Goal: Information Seeking & Learning: Learn about a topic

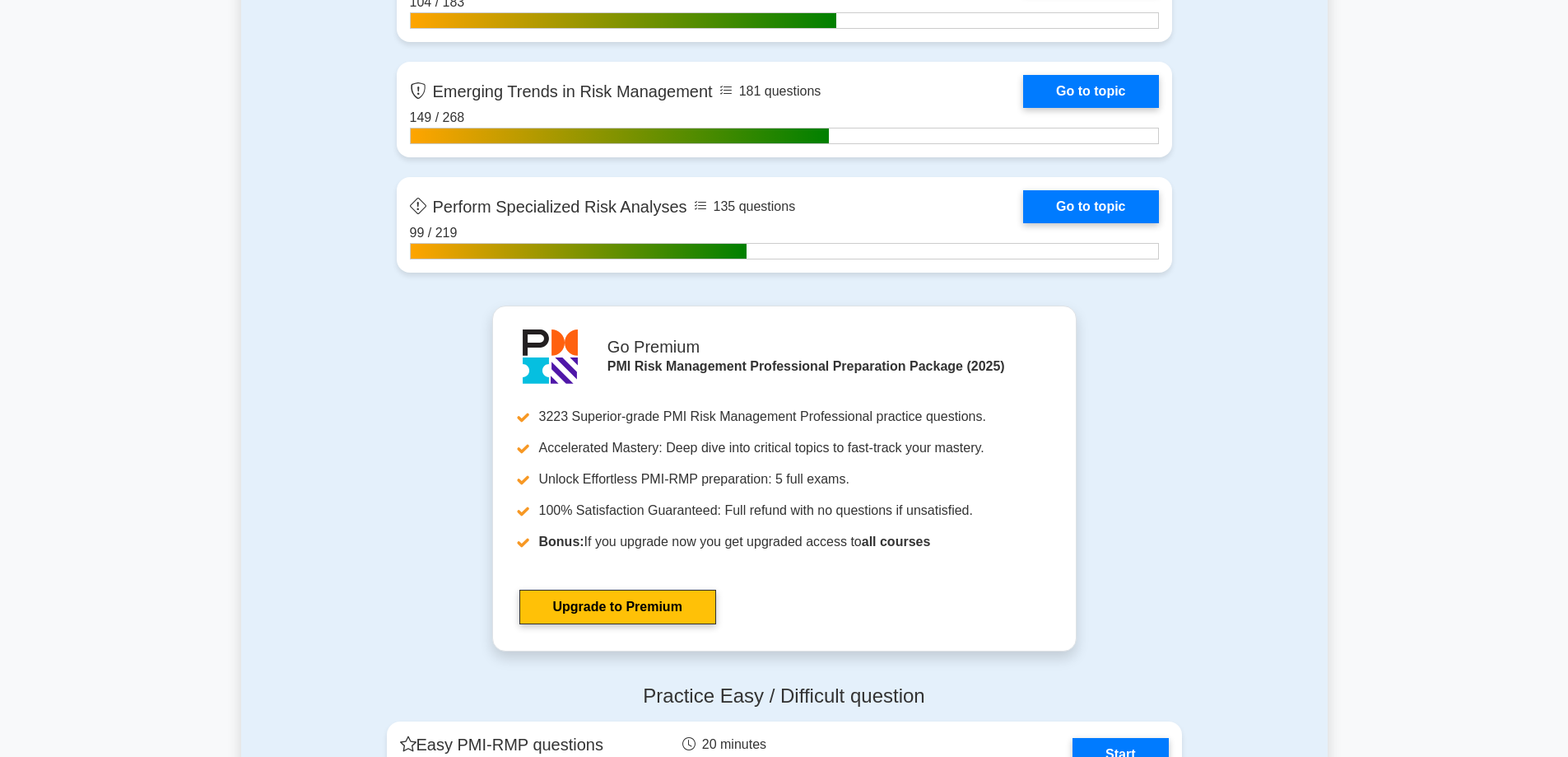
scroll to position [3870, 0]
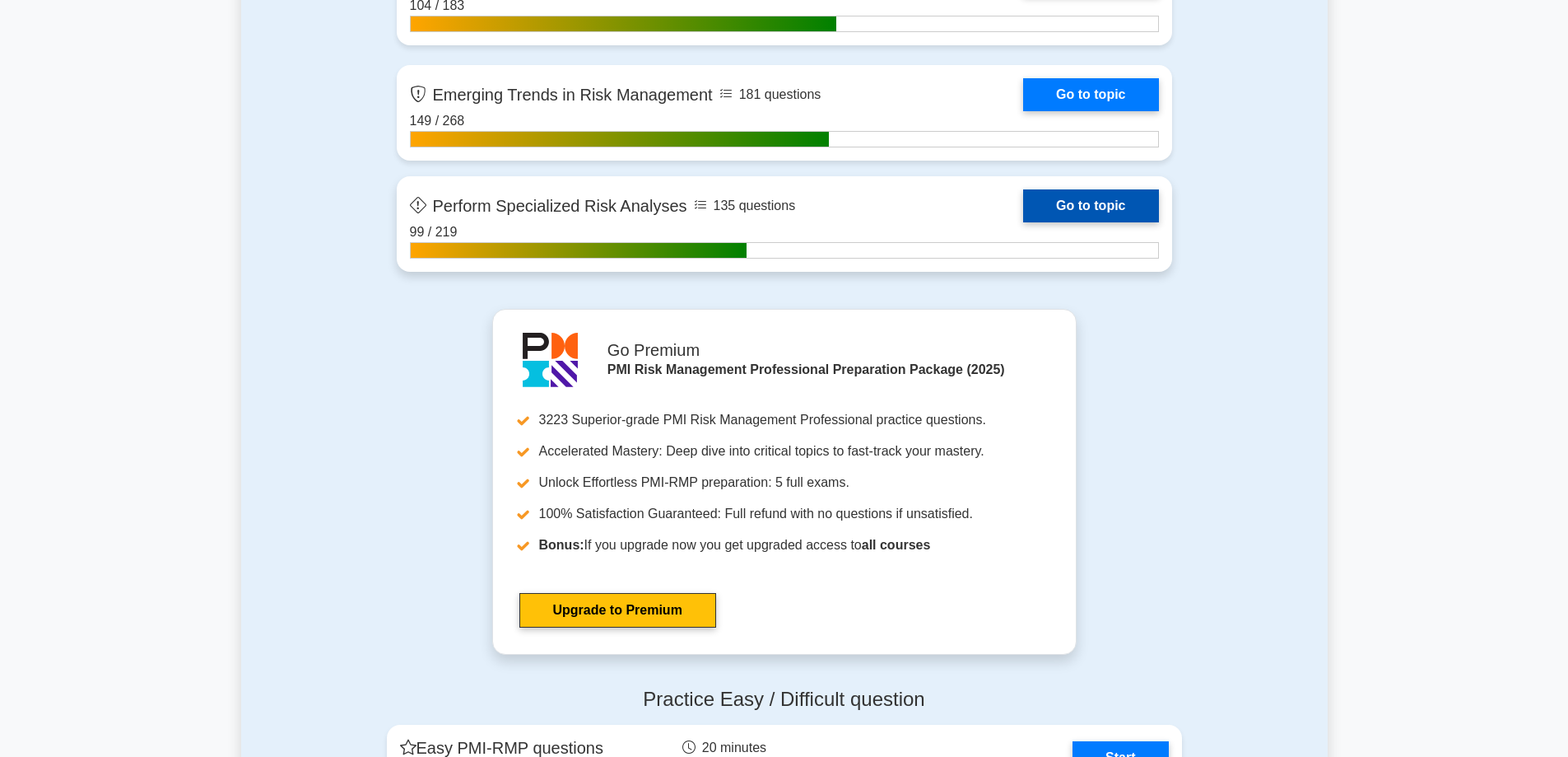
click at [1079, 204] on link "Go to topic" at bounding box center [1090, 206] width 135 height 33
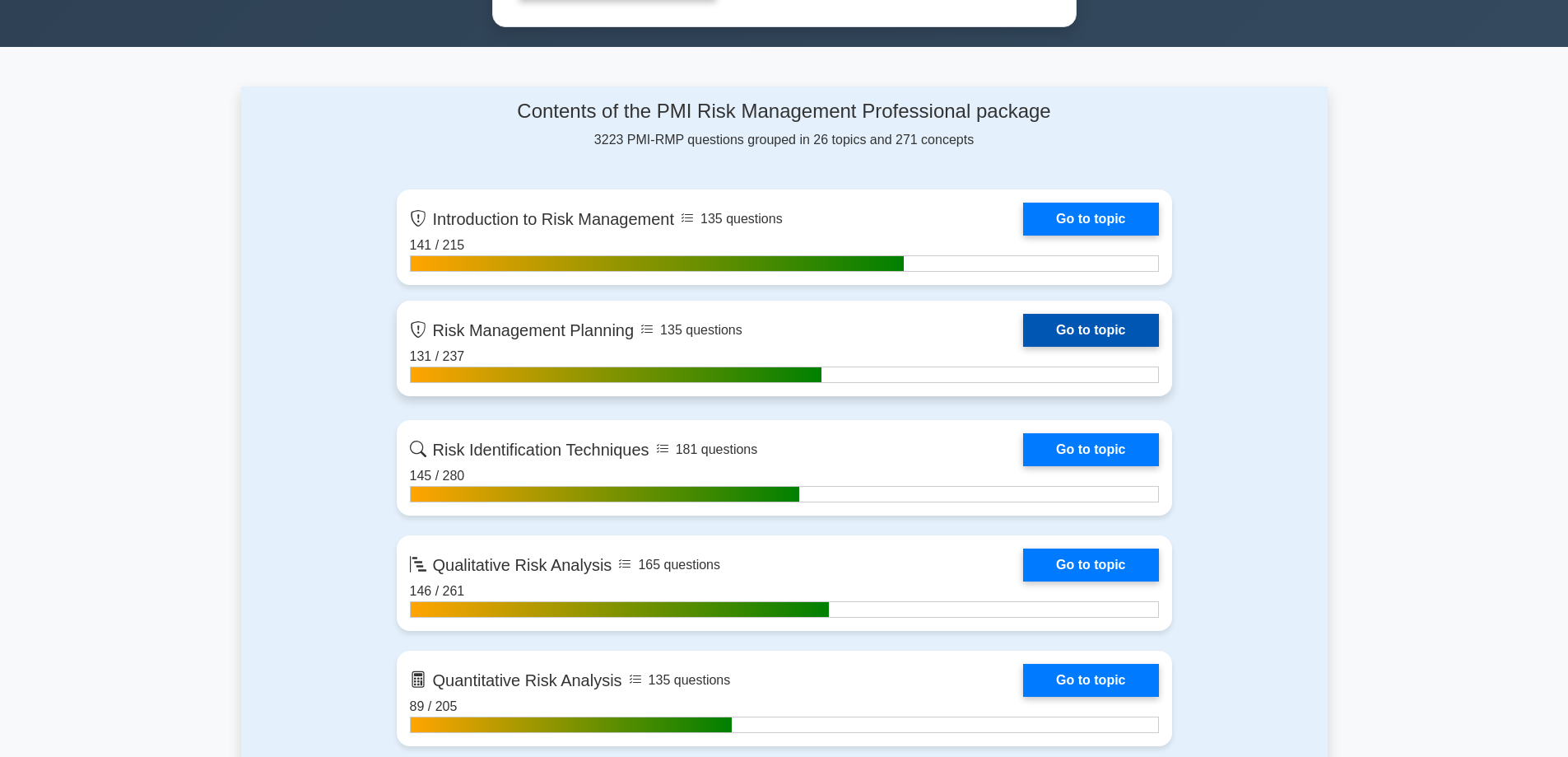
scroll to position [988, 0]
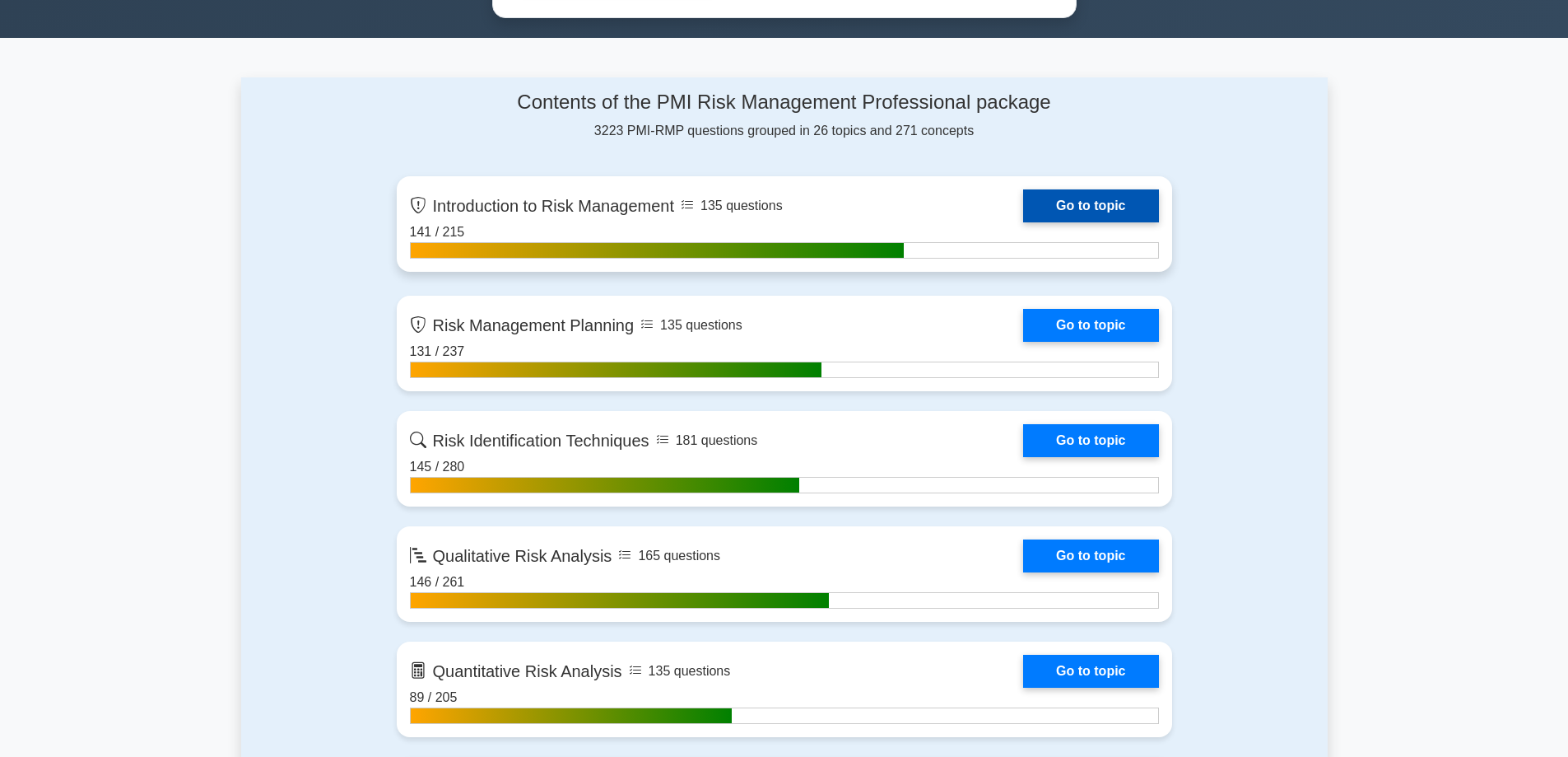
click at [1069, 203] on link "Go to topic" at bounding box center [1090, 206] width 135 height 33
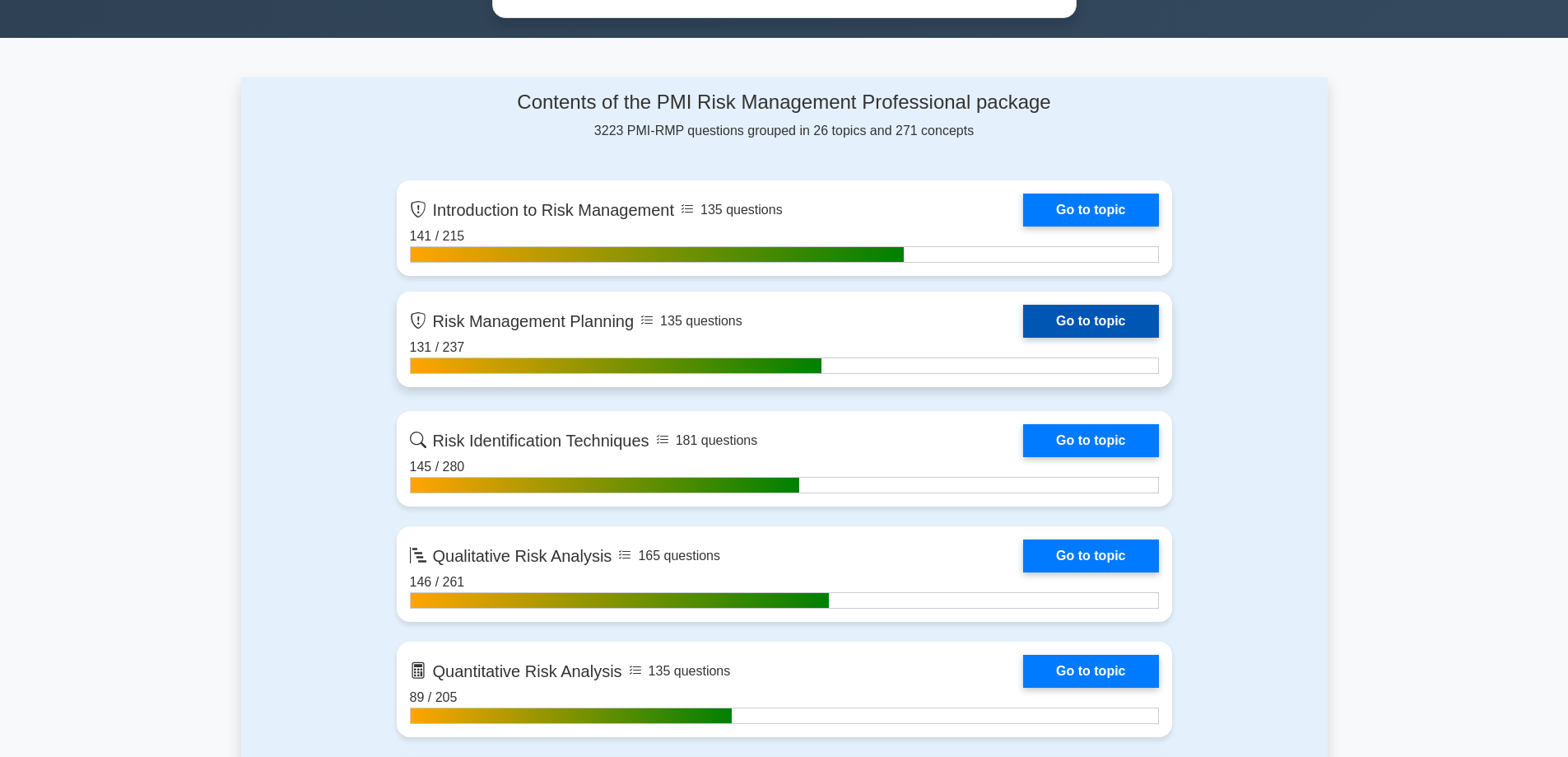
click at [1141, 321] on link "Go to topic" at bounding box center [1090, 321] width 135 height 33
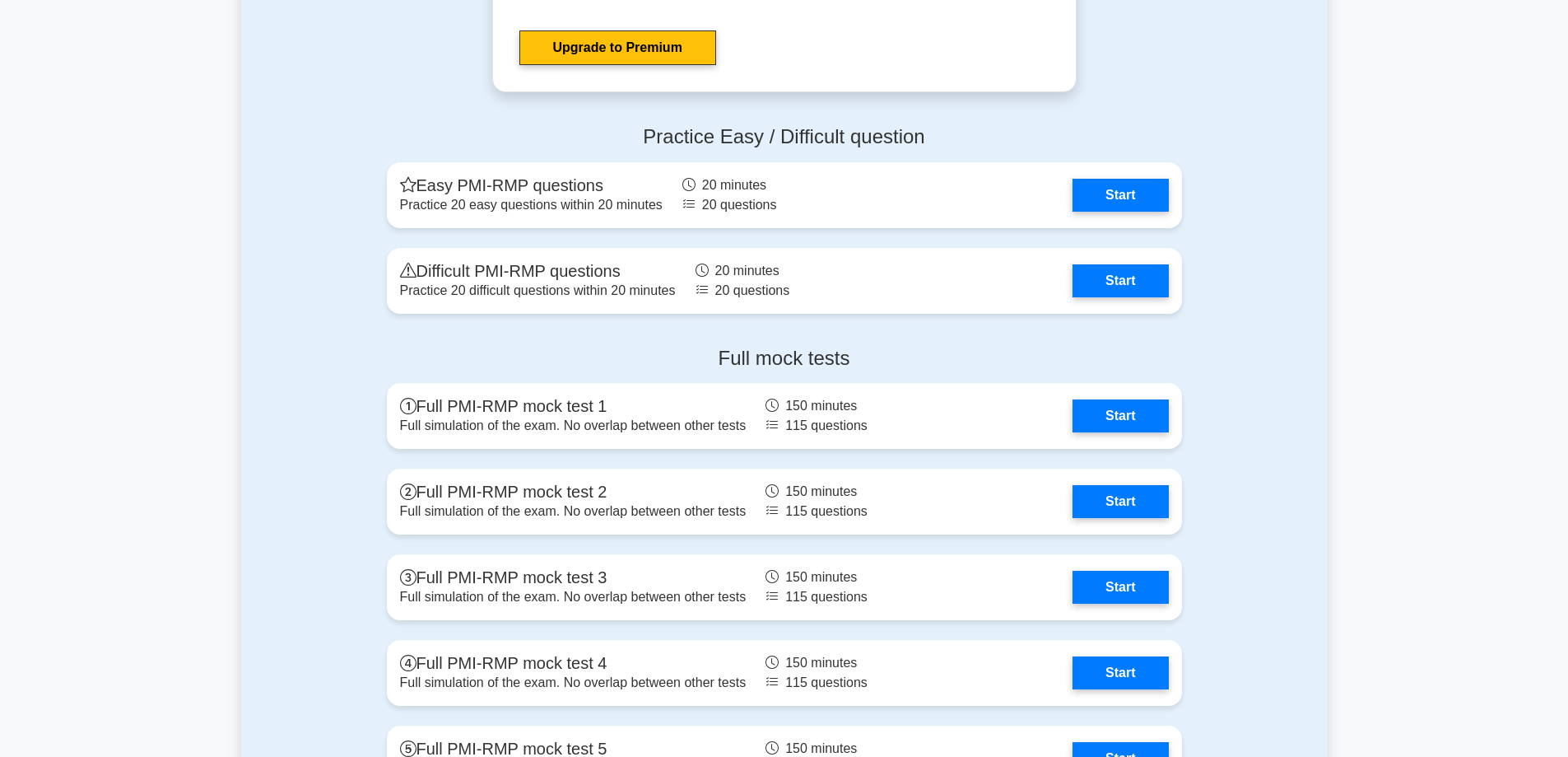
scroll to position [4447, 0]
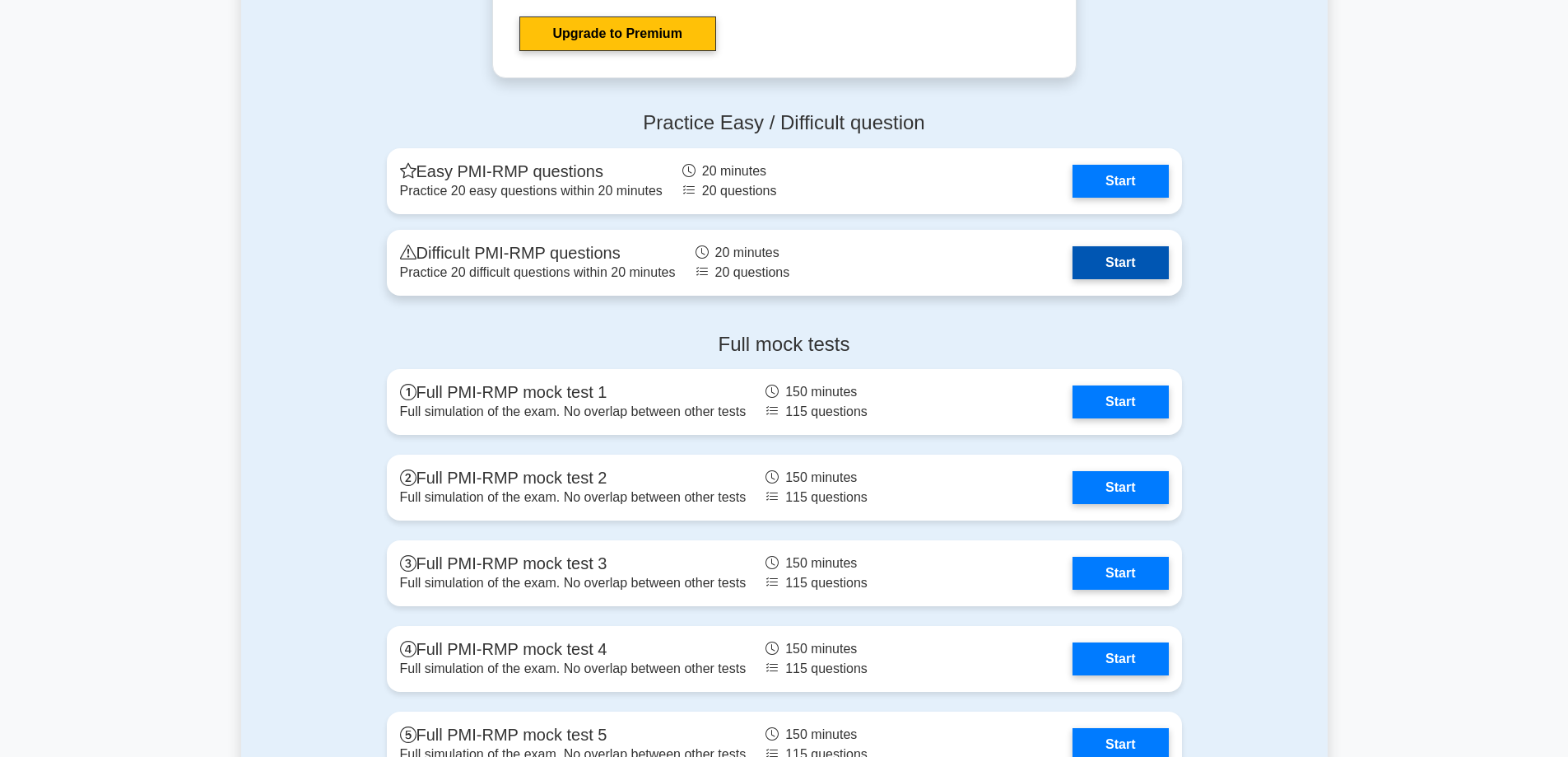
click at [1137, 258] on link "Start" at bounding box center [1120, 263] width 96 height 33
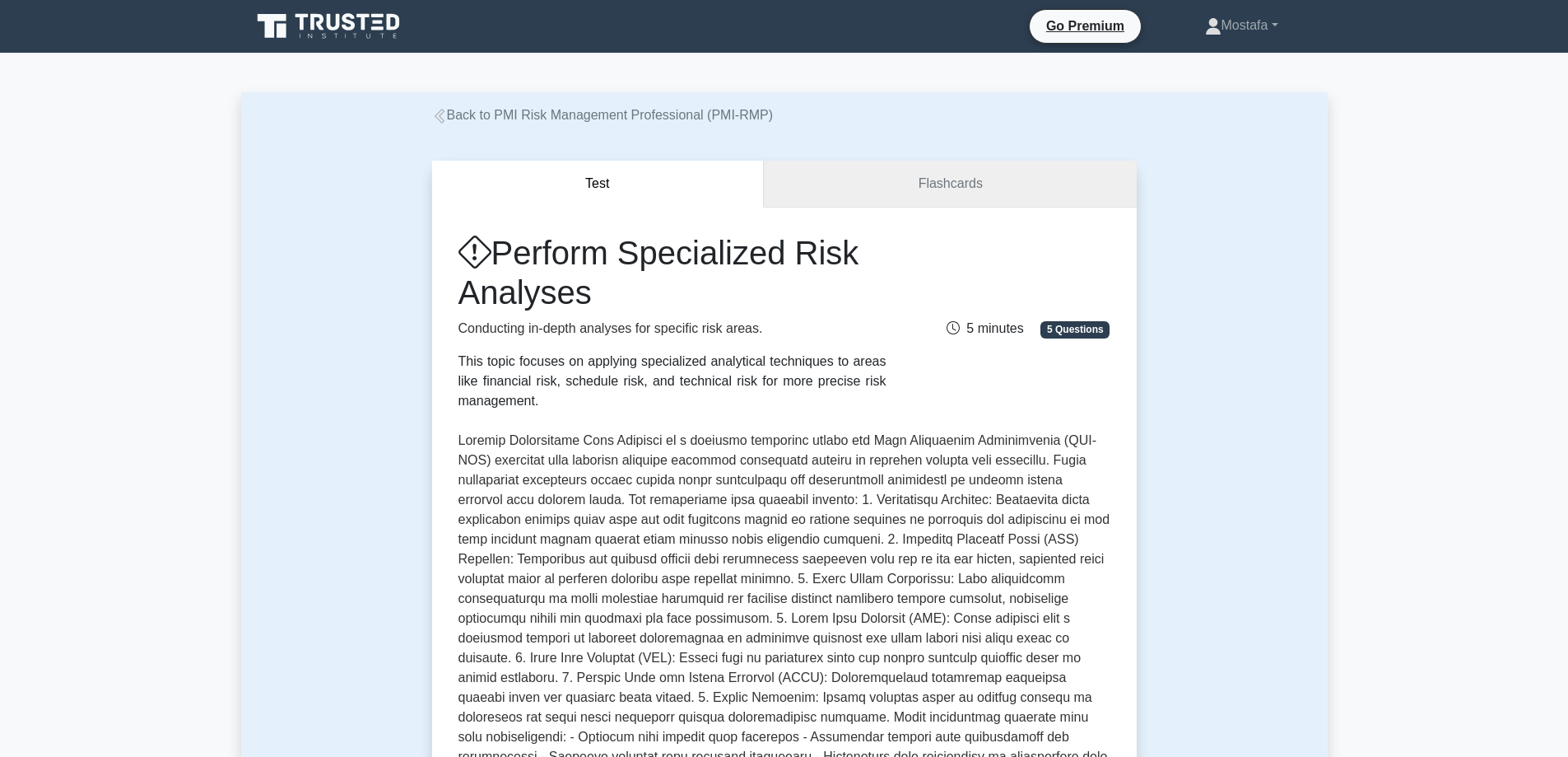
click at [1003, 179] on link "Flashcards" at bounding box center [949, 184] width 372 height 47
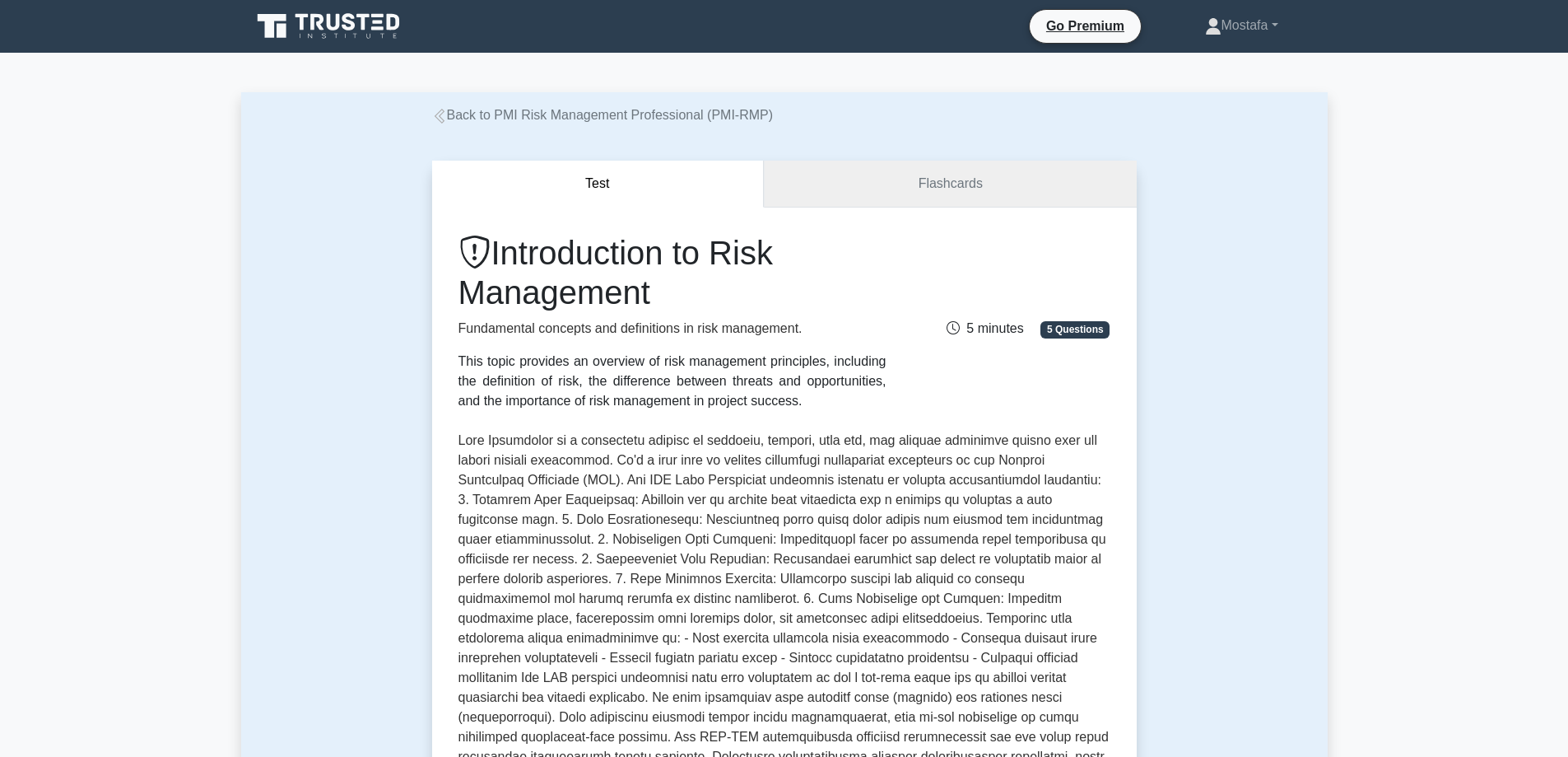
click at [1011, 179] on link "Flashcards" at bounding box center [949, 184] width 372 height 47
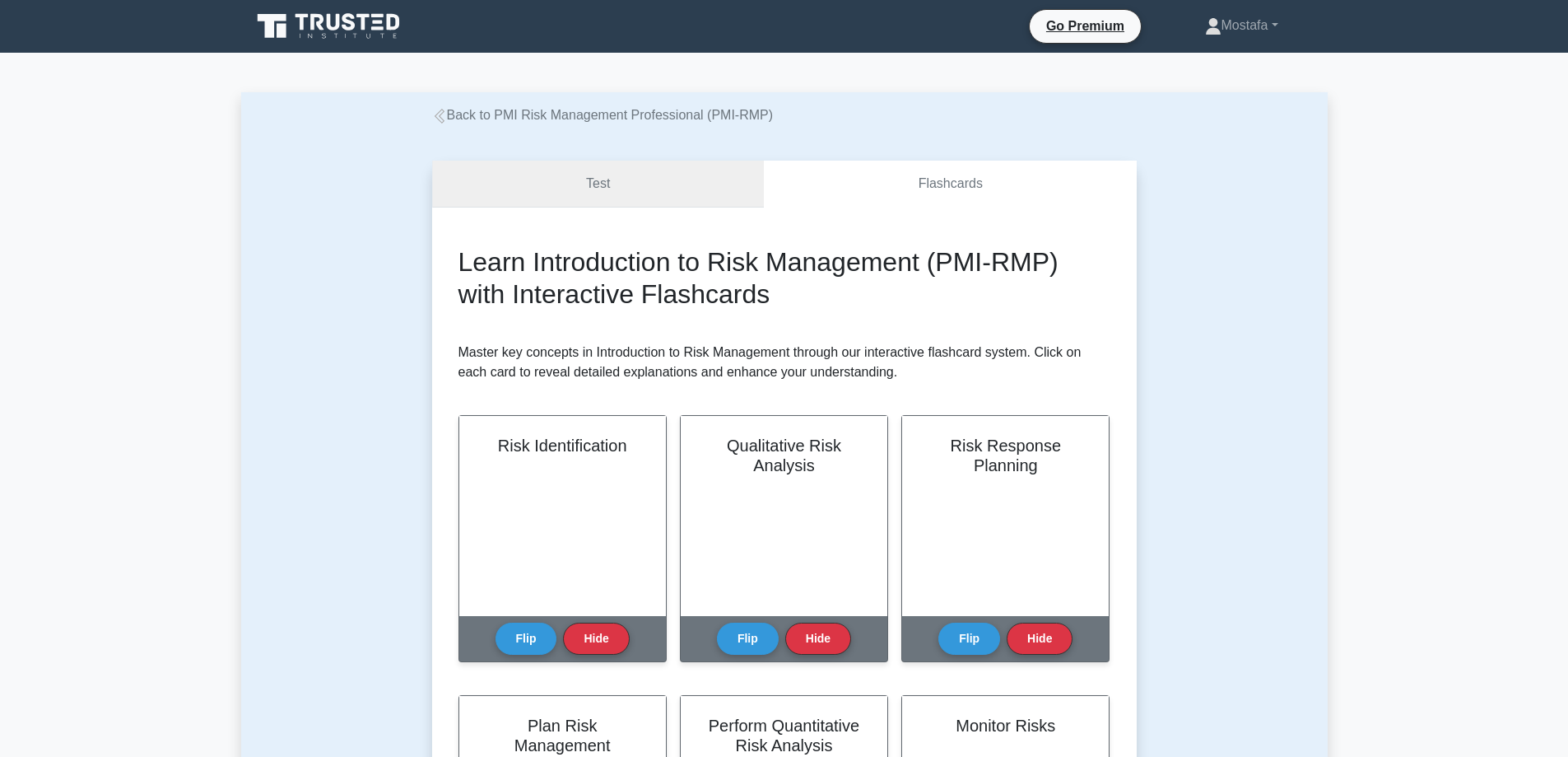
click at [674, 186] on link "Test" at bounding box center [598, 184] width 333 height 47
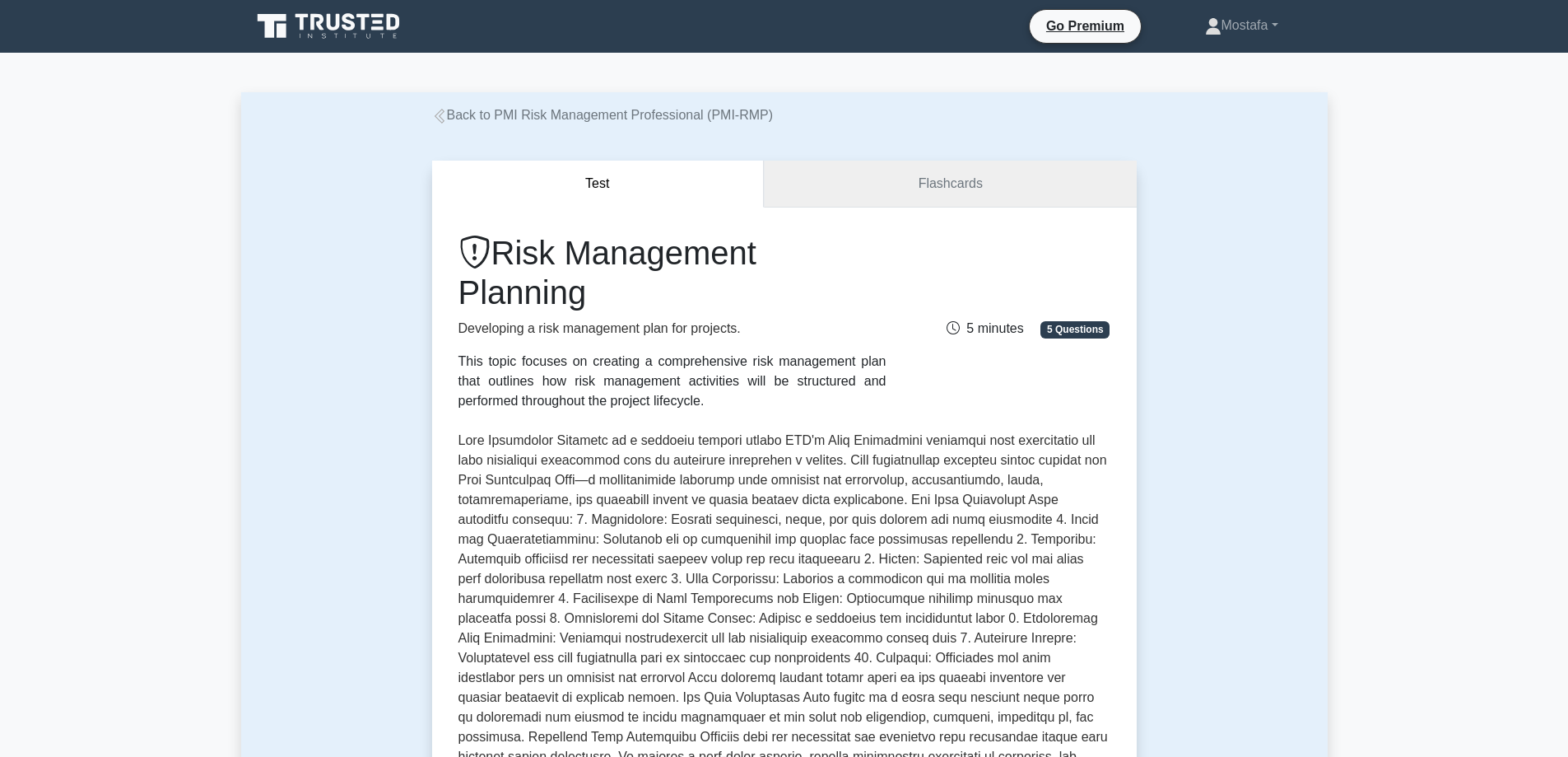
click at [983, 173] on link "Flashcards" at bounding box center [949, 184] width 372 height 47
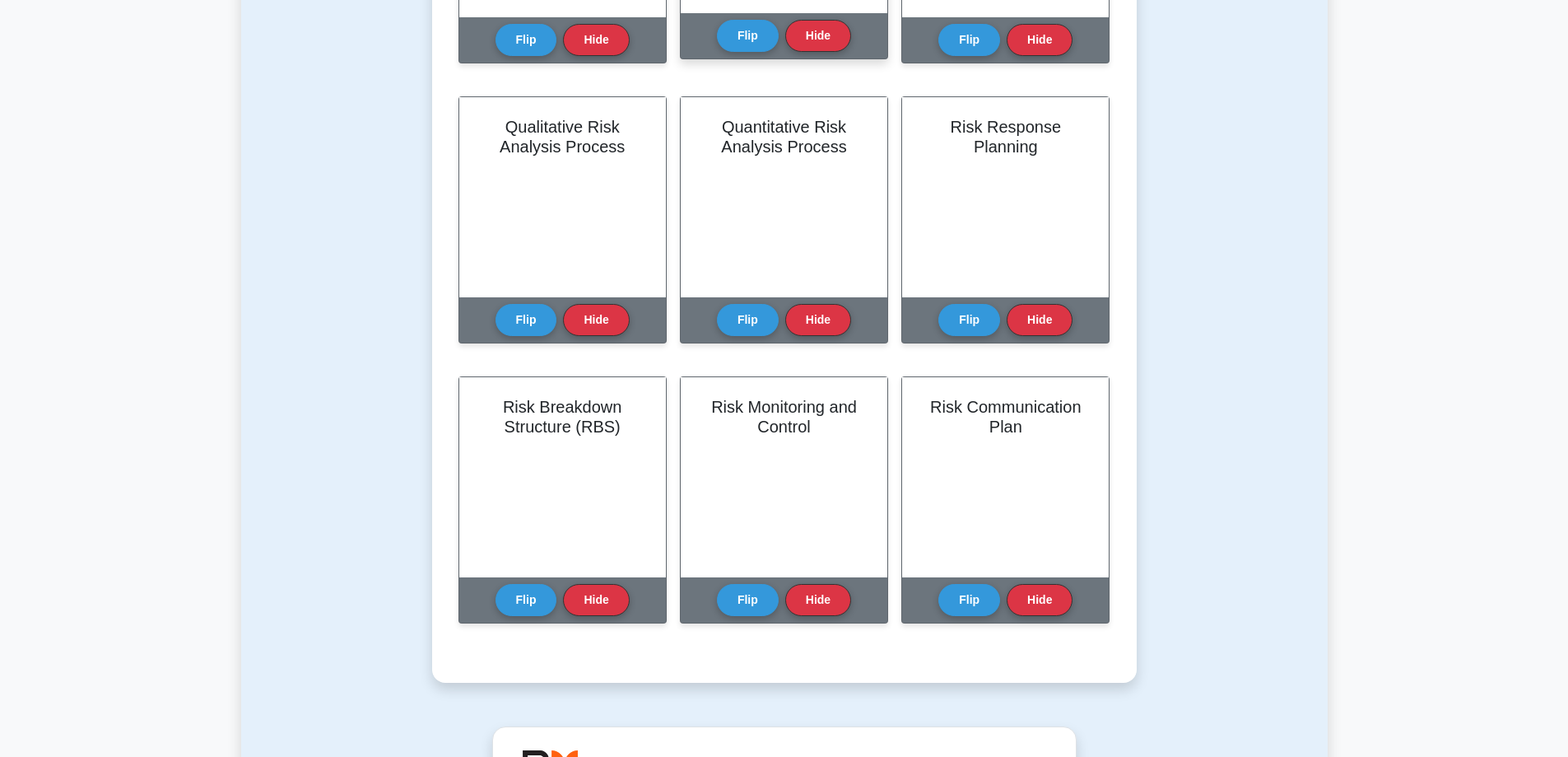
scroll to position [659, 0]
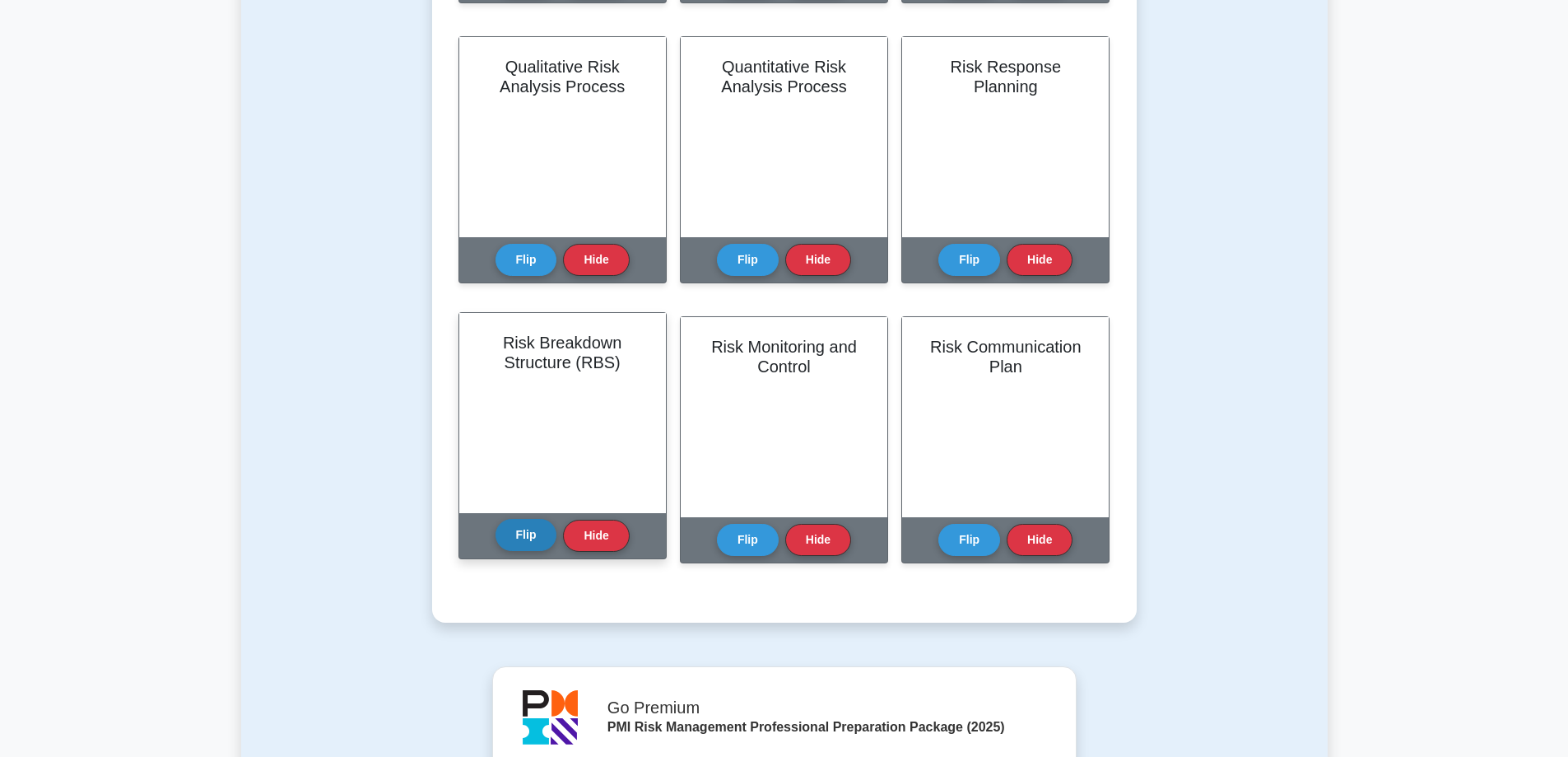
click at [519, 532] on button "Flip" at bounding box center [526, 535] width 62 height 32
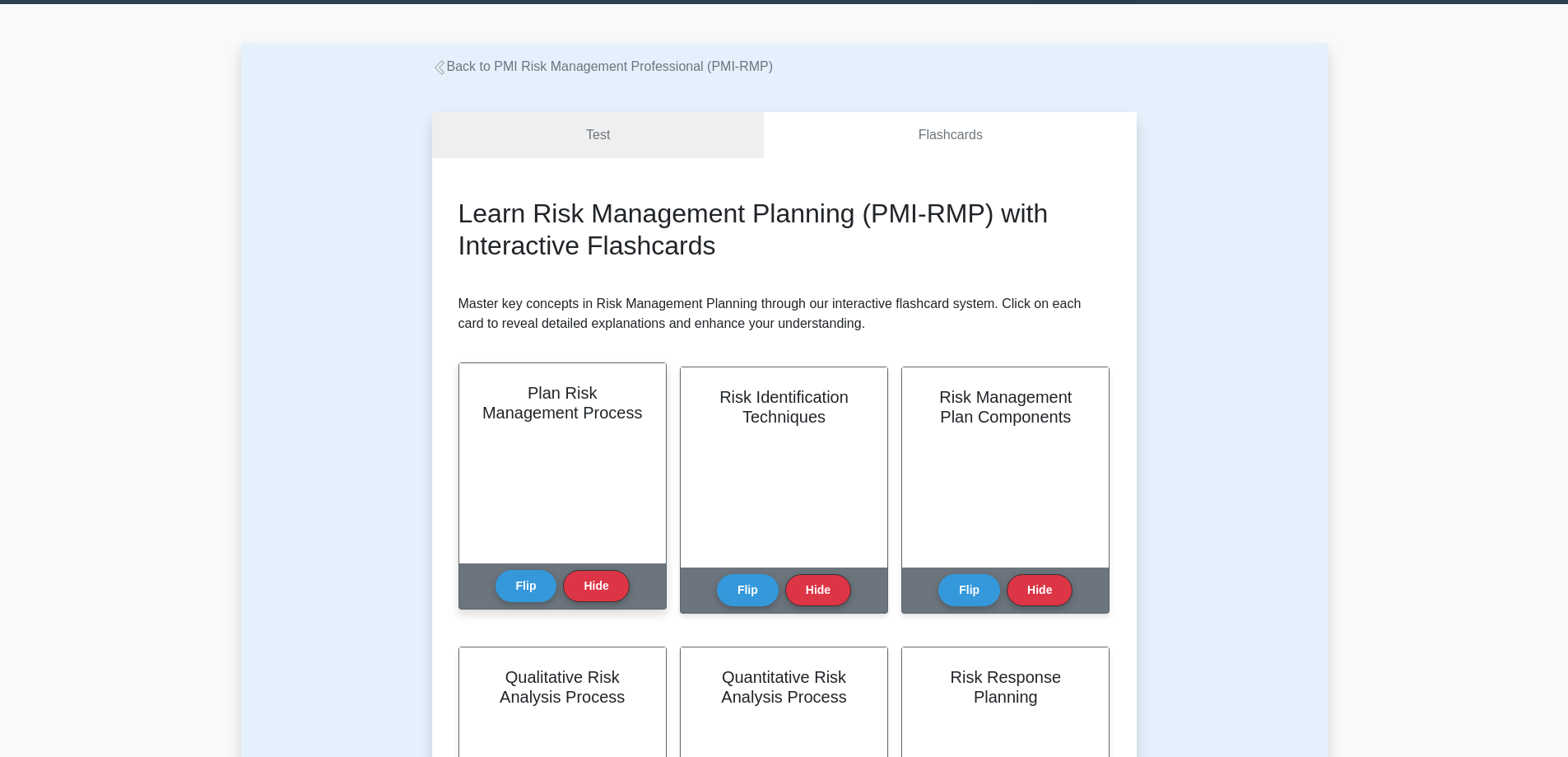
scroll to position [0, 0]
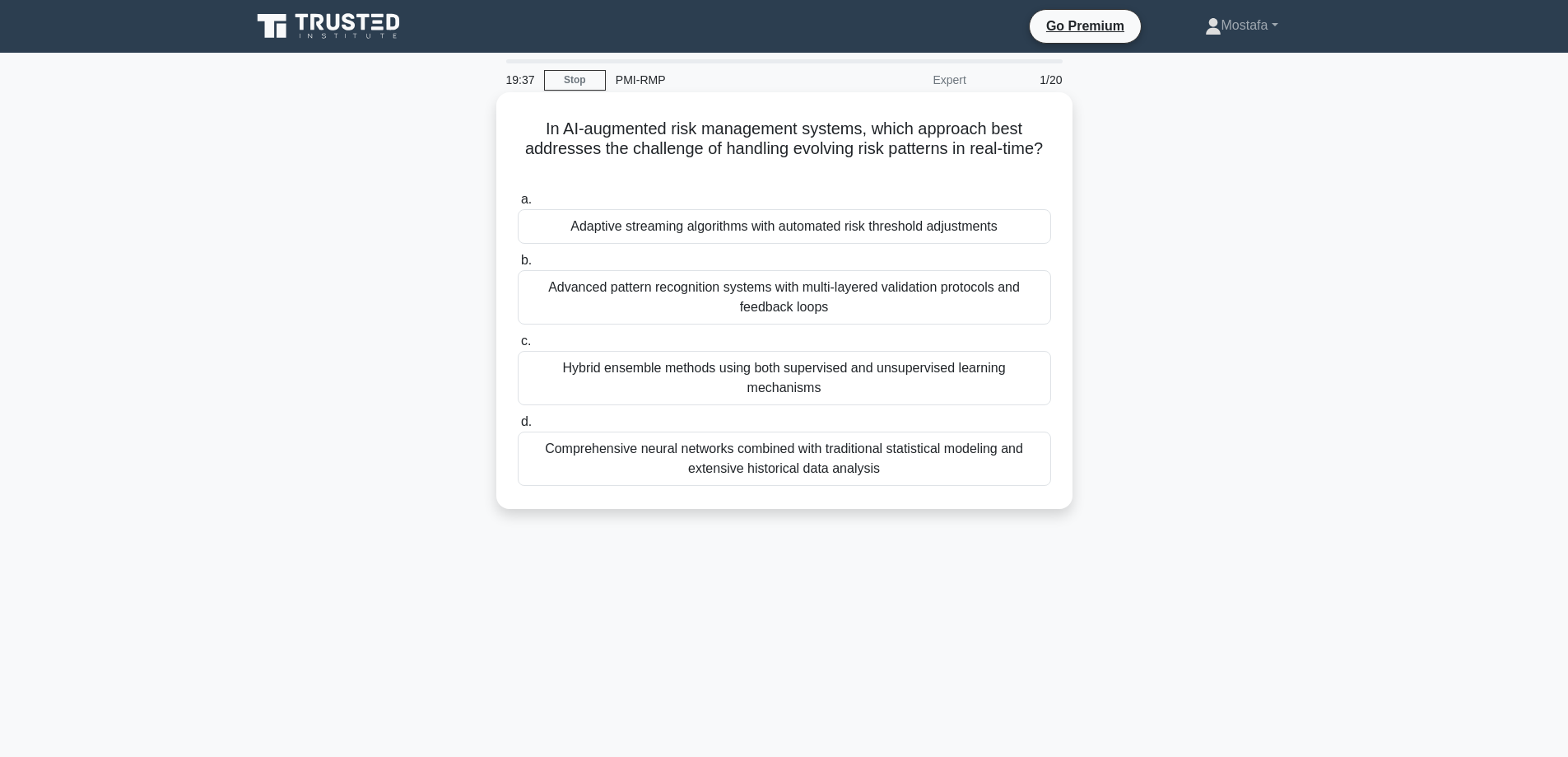
click at [1021, 233] on div "Adaptive streaming algorithms with automated risk threshold adjustments" at bounding box center [784, 226] width 534 height 35
click at [518, 205] on input "a. Adaptive streaming algorithms with automated risk threshold adjustments" at bounding box center [518, 199] width 0 height 10
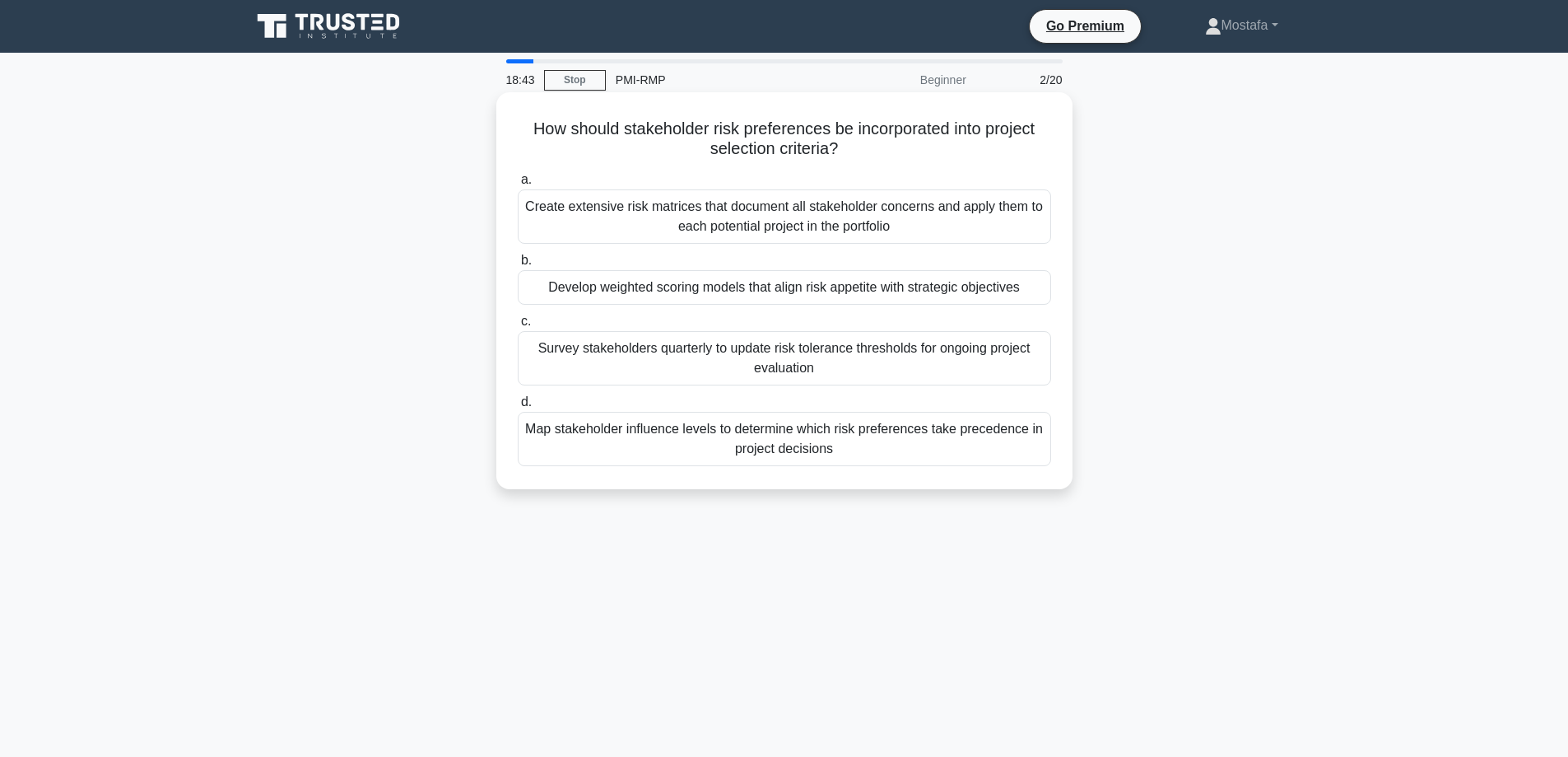
click at [1028, 375] on div "Survey stakeholders quarterly to update risk tolerance thresholds for ongoing p…" at bounding box center [784, 358] width 534 height 54
click at [518, 327] on input "c. Survey stakeholders quarterly to update risk tolerance thresholds for ongoin…" at bounding box center [518, 321] width 0 height 10
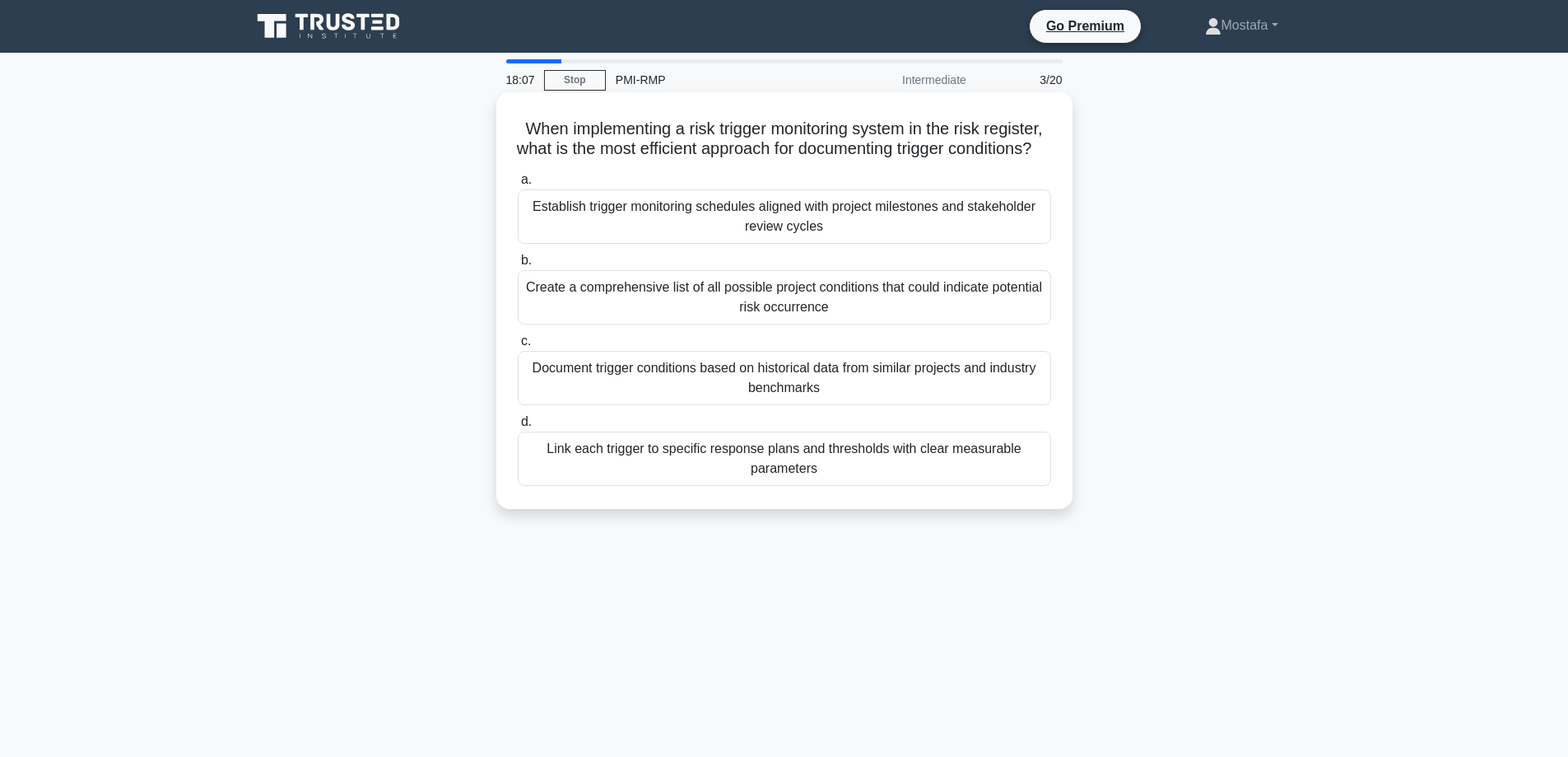
click at [1026, 486] on div "Link each trigger to specific response plans and thresholds with clear measurab…" at bounding box center [784, 458] width 534 height 54
click at [518, 428] on input "d. Link each trigger to specific response plans and thresholds with clear measu…" at bounding box center [518, 422] width 0 height 10
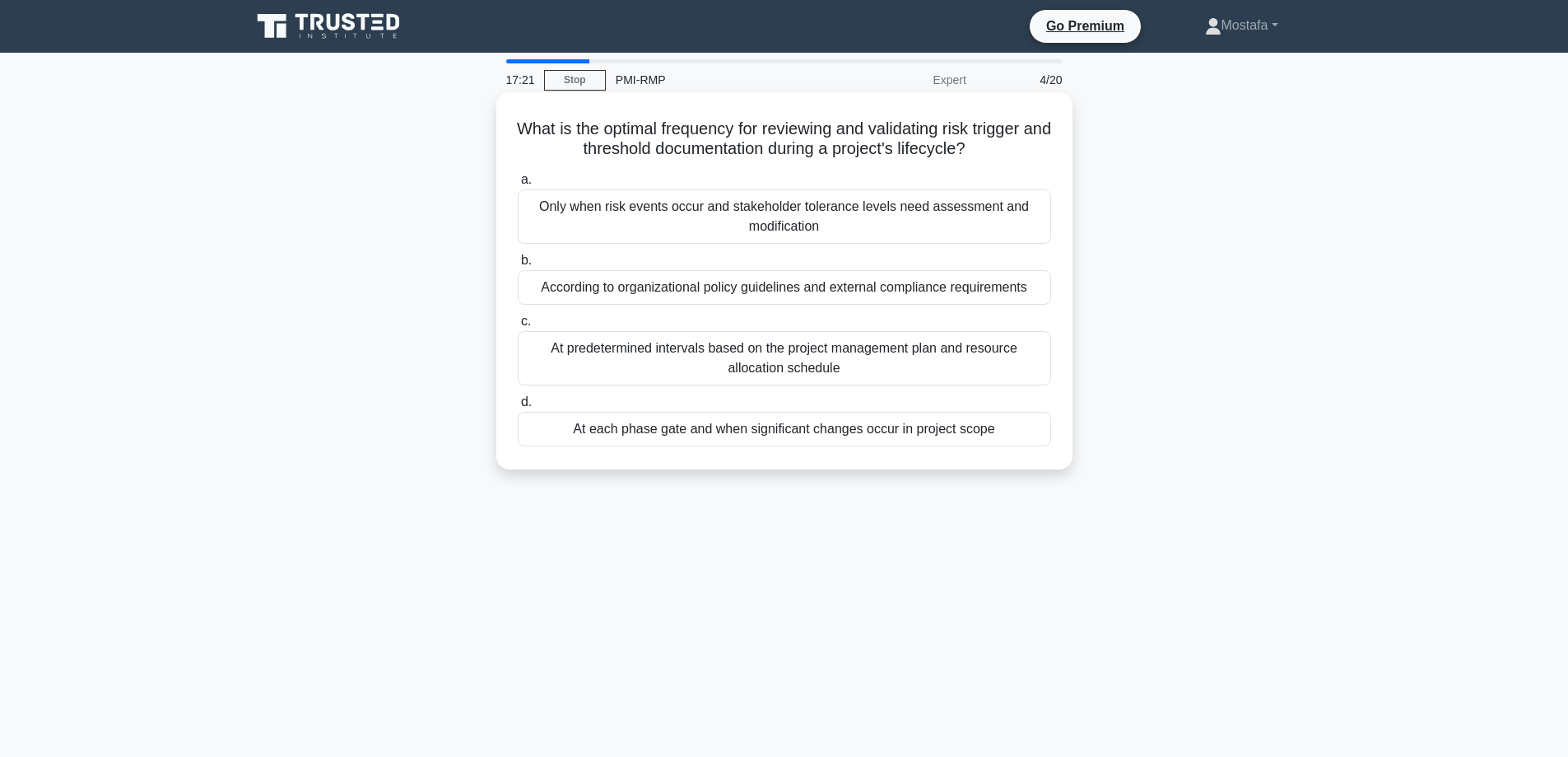
click at [1021, 436] on div "At each phase gate and when significant changes occur in project scope" at bounding box center [784, 429] width 534 height 35
click at [518, 408] on input "d. At each phase gate and when significant changes occur in project scope" at bounding box center [518, 402] width 0 height 10
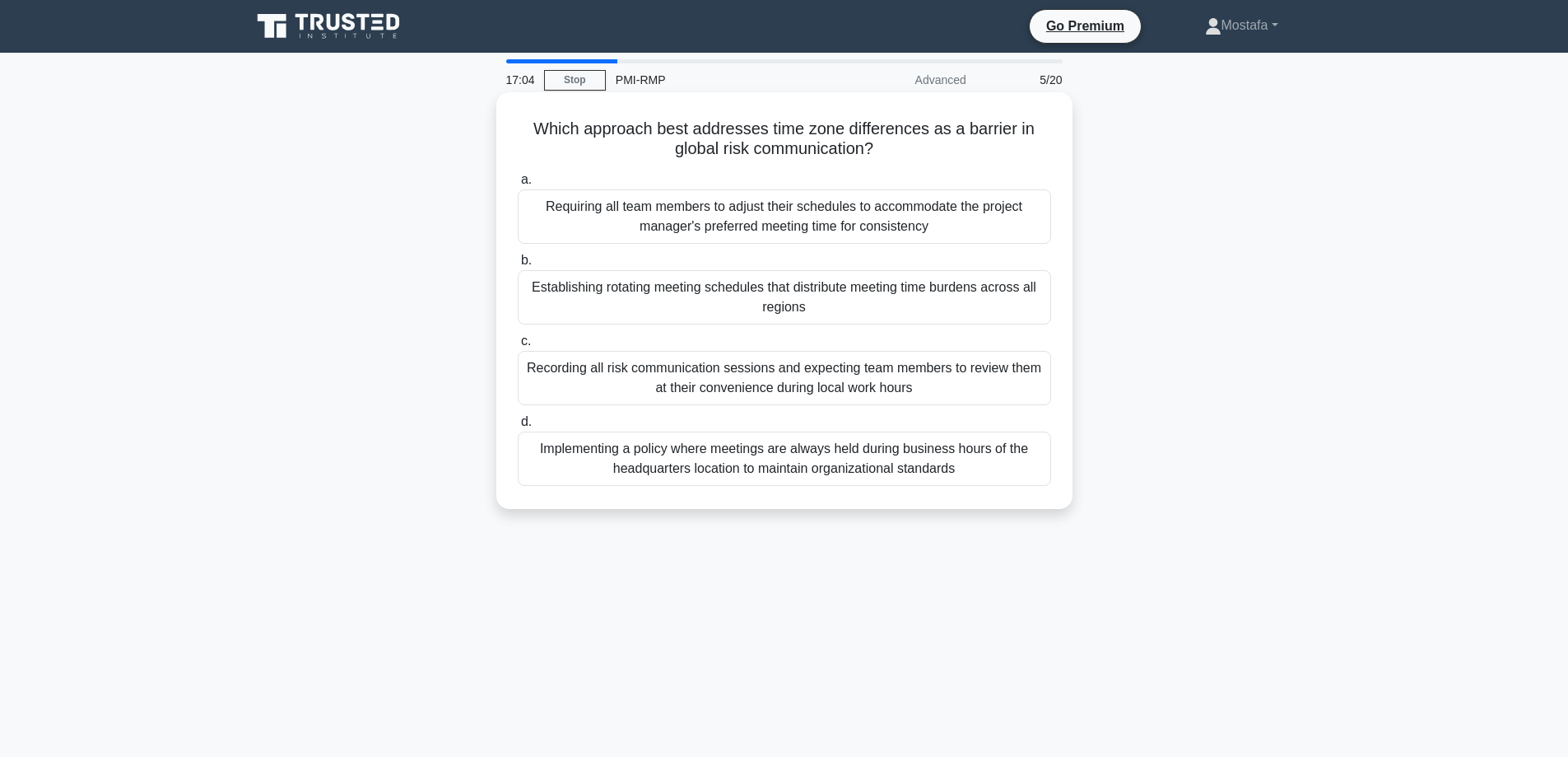
click at [1031, 314] on div "Establishing rotating meeting schedules that distribute meeting time burdens ac…" at bounding box center [784, 297] width 534 height 54
click at [518, 266] on input "b. Establishing rotating meeting schedules that distribute meeting time burdens…" at bounding box center [518, 260] width 0 height 10
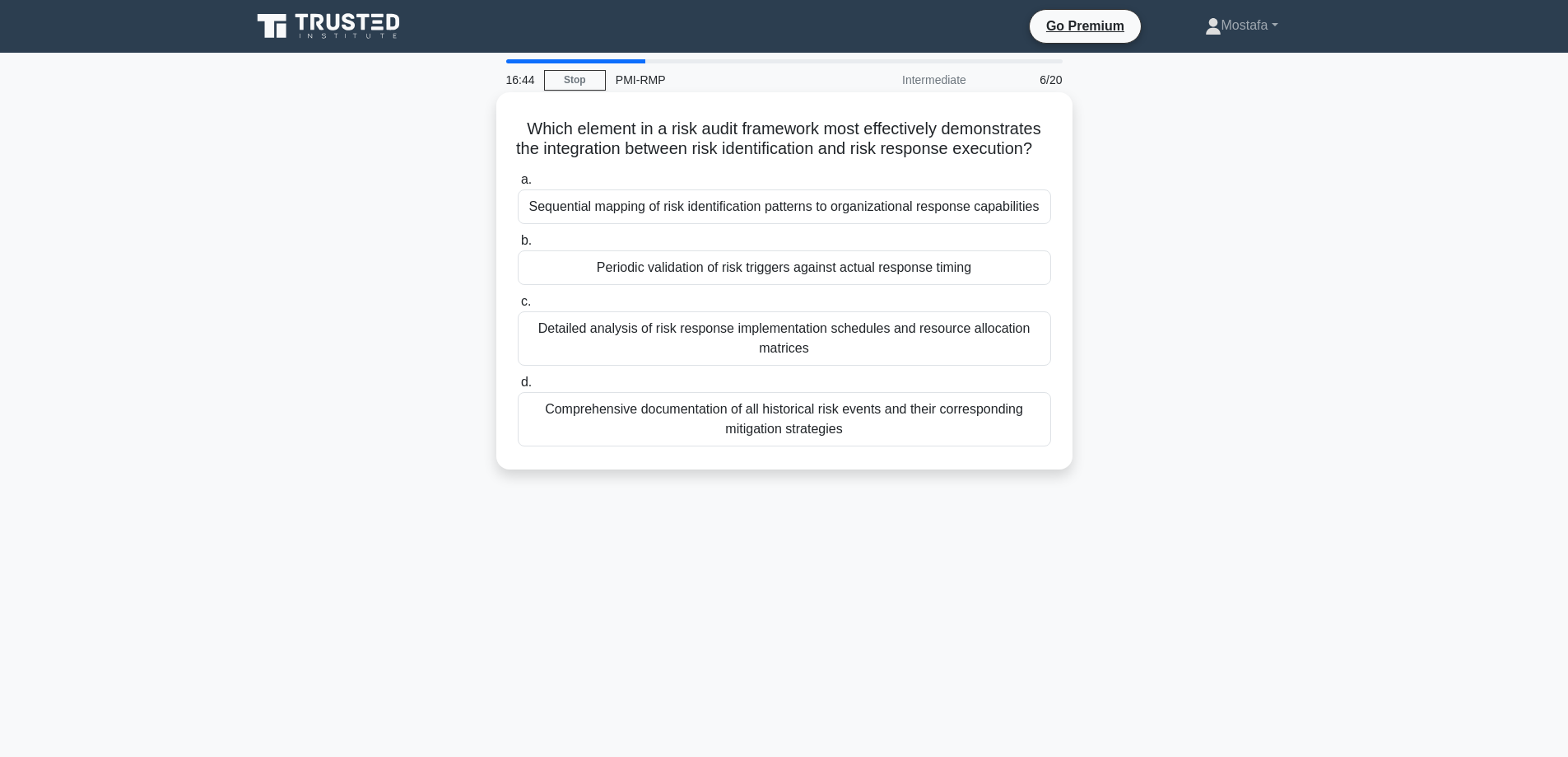
click at [1027, 285] on div "Periodic validation of risk triggers against actual response timing" at bounding box center [784, 267] width 534 height 35
click at [518, 247] on input "b. Periodic validation of risk triggers against actual response timing" at bounding box center [518, 240] width 0 height 10
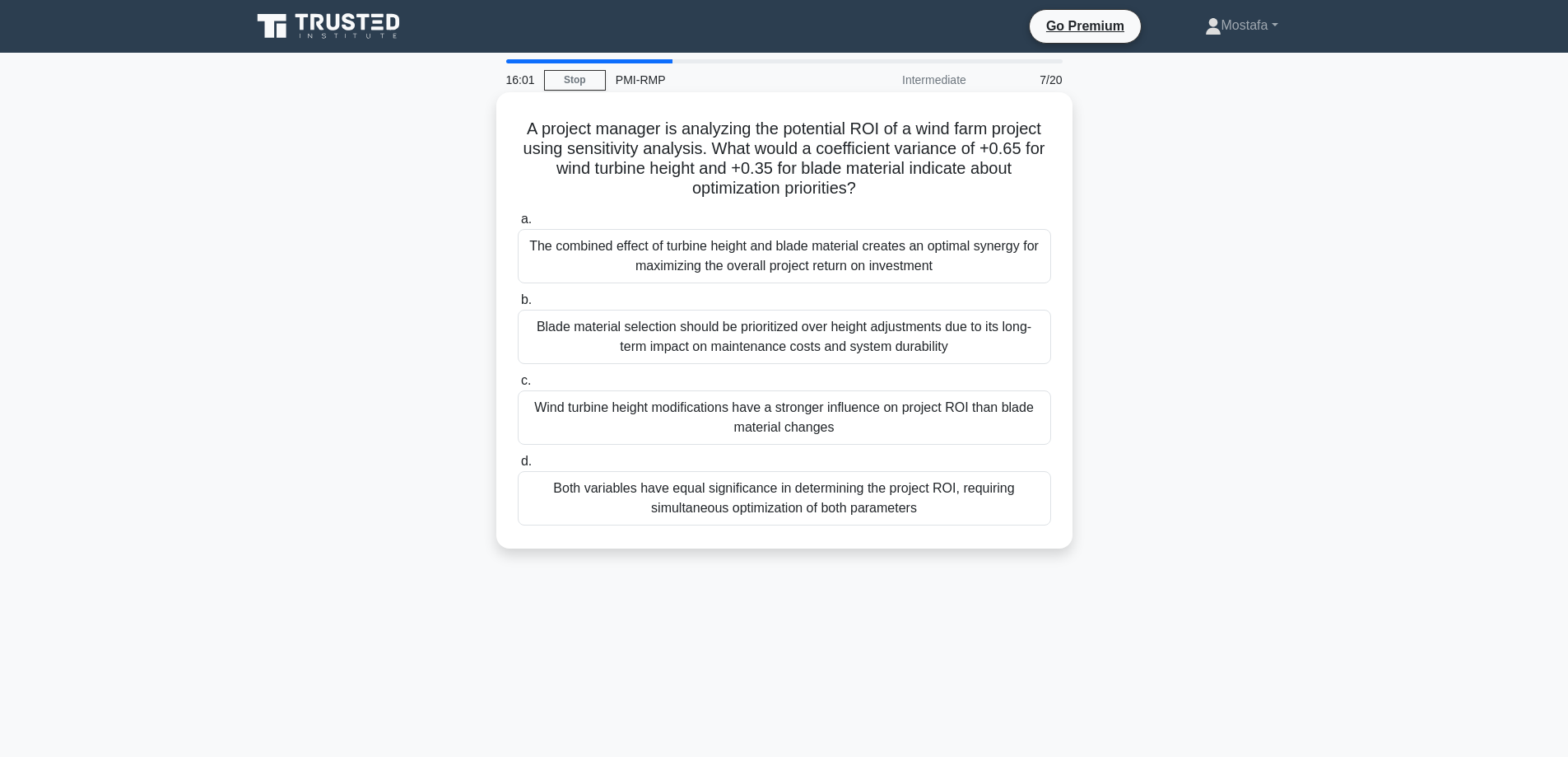
click at [1031, 430] on div "Wind turbine height modifications have a stronger influence on project ROI than…" at bounding box center [784, 417] width 534 height 54
click at [518, 386] on input "c. Wind turbine height modifications have a stronger influence on project ROI t…" at bounding box center [518, 381] width 0 height 10
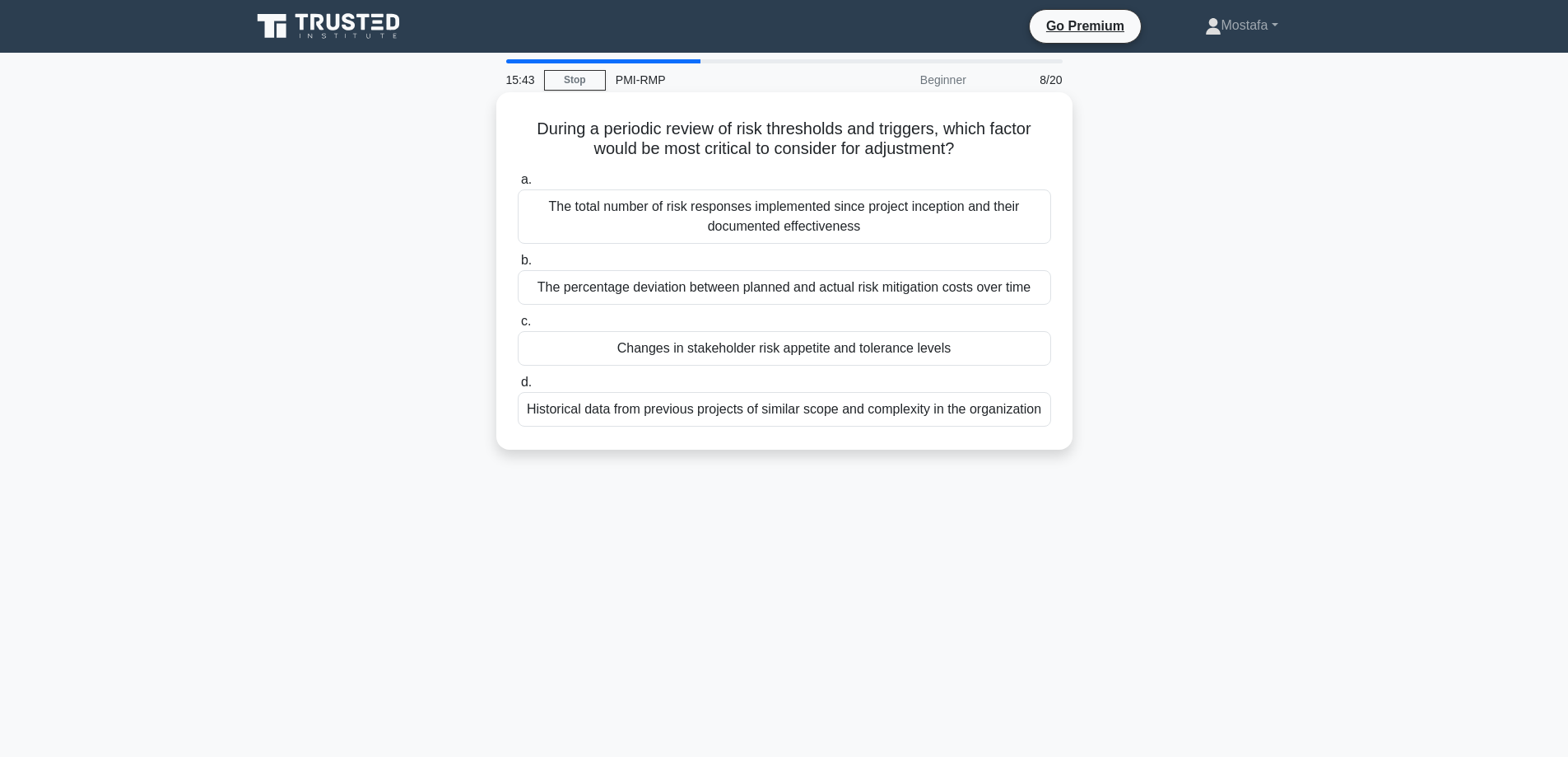
click at [1038, 355] on div "Changes in stakeholder risk appetite and tolerance levels" at bounding box center [784, 348] width 534 height 35
click at [518, 327] on input "c. Changes in stakeholder risk appetite and tolerance levels" at bounding box center [518, 321] width 0 height 10
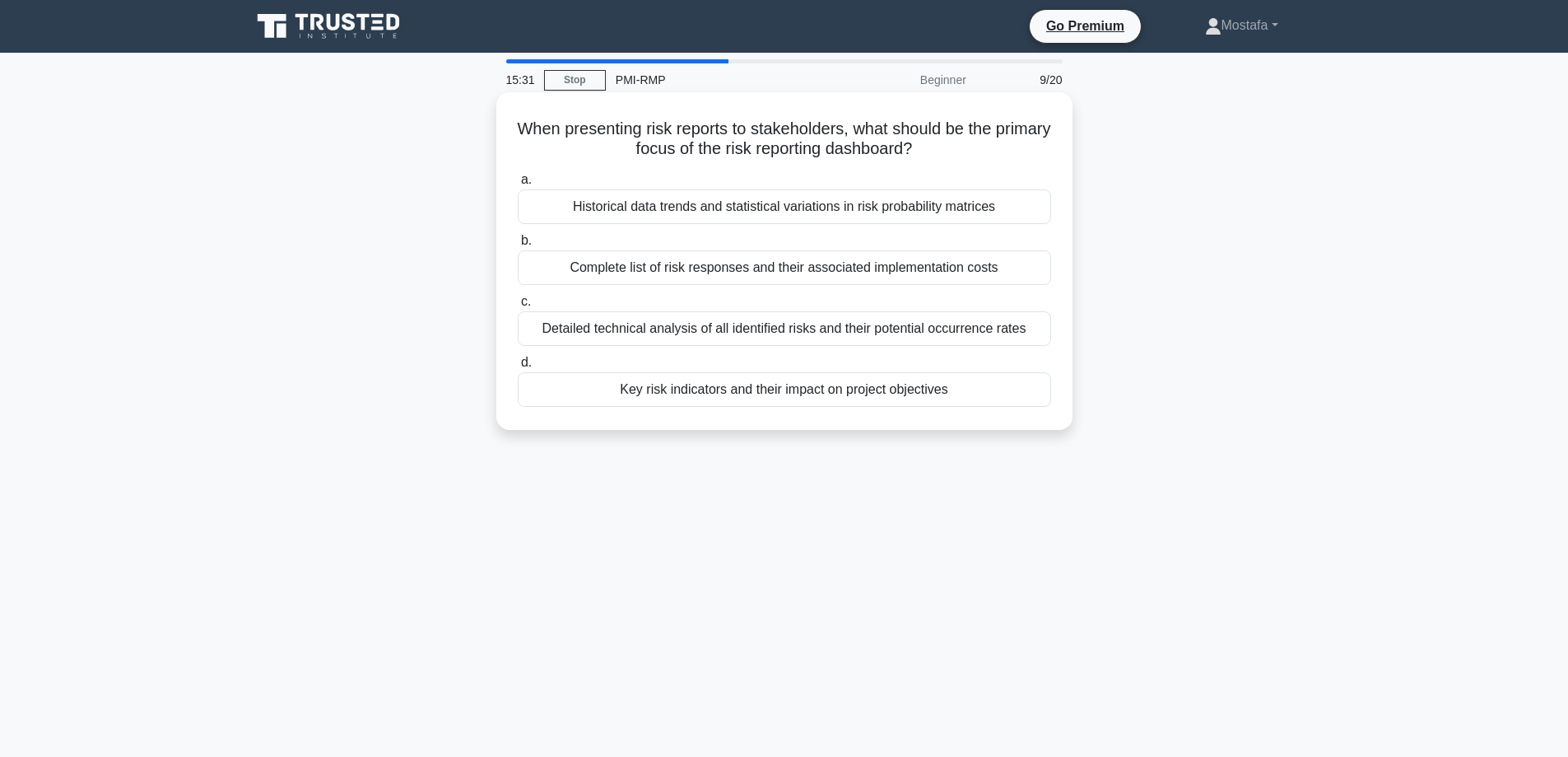
click at [1032, 395] on div "Key risk indicators and their impact on project objectives" at bounding box center [784, 389] width 534 height 35
click at [518, 368] on input "d. Key risk indicators and their impact on project objectives" at bounding box center [518, 362] width 0 height 10
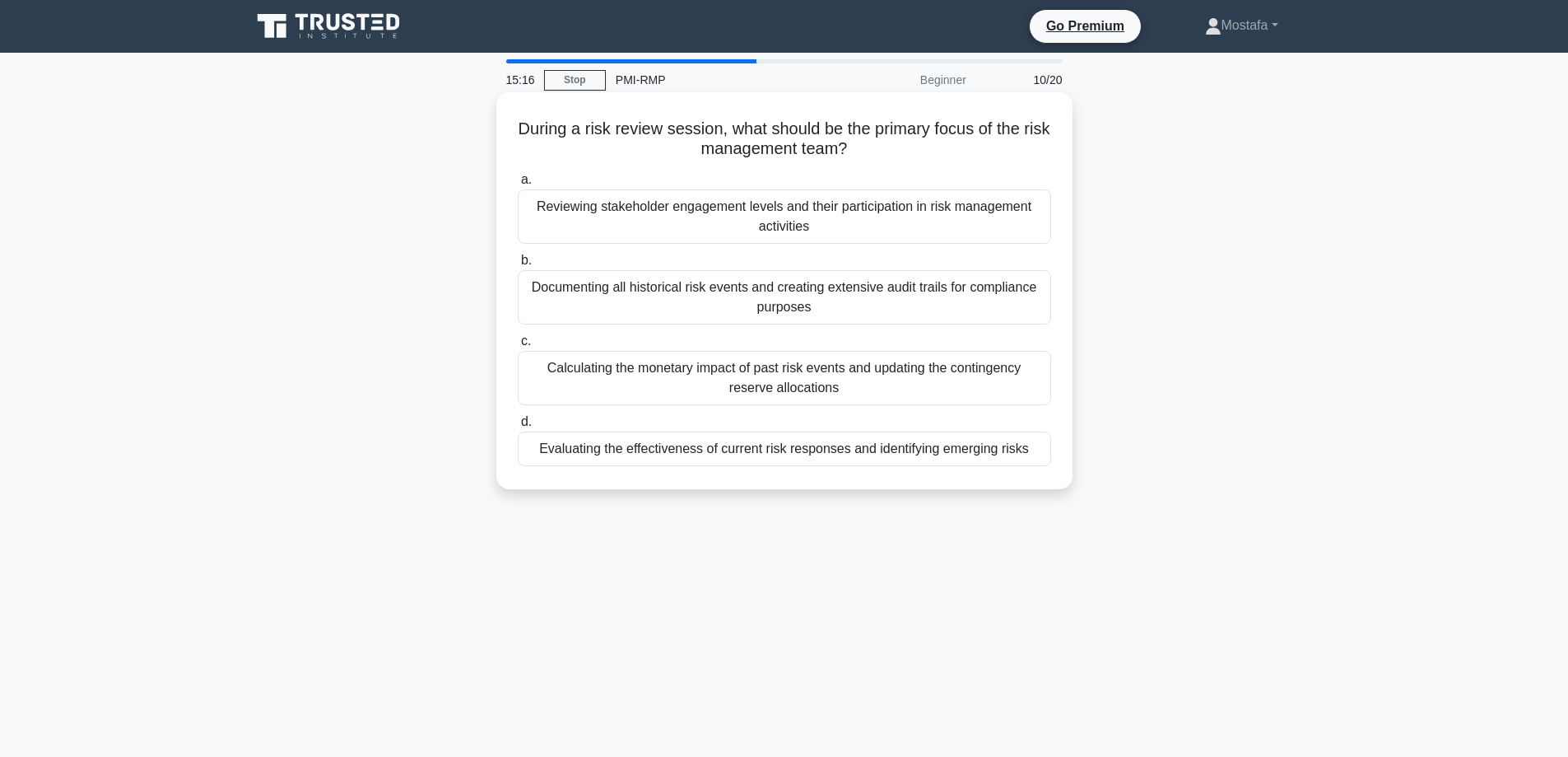
click at [1040, 455] on div "Evaluating the effectiveness of current risk responses and identifying emerging…" at bounding box center [784, 449] width 534 height 35
click at [518, 428] on input "d. Evaluating the effectiveness of current risk responses and identifying emerg…" at bounding box center [518, 422] width 0 height 10
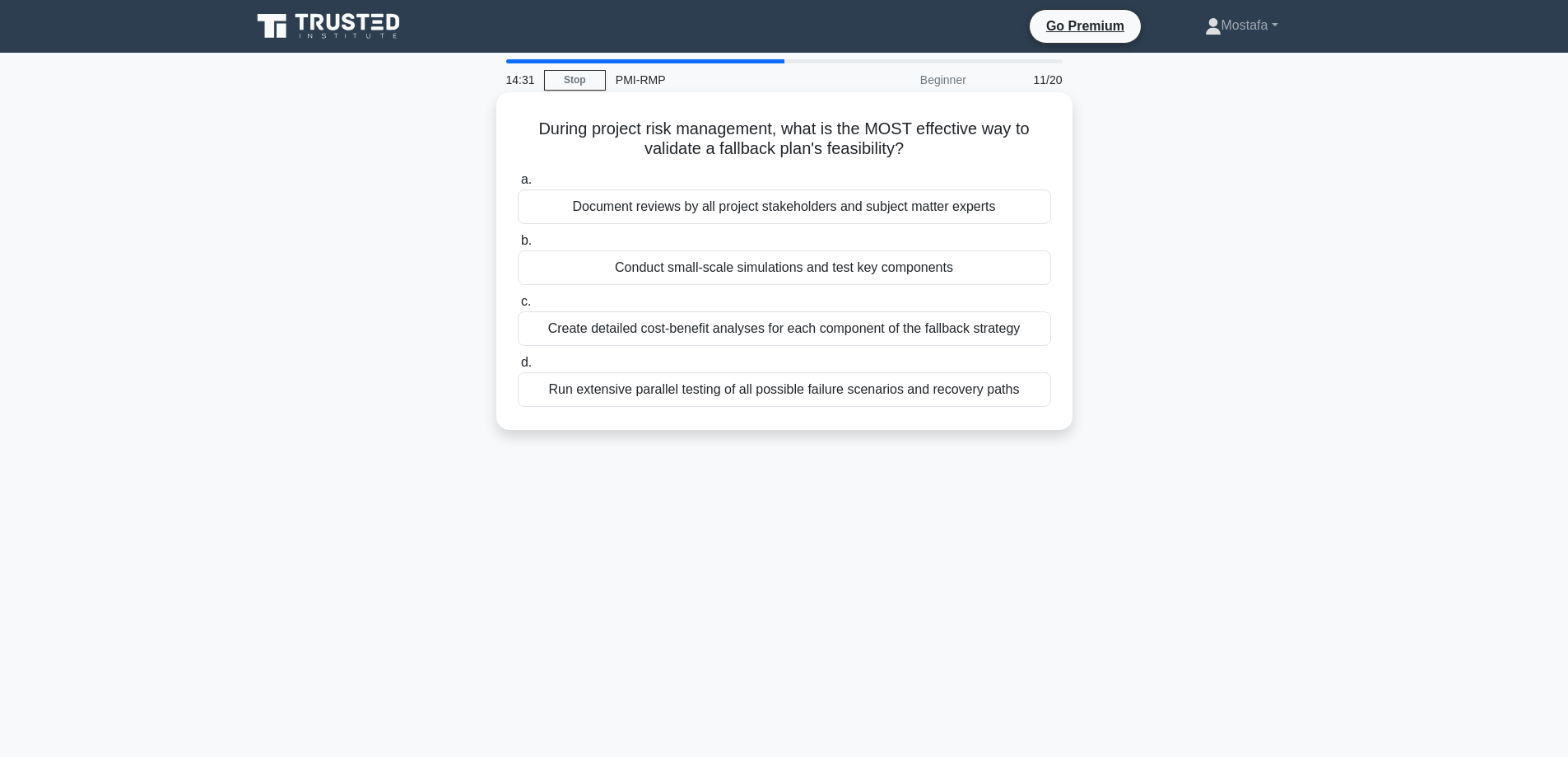
click at [1031, 276] on div "Conduct small-scale simulations and test key components" at bounding box center [784, 267] width 534 height 35
click at [518, 247] on input "b. Conduct small-scale simulations and test key components" at bounding box center [518, 240] width 0 height 10
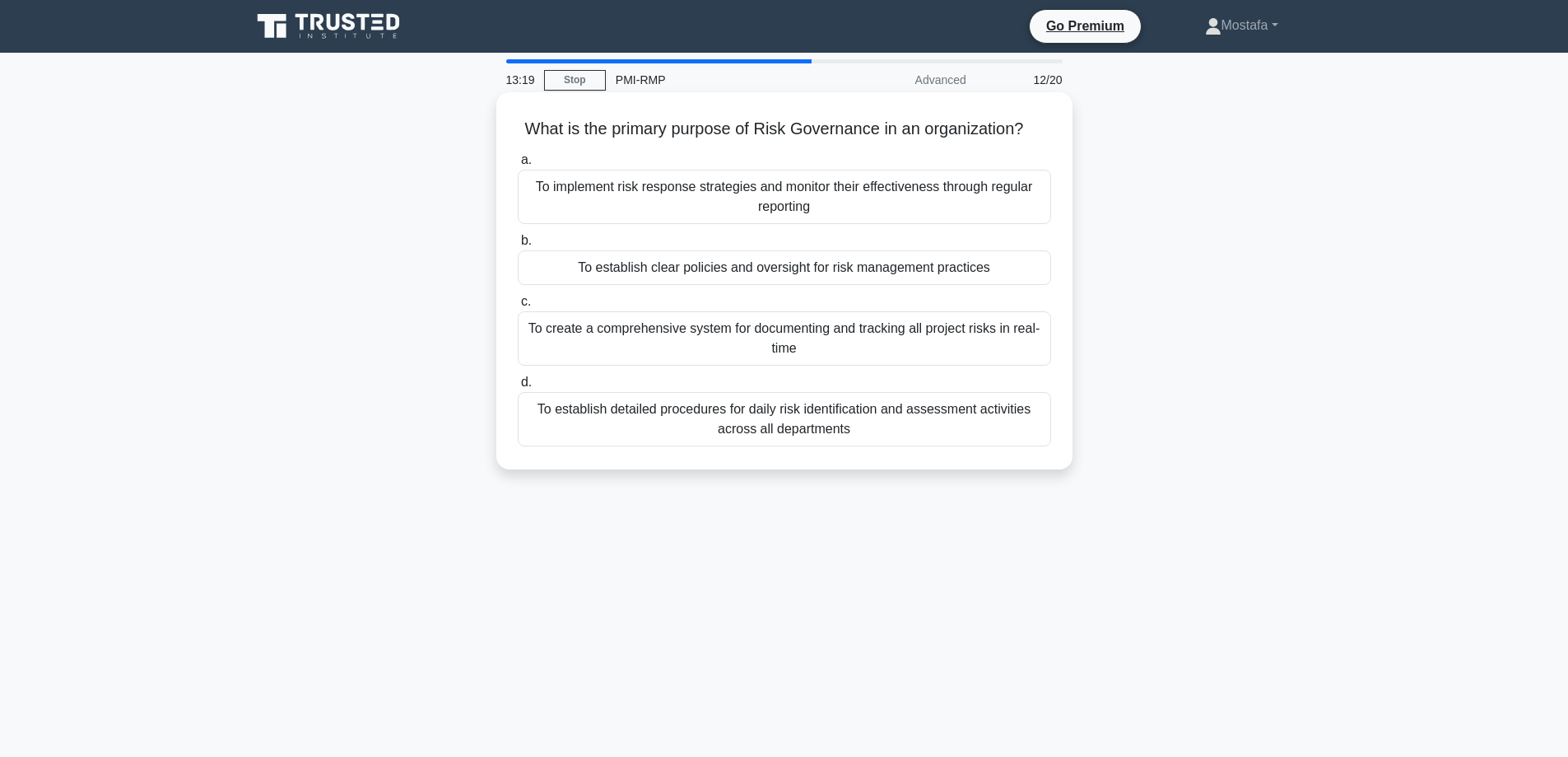
click at [1035, 276] on div "To establish clear policies and oversight for risk management practices" at bounding box center [784, 267] width 534 height 35
click at [518, 247] on input "b. To establish clear policies and oversight for risk management practices" at bounding box center [518, 240] width 0 height 10
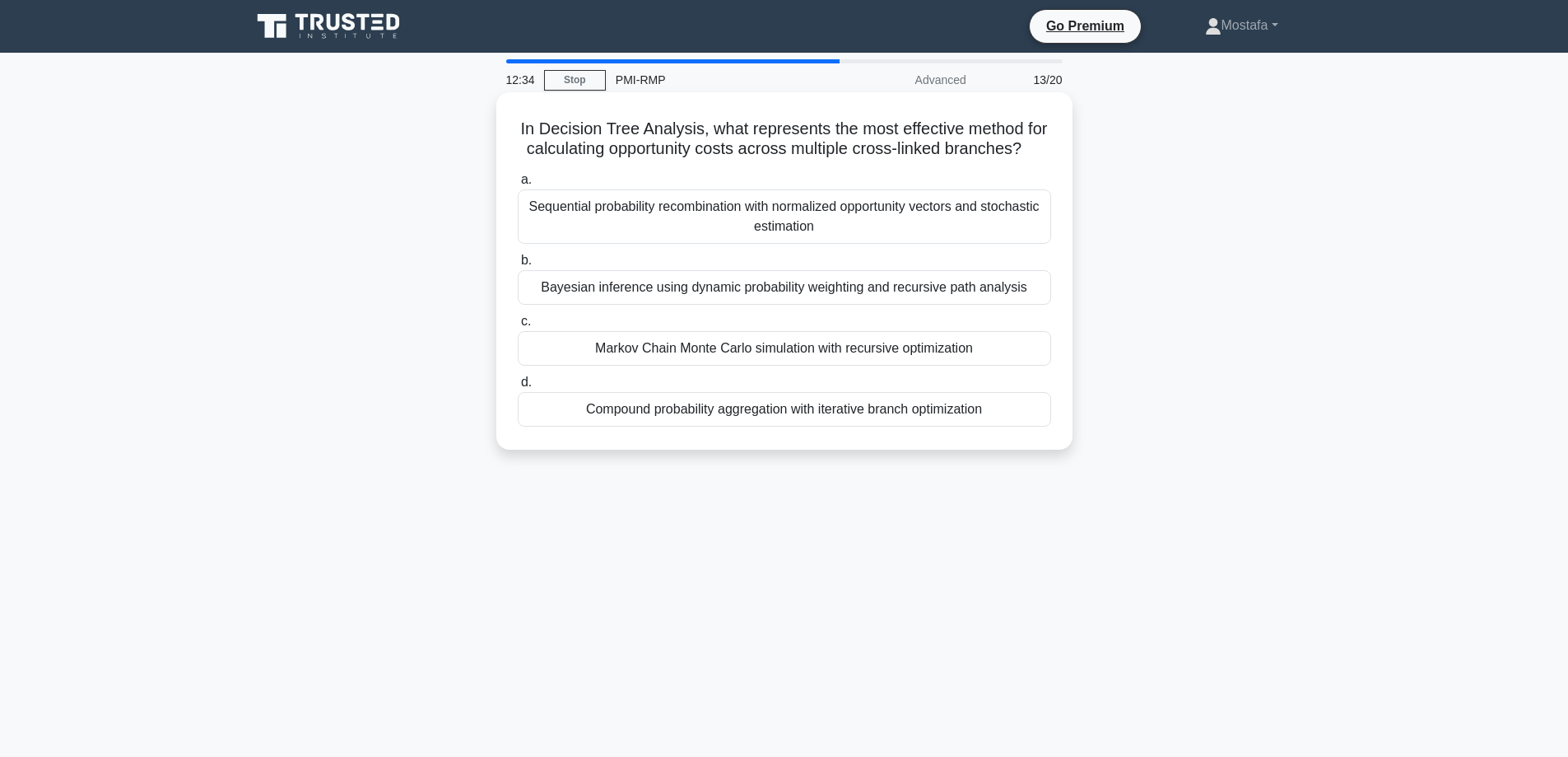
click at [1032, 427] on div "Compound probability aggregation with iterative branch optimization" at bounding box center [784, 409] width 534 height 35
click at [518, 388] on input "d. Compound probability aggregation with iterative branch optimization" at bounding box center [518, 382] width 0 height 10
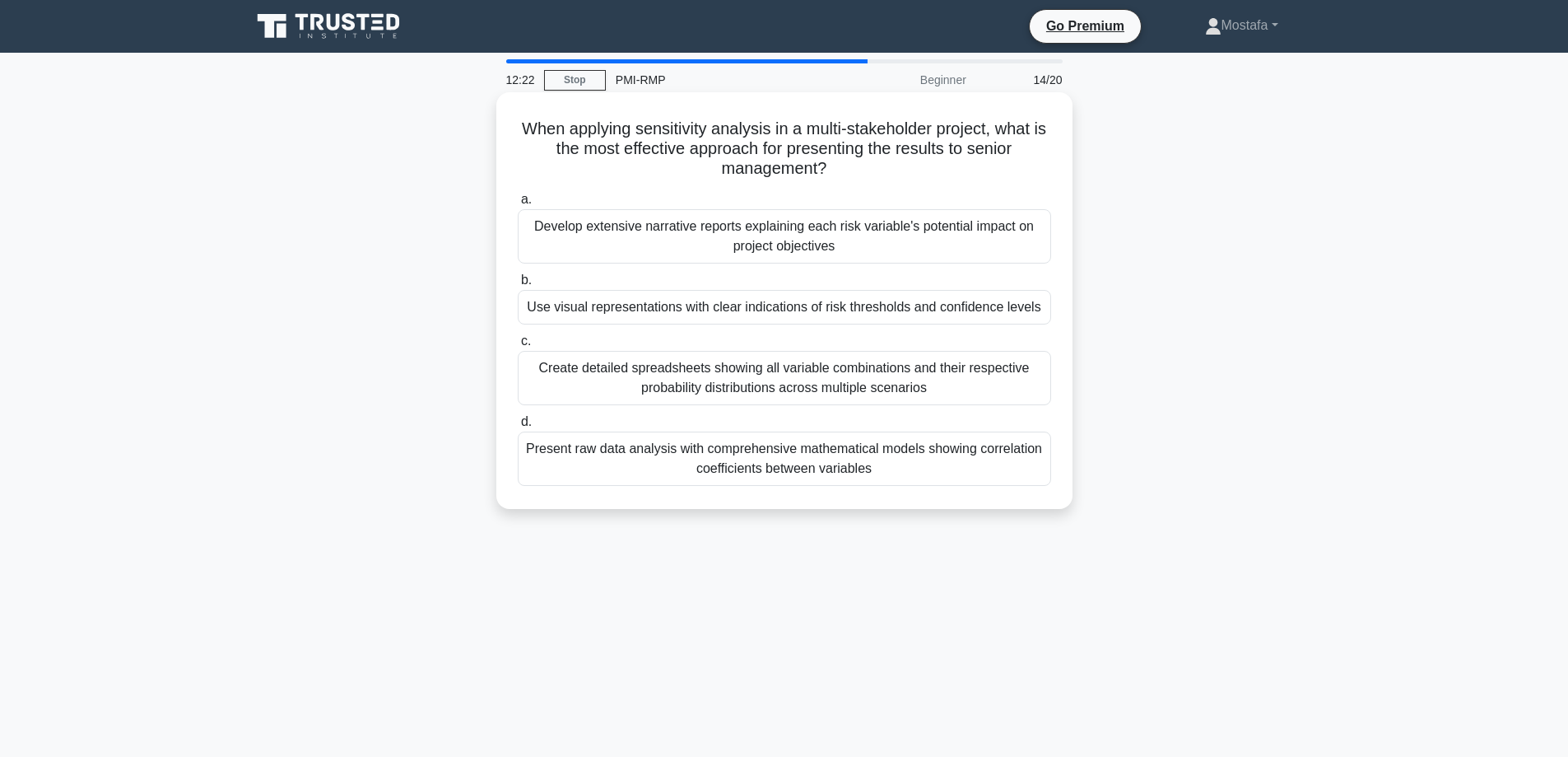
click at [1032, 315] on div "Use visual representations with clear indications of risk thresholds and confid…" at bounding box center [784, 308] width 534 height 35
click at [518, 286] on input "b. Use visual representations with clear indications of risk thresholds and con…" at bounding box center [518, 280] width 0 height 10
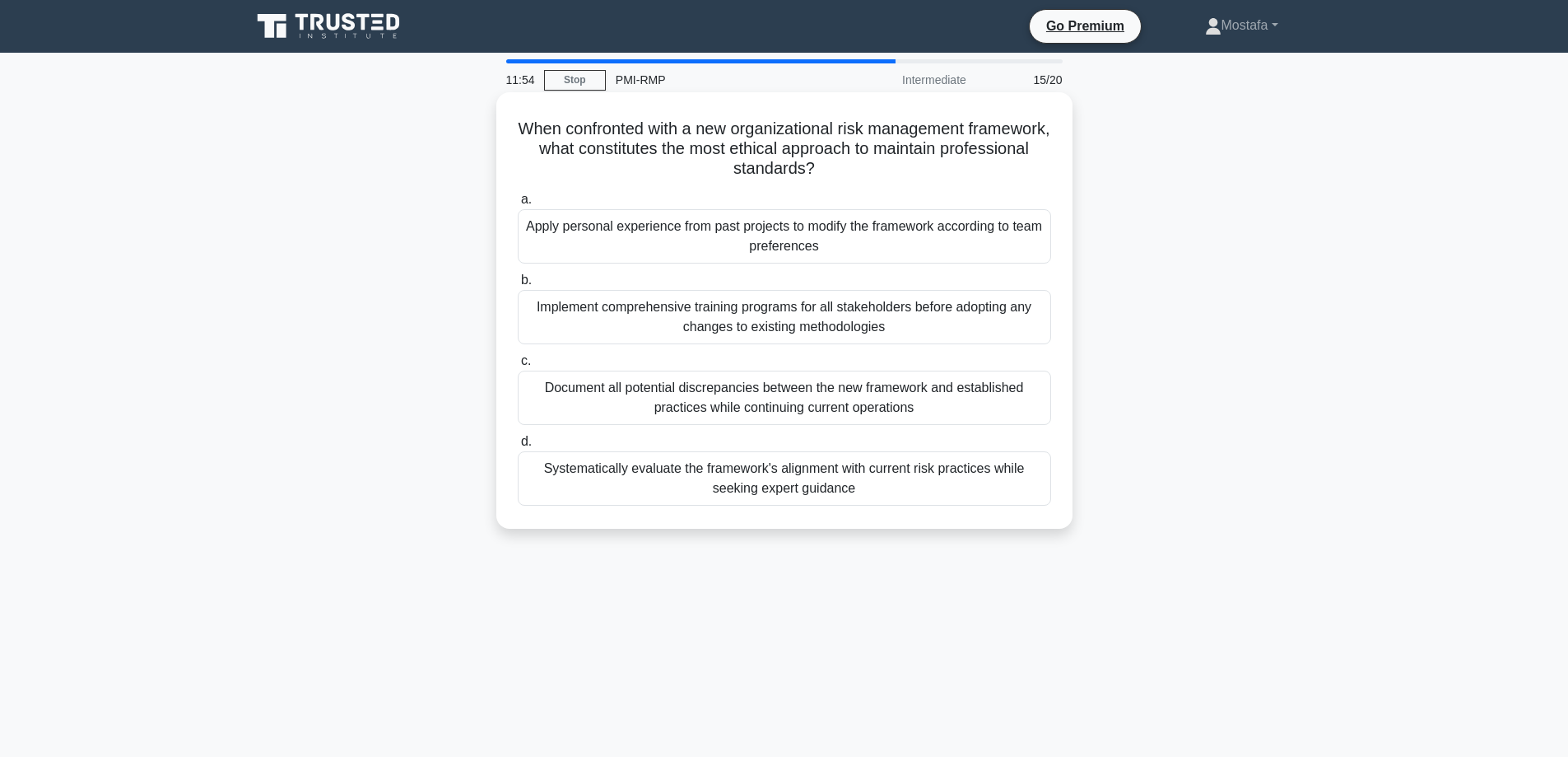
click at [1031, 490] on div "Systematically evaluate the framework's alignment with current risk practices w…" at bounding box center [784, 478] width 534 height 54
click at [518, 447] on input "d. Systematically evaluate the framework's alignment with current risk practice…" at bounding box center [518, 442] width 0 height 10
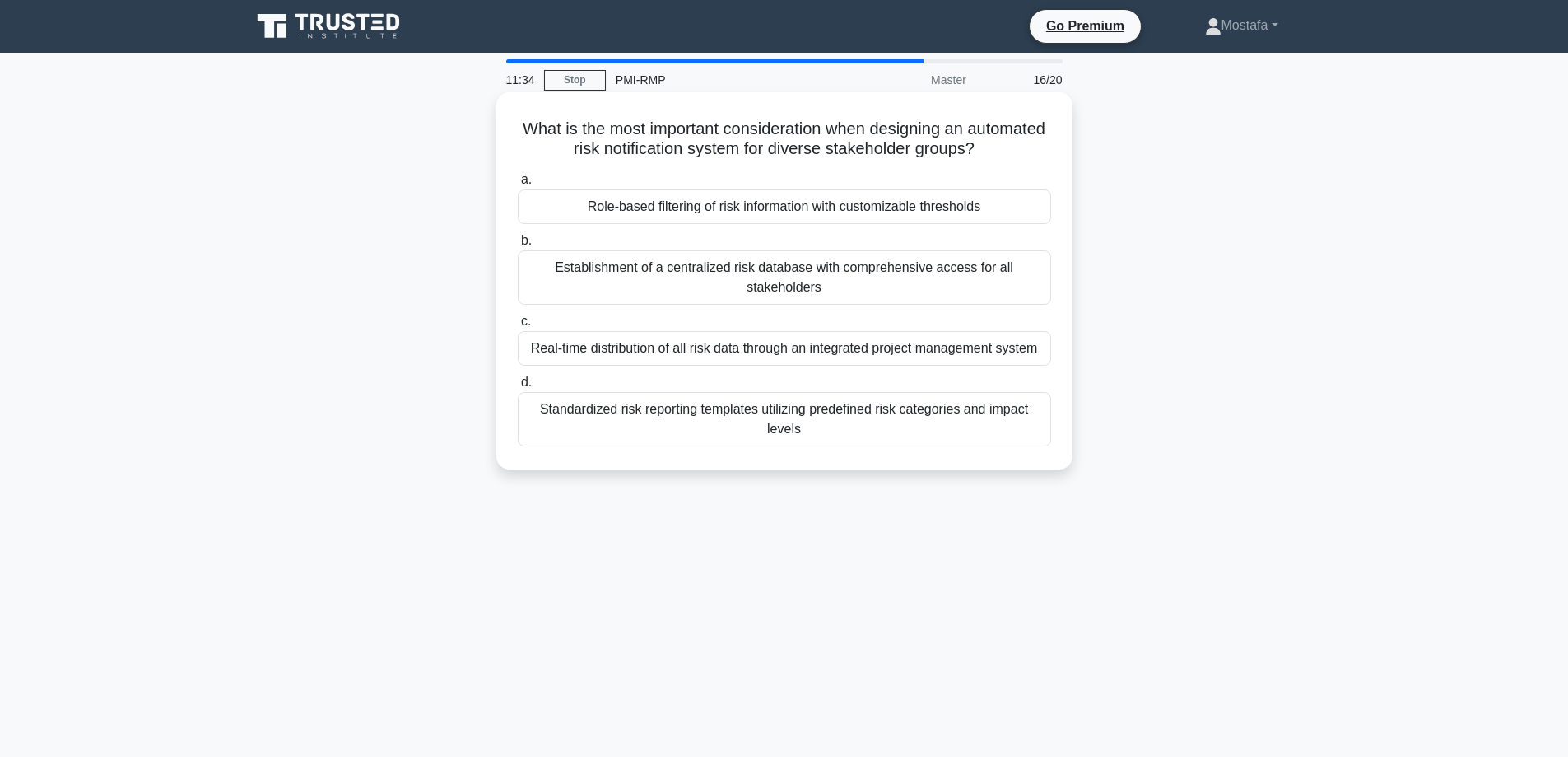
click at [1045, 215] on div "Role-based filtering of risk information with customizable thresholds" at bounding box center [784, 206] width 534 height 35
click at [518, 186] on input "a. Role-based filtering of risk information with customizable thresholds" at bounding box center [518, 179] width 0 height 10
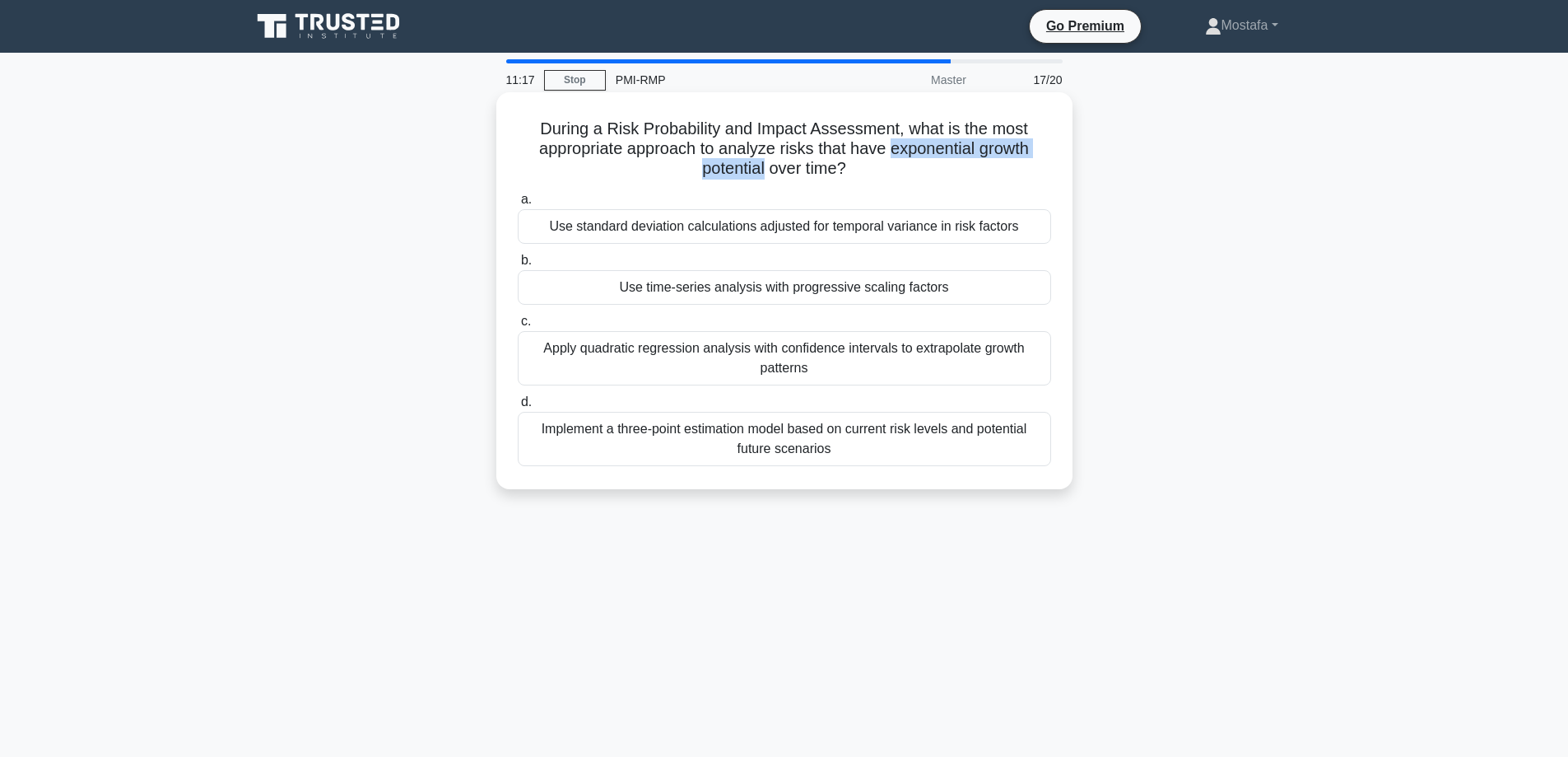
drag, startPoint x: 765, startPoint y: 172, endPoint x: 912, endPoint y: 156, distance: 147.9
click at [893, 155] on h5 "During a Risk Probability and Impact Assessment, what is the most appropriate a…" at bounding box center [784, 149] width 536 height 61
copy h5 "exponential growth potential"
click at [1036, 294] on div "Use time-series analysis with progressive scaling factors" at bounding box center [784, 287] width 534 height 35
click at [518, 266] on input "b. Use time-series analysis with progressive scaling factors" at bounding box center [518, 260] width 0 height 10
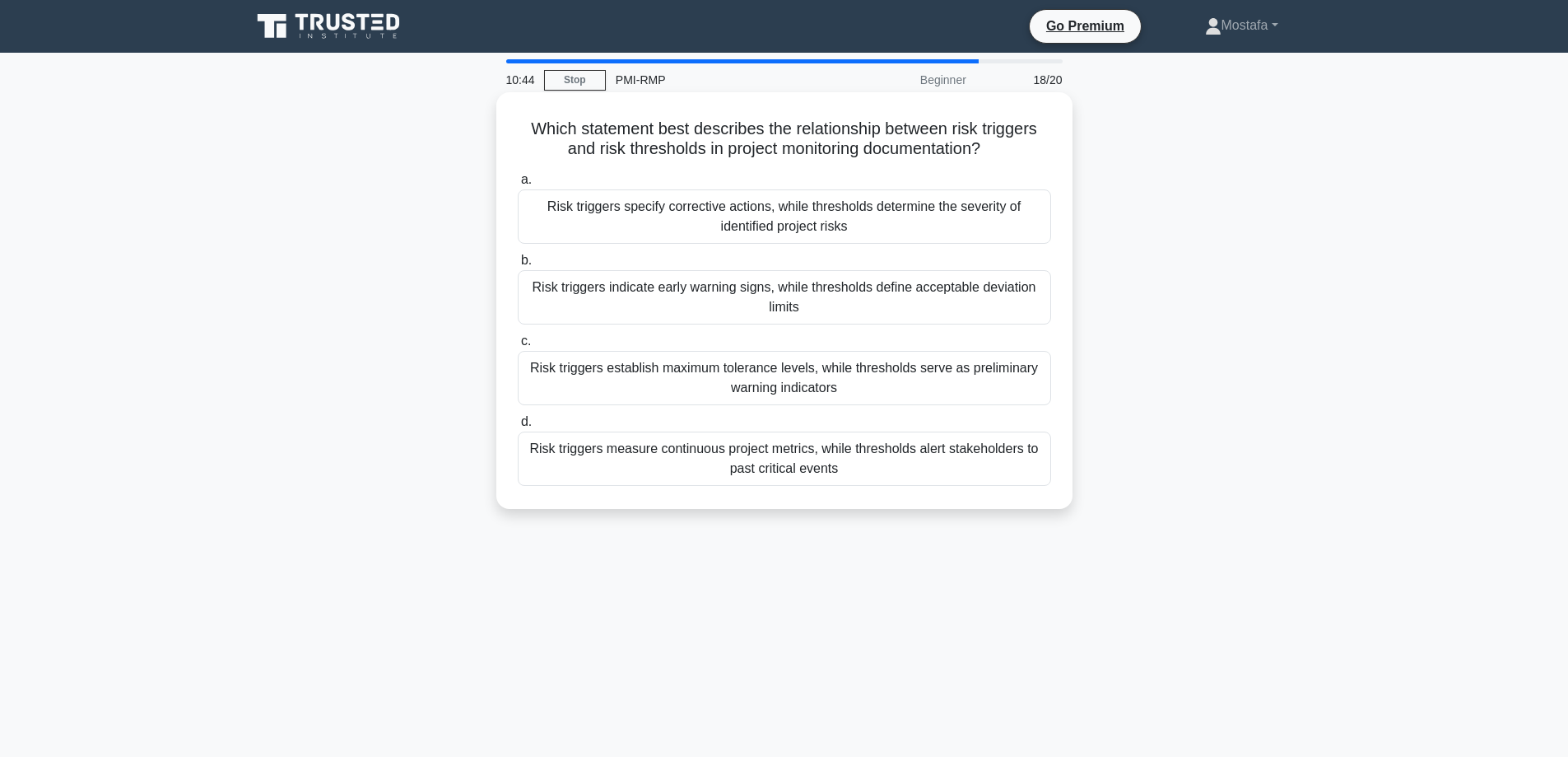
click at [1028, 308] on div "Risk triggers indicate early warning signs, while thresholds define acceptable …" at bounding box center [784, 297] width 534 height 54
click at [518, 266] on input "b. Risk triggers indicate early warning signs, while thresholds define acceptab…" at bounding box center [518, 260] width 0 height 10
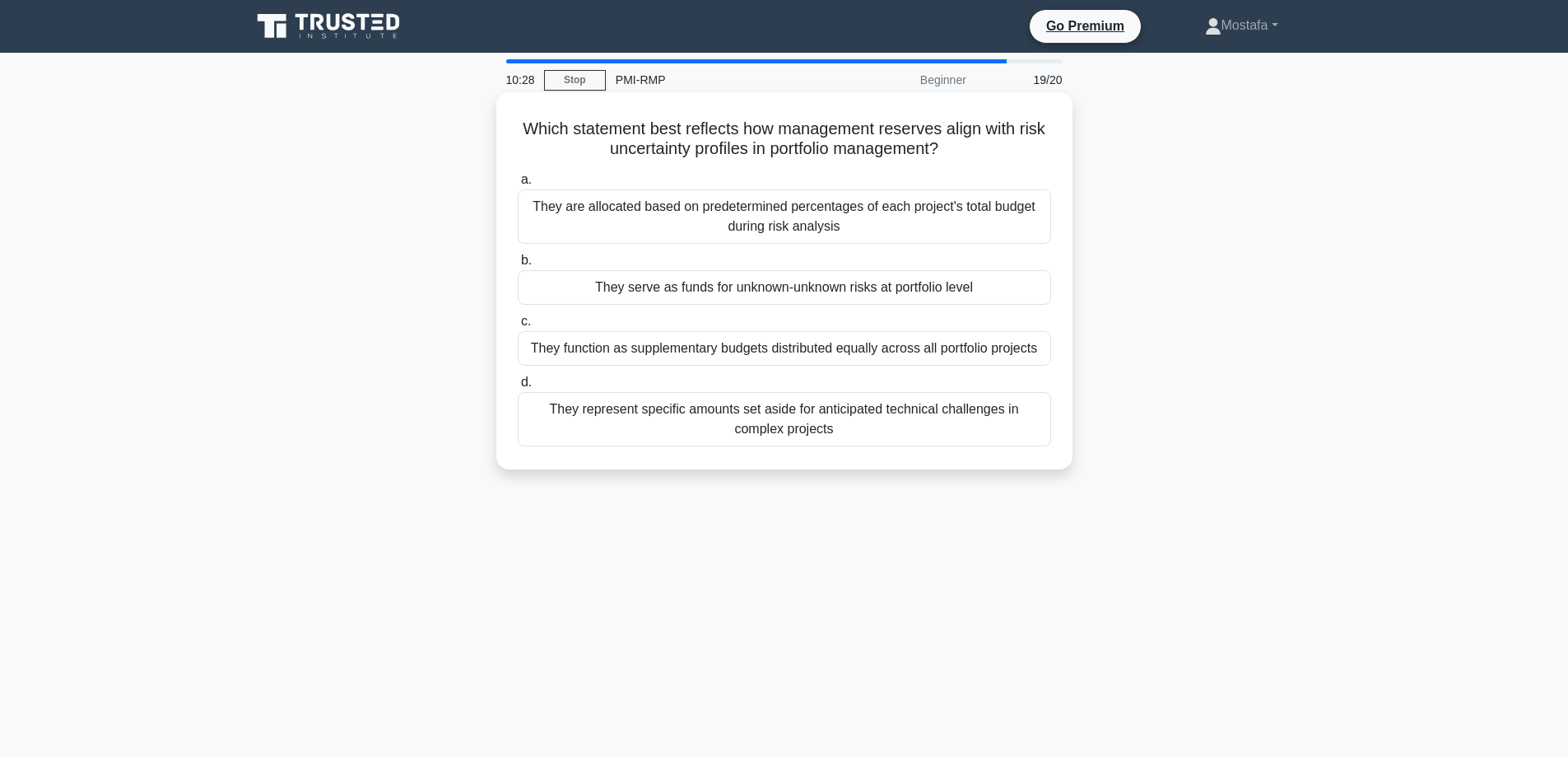
click at [1036, 298] on div "They serve as funds for unknown-unknown risks at portfolio level" at bounding box center [784, 287] width 534 height 35
click at [518, 266] on input "b. They serve as funds for unknown-unknown risks at portfolio level" at bounding box center [518, 260] width 0 height 10
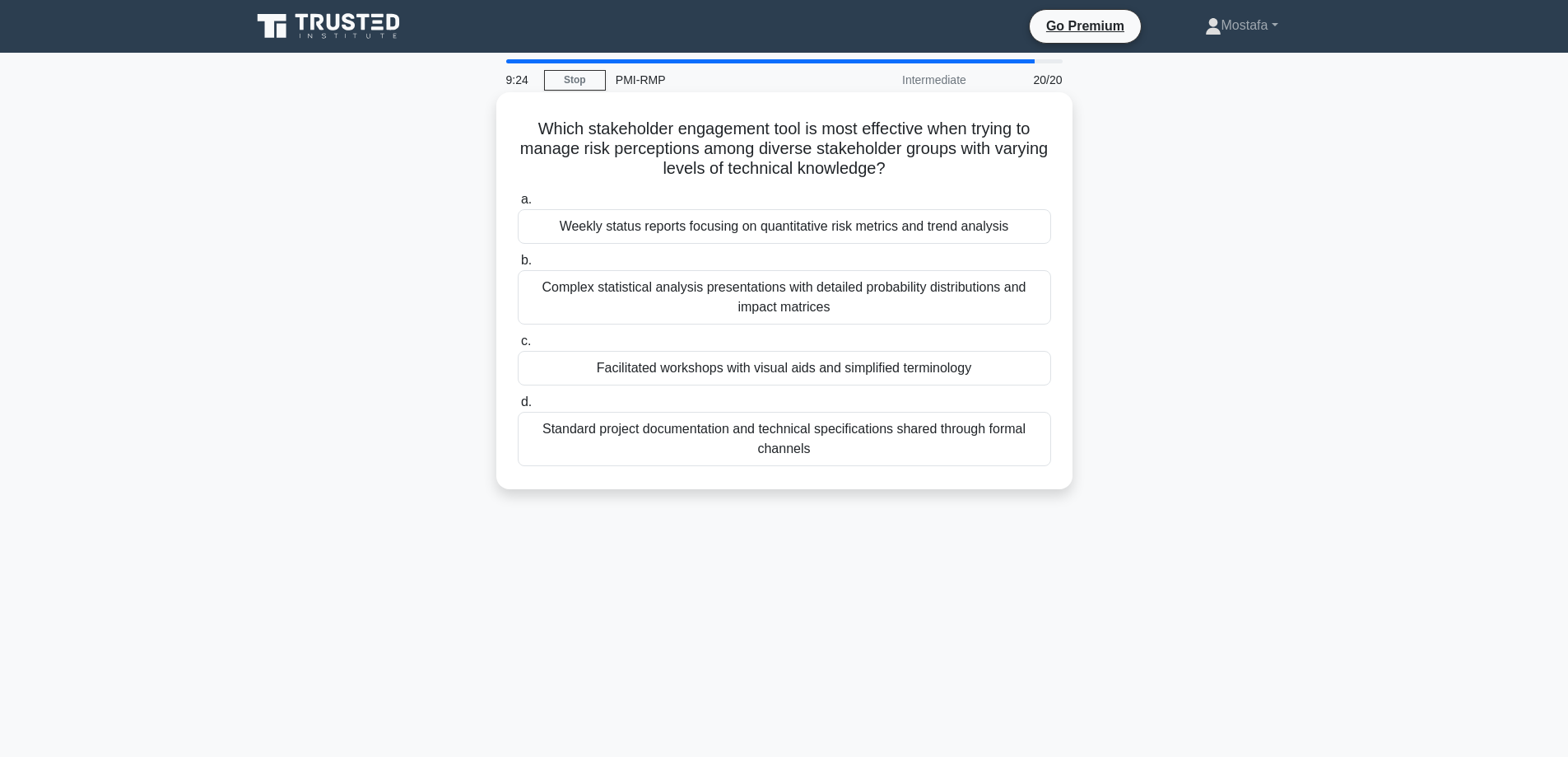
click at [1026, 374] on div "Facilitated workshops with visual aids and simplified terminology" at bounding box center [784, 368] width 534 height 35
click at [518, 347] on input "c. Facilitated workshops with visual aids and simplified terminology" at bounding box center [518, 341] width 0 height 10
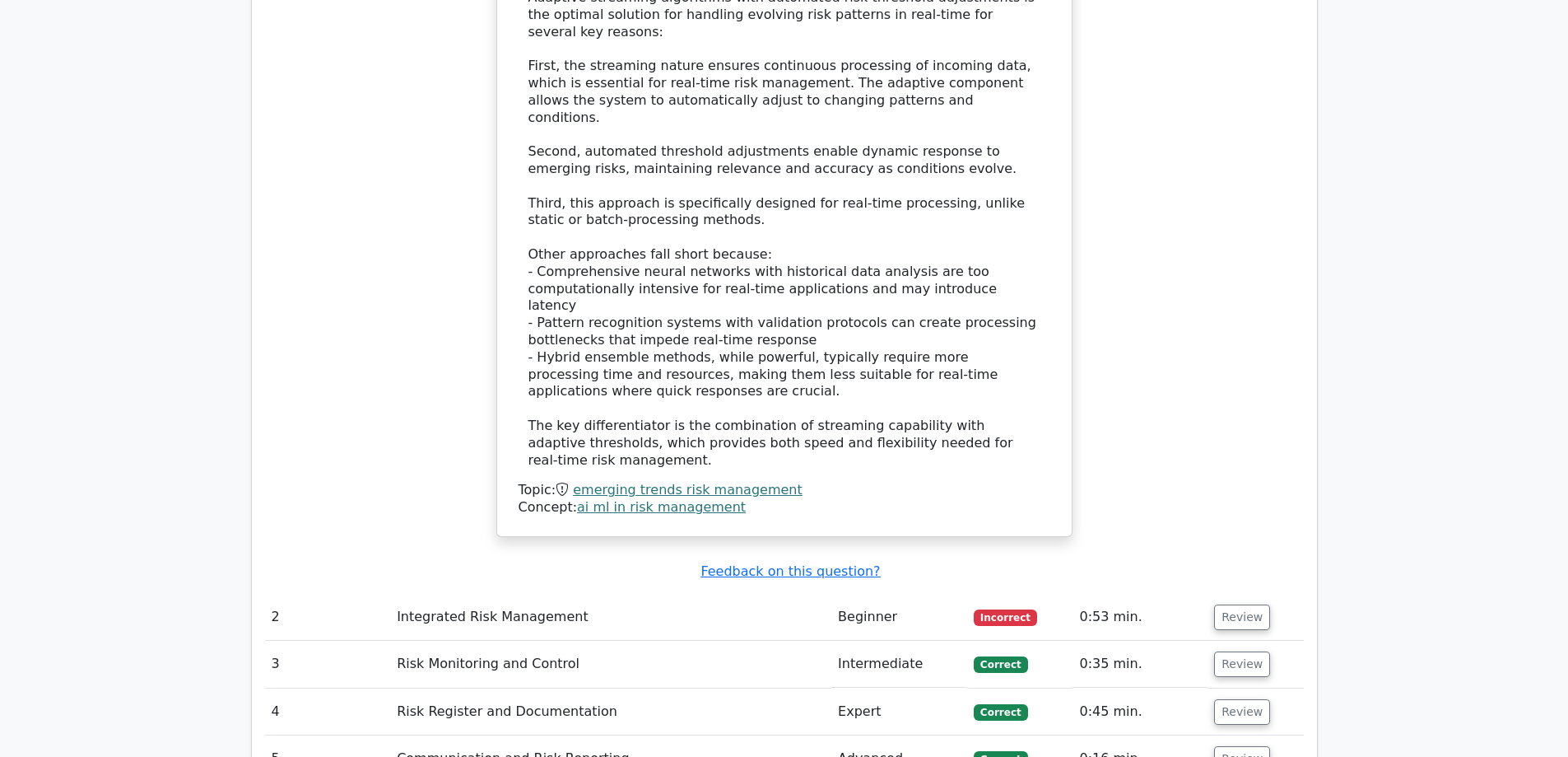
scroll to position [2470, 0]
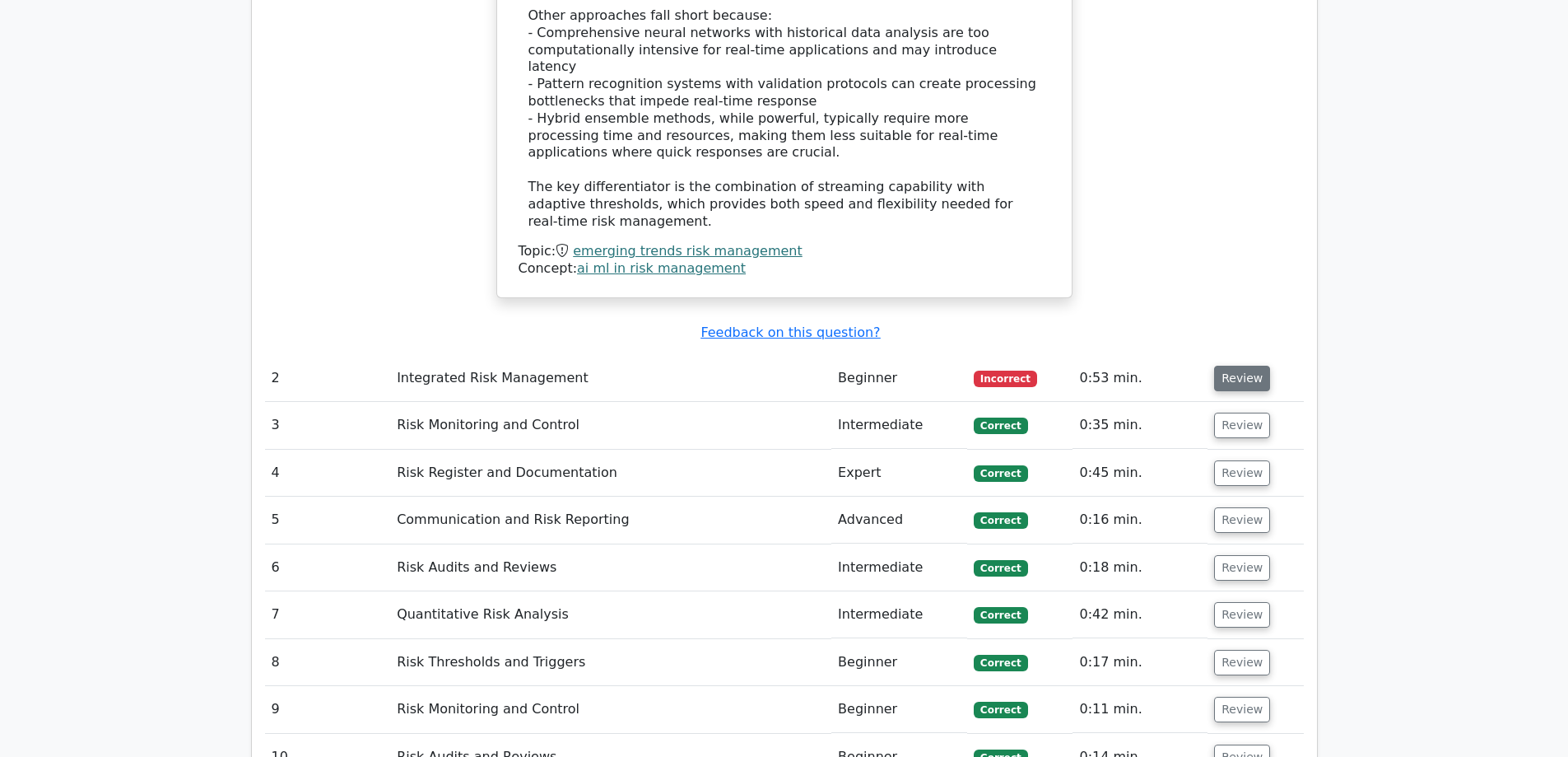
click at [1236, 366] on button "Review" at bounding box center [1242, 378] width 56 height 25
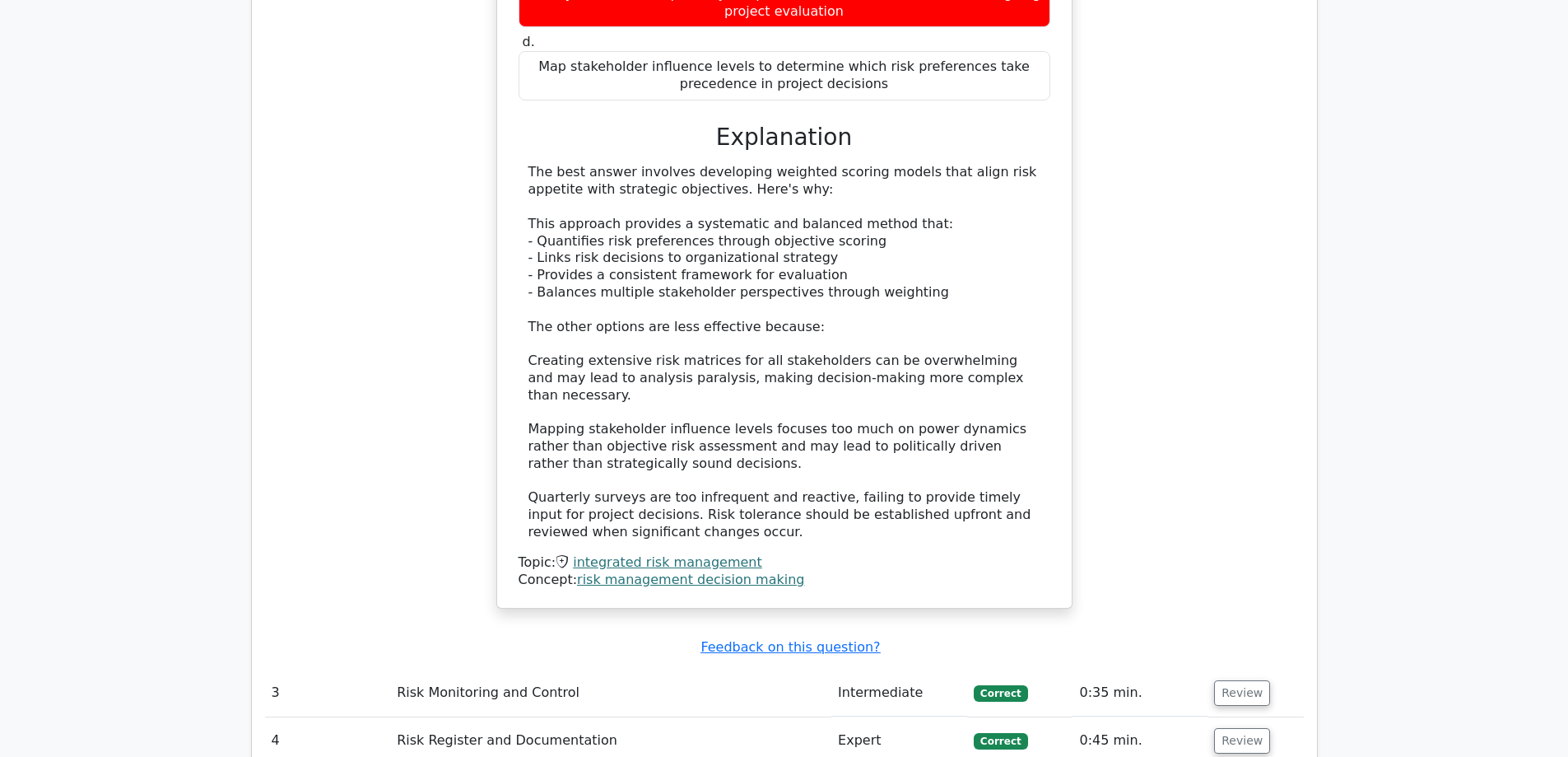
scroll to position [3706, 0]
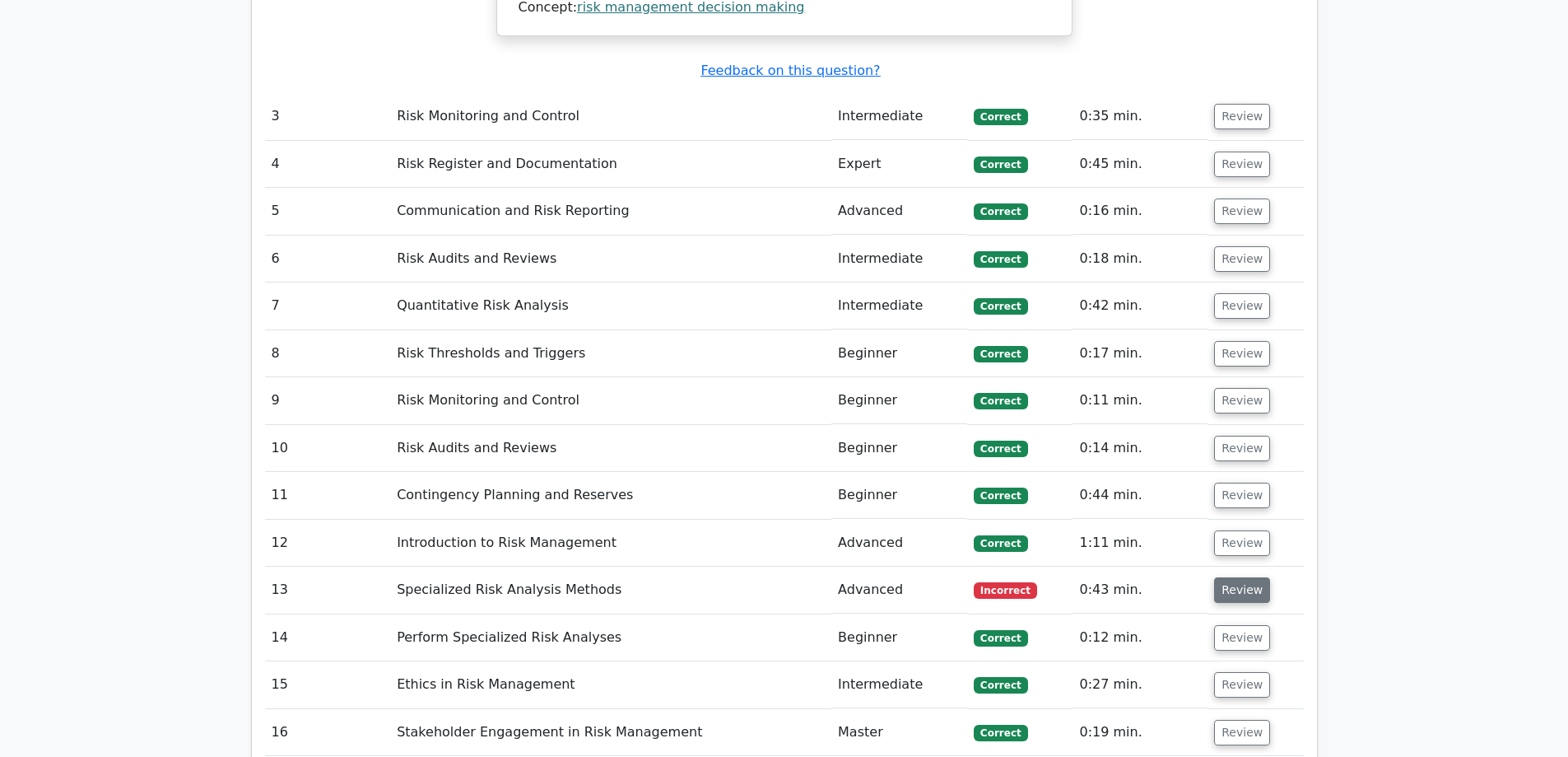
click at [1228, 578] on button "Review" at bounding box center [1242, 590] width 56 height 25
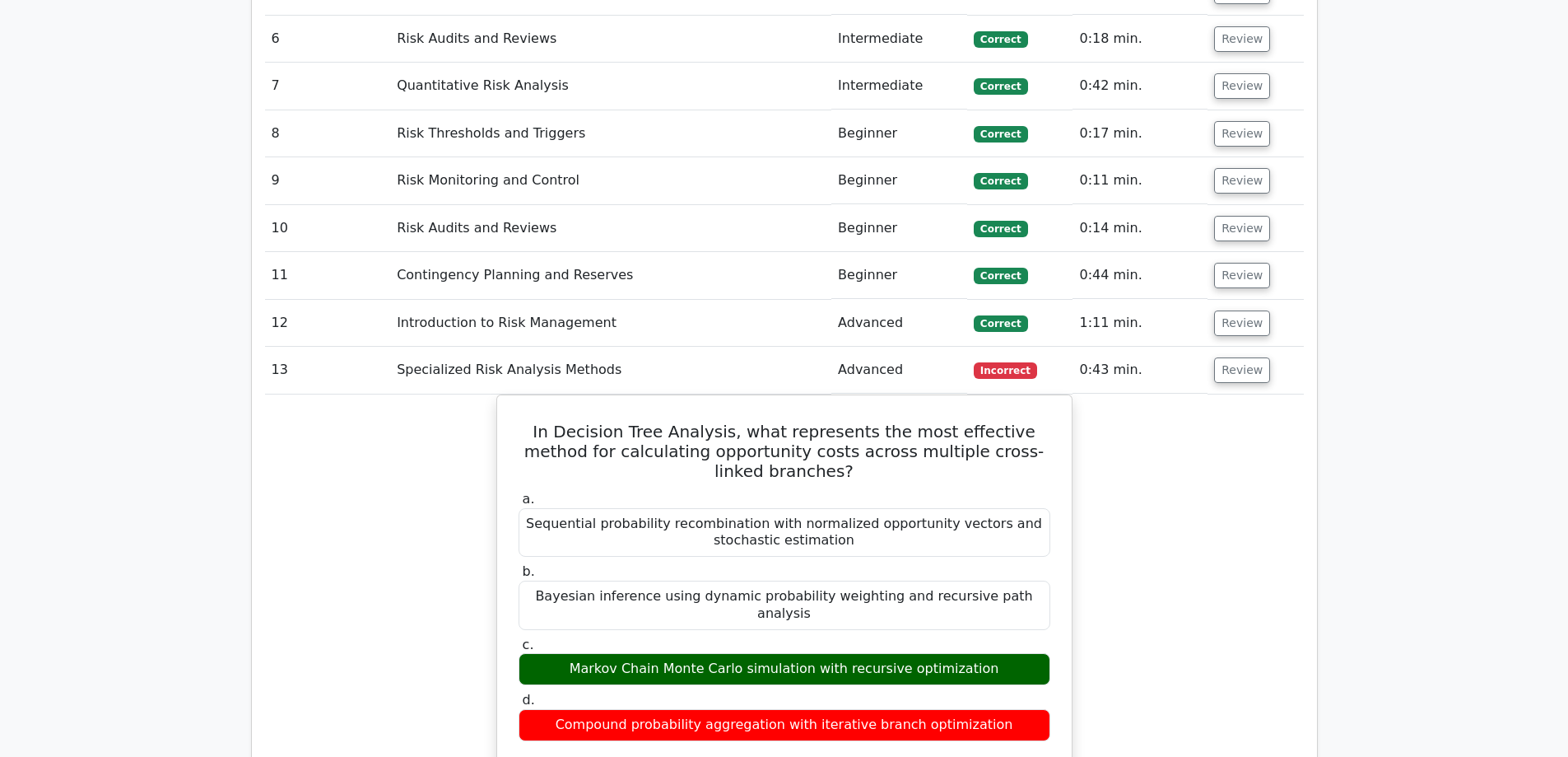
scroll to position [4035, 0]
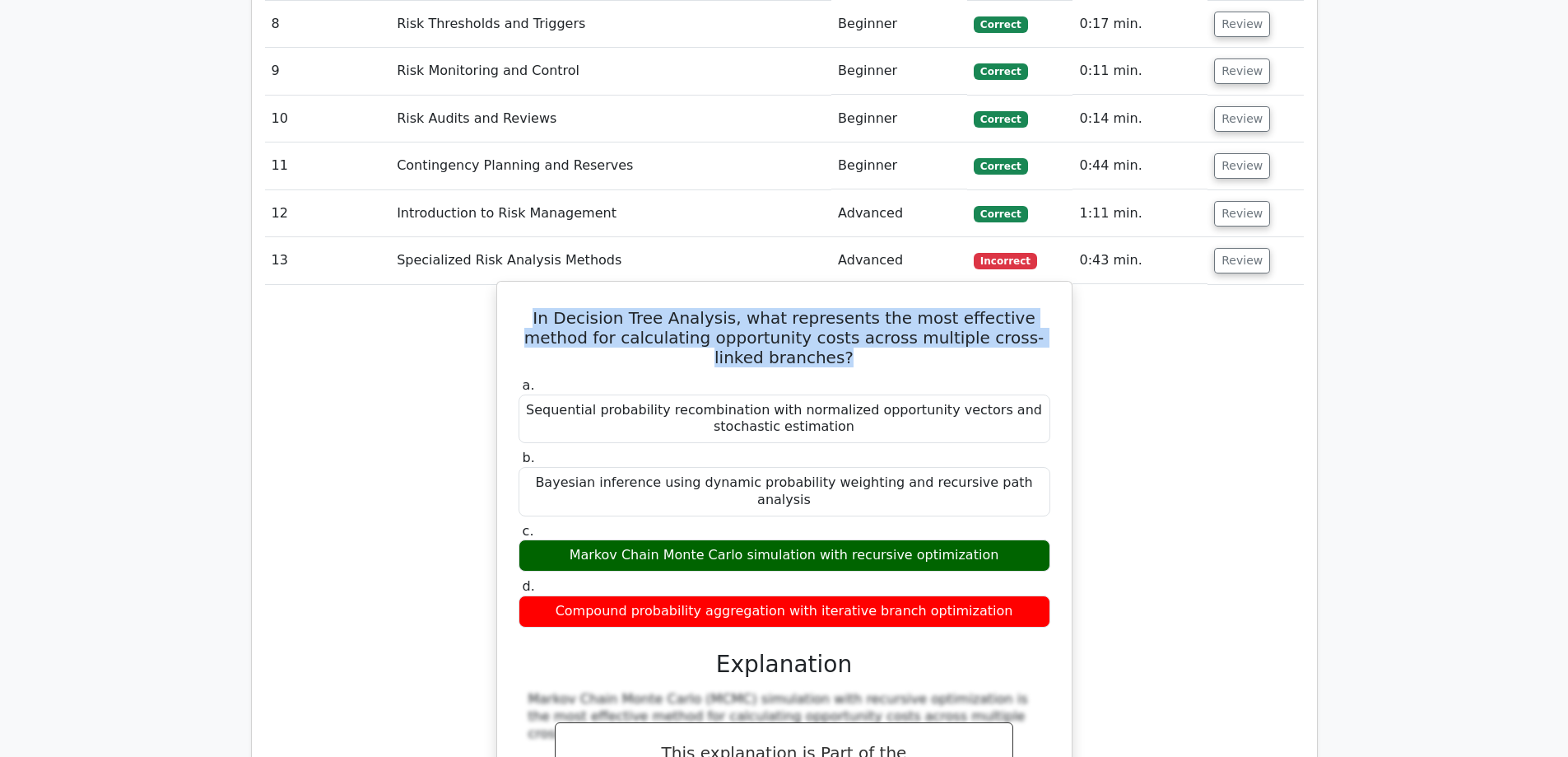
drag, startPoint x: 1052, startPoint y: 175, endPoint x: 521, endPoint y: 157, distance: 531.3
click at [521, 288] on div "In Decision Tree Analysis, what represents the most effective method for calcul…" at bounding box center [784, 708] width 562 height 841
copy h5 "In Decision Tree Analysis, what represents the most effective method for calcul…"
drag, startPoint x: 990, startPoint y: 355, endPoint x: 625, endPoint y: 359, distance: 365.0
click at [544, 539] on div "Markov Chain Monte Carlo simulation with recursive optimization" at bounding box center [784, 555] width 532 height 32
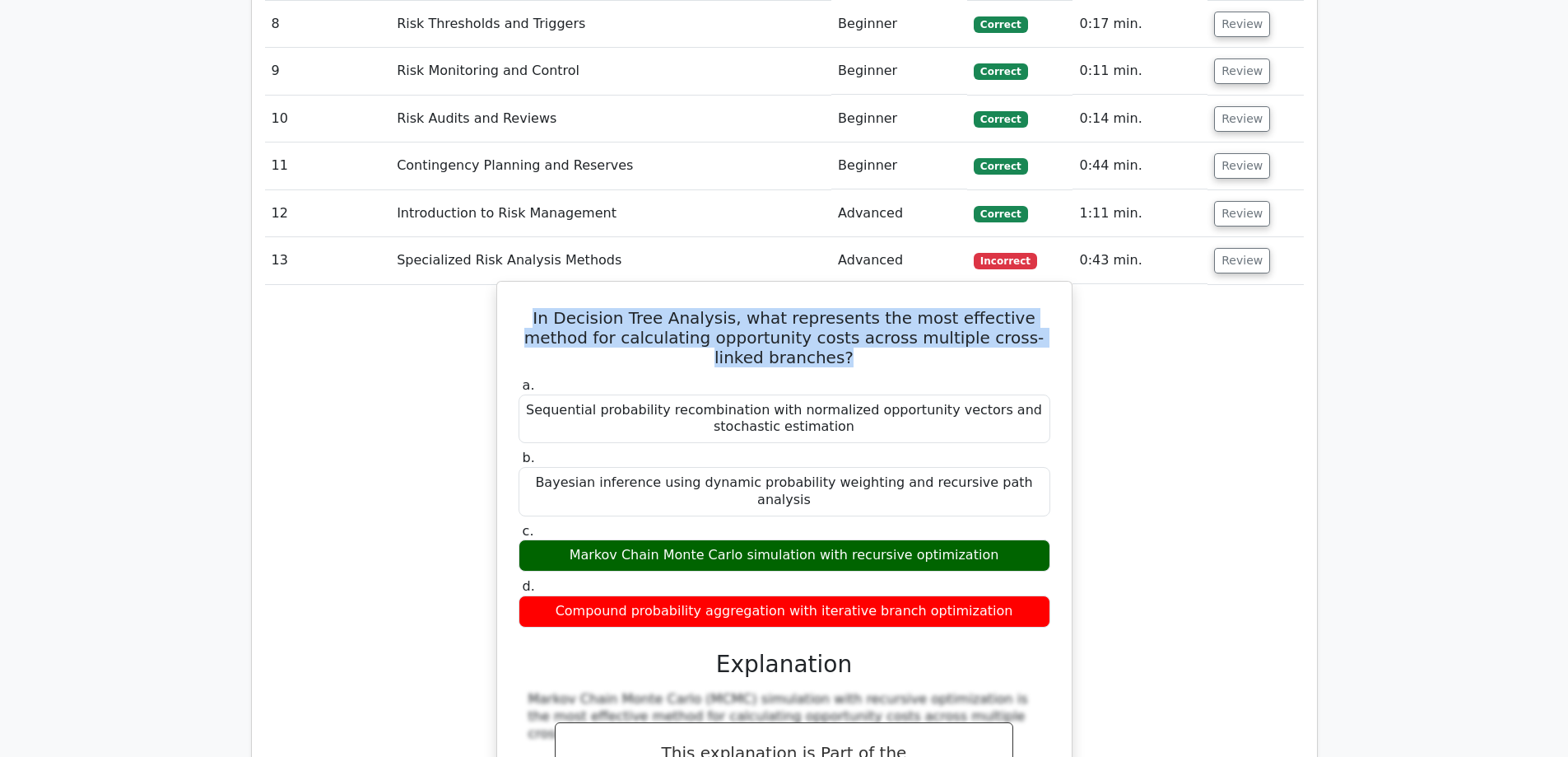
copy div "Markov Chain Monte Carlo simulation with recursive optimization"
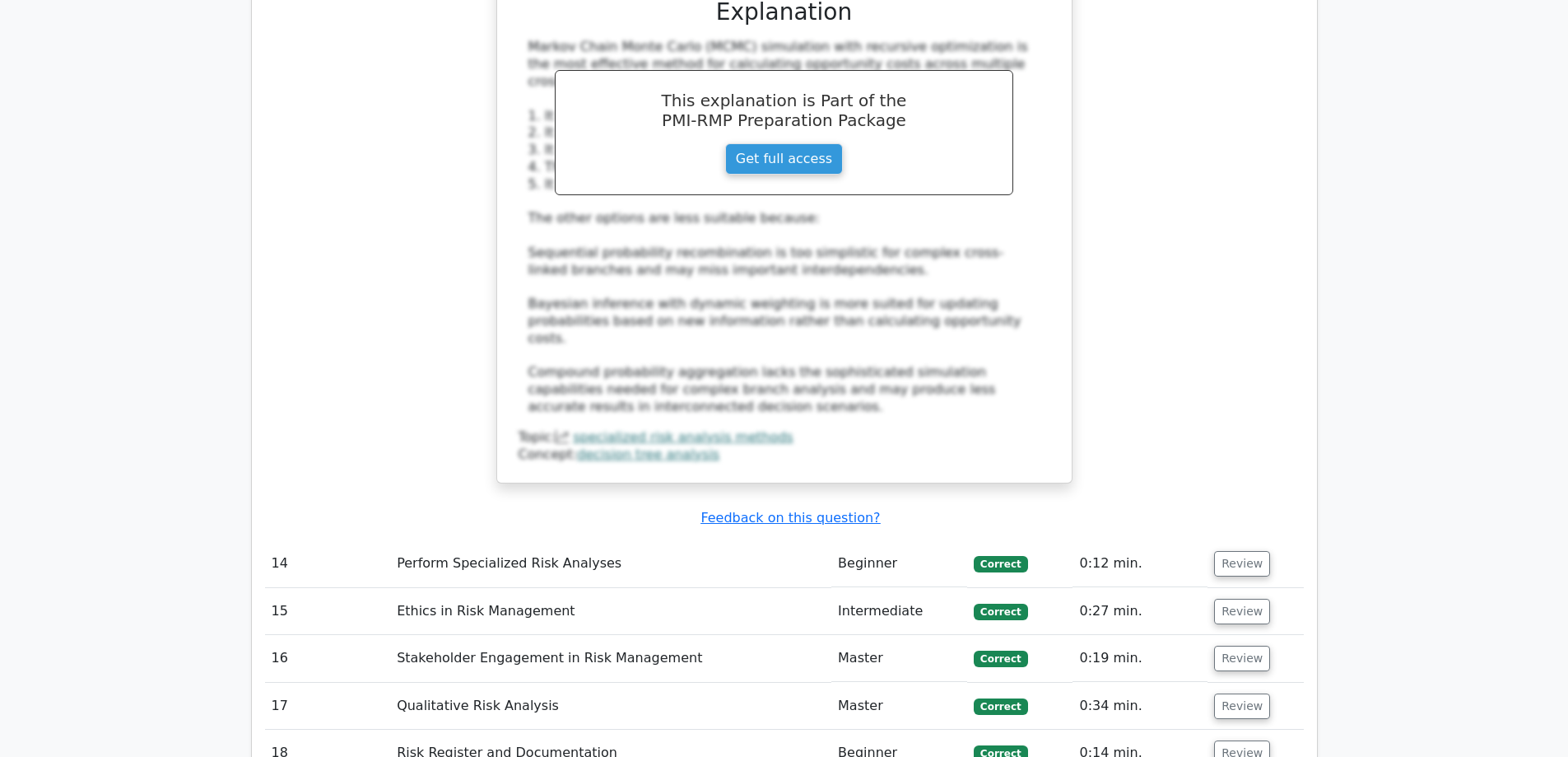
scroll to position [4694, 0]
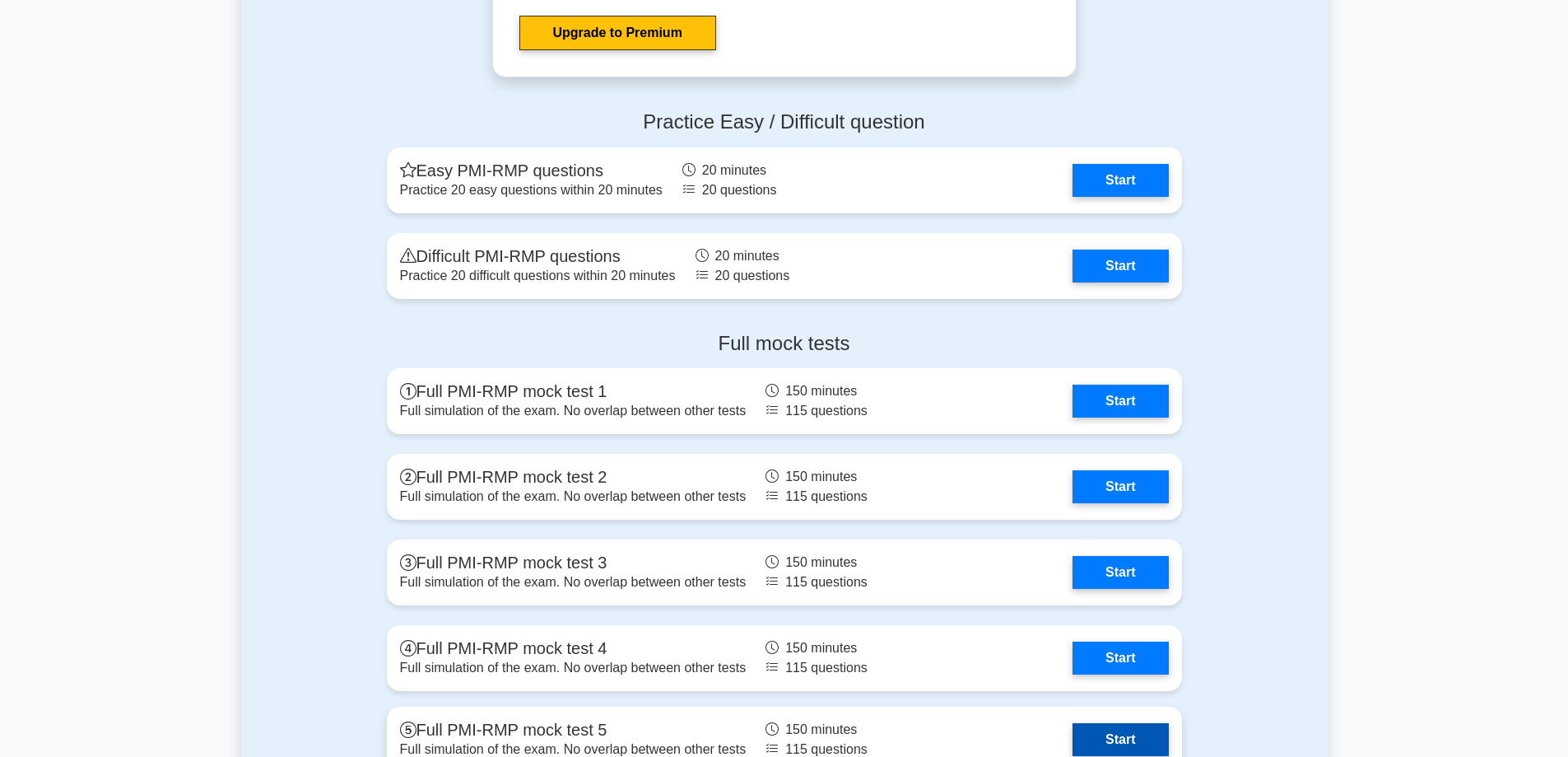
scroll to position [4447, 0]
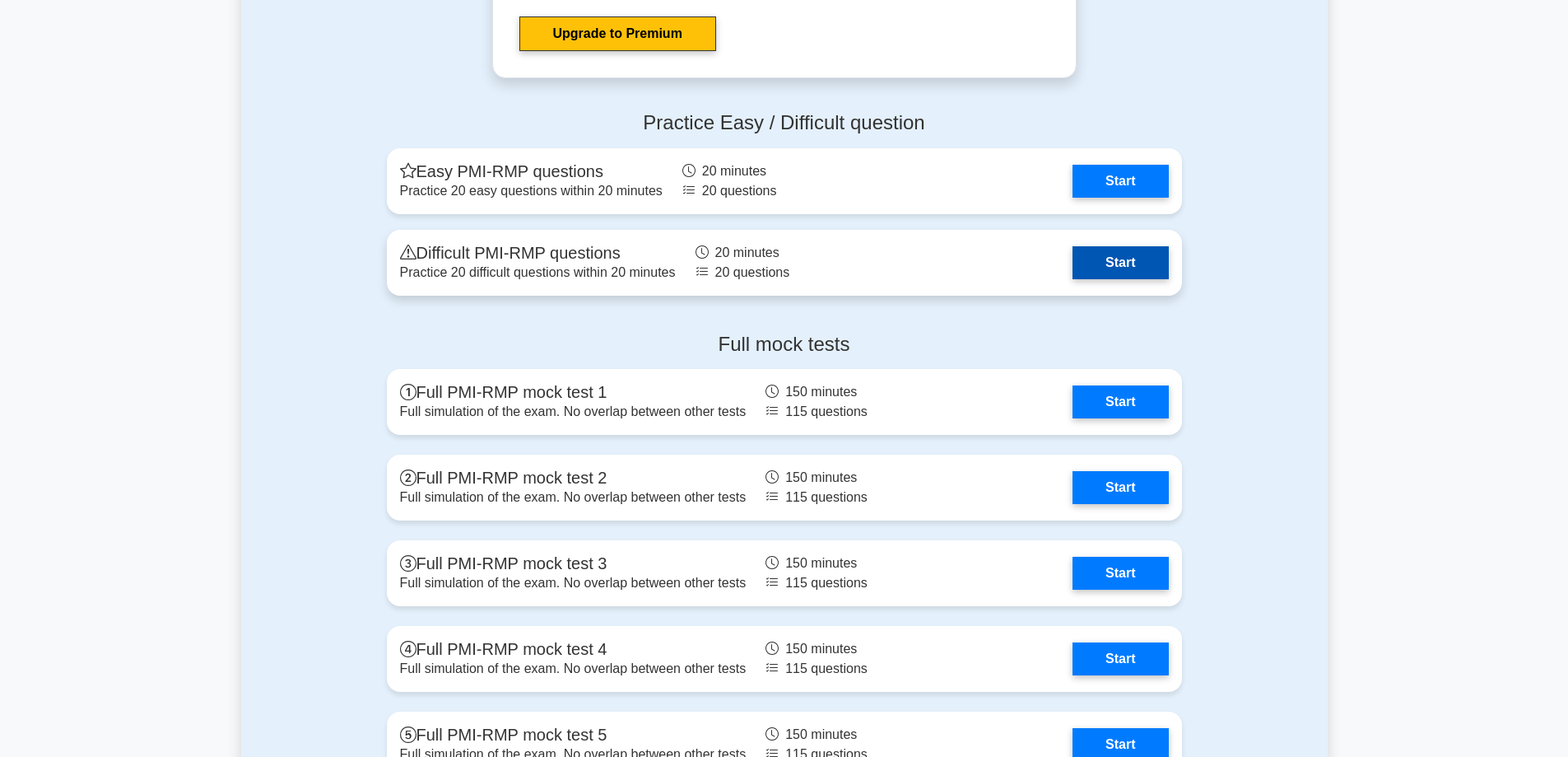
click at [1142, 260] on link "Start" at bounding box center [1120, 263] width 96 height 33
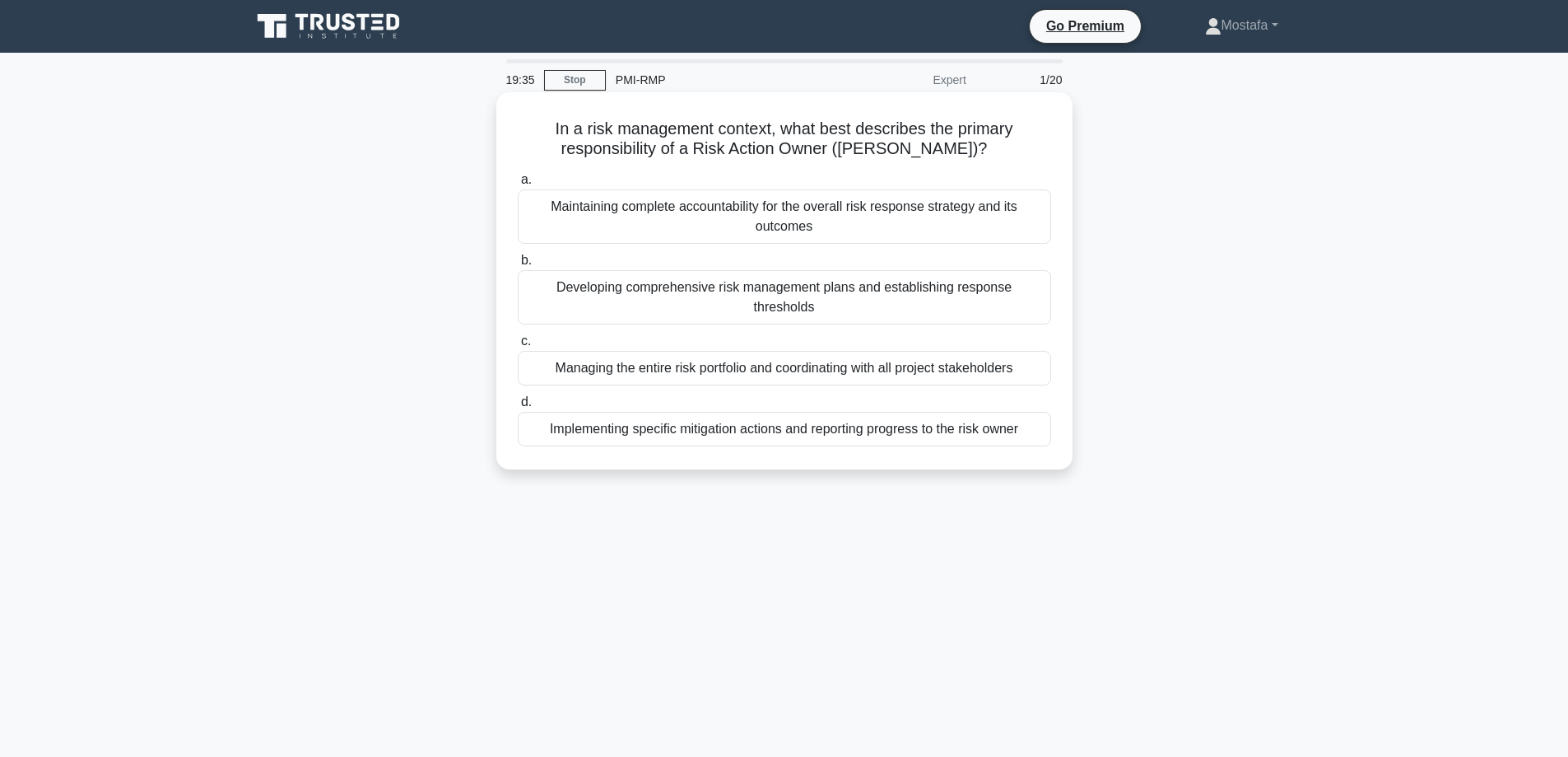
click at [1037, 416] on div "Implementing specific mitigation actions and reporting progress to the risk own…" at bounding box center [784, 429] width 534 height 35
click at [518, 408] on input "d. Implementing specific mitigation actions and reporting progress to the risk …" at bounding box center [518, 402] width 0 height 10
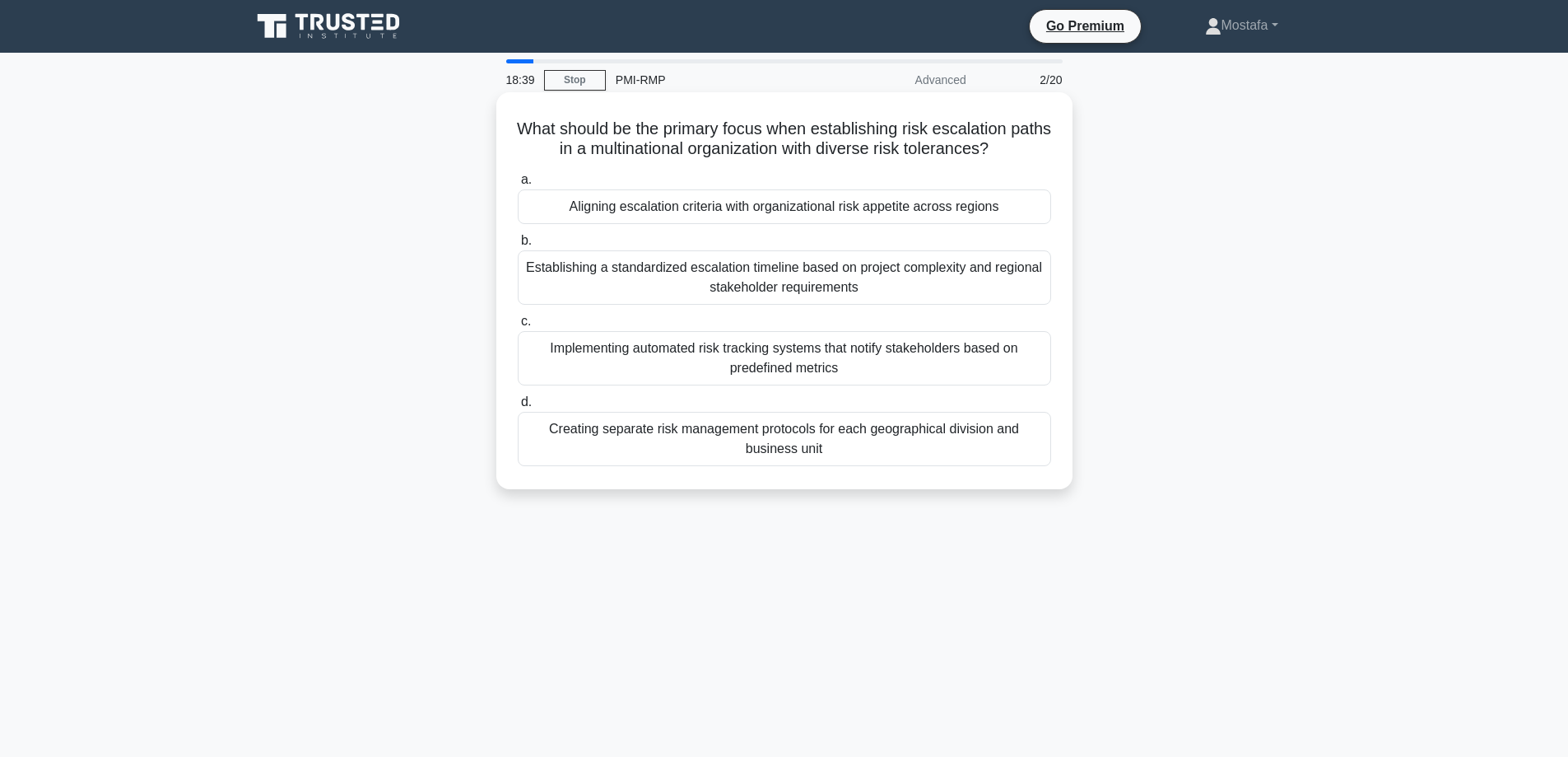
click at [1030, 208] on div "Aligning escalation criteria with organizational risk appetite across regions" at bounding box center [784, 206] width 534 height 35
click at [518, 186] on input "a. Aligning escalation criteria with organizational risk appetite across regions" at bounding box center [518, 179] width 0 height 10
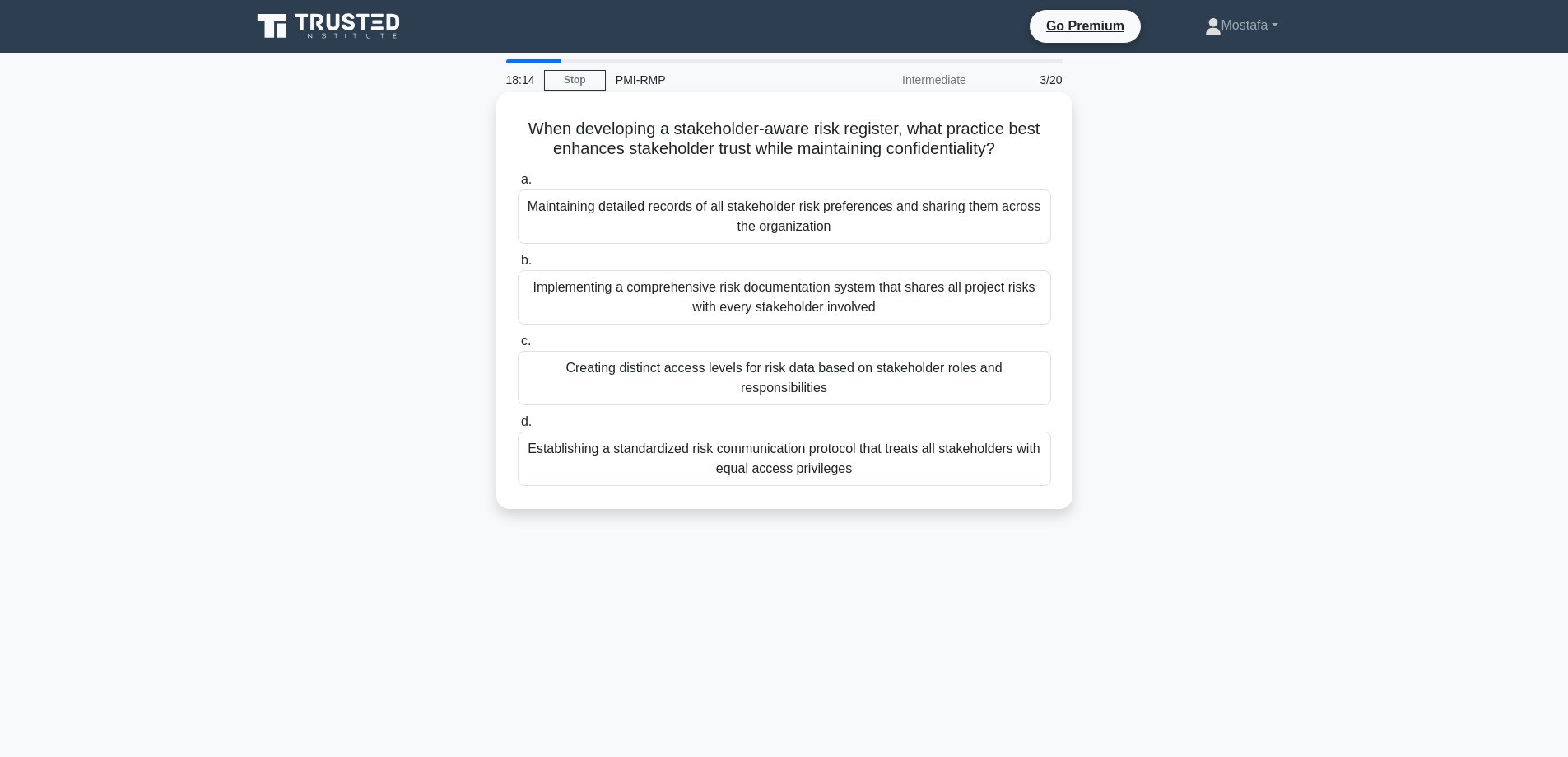
click at [1032, 389] on div "Creating distinct access levels for risk data based on stakeholder roles and re…" at bounding box center [784, 378] width 534 height 54
click at [518, 347] on input "c. Creating distinct access levels for risk data based on stakeholder roles and…" at bounding box center [518, 341] width 0 height 10
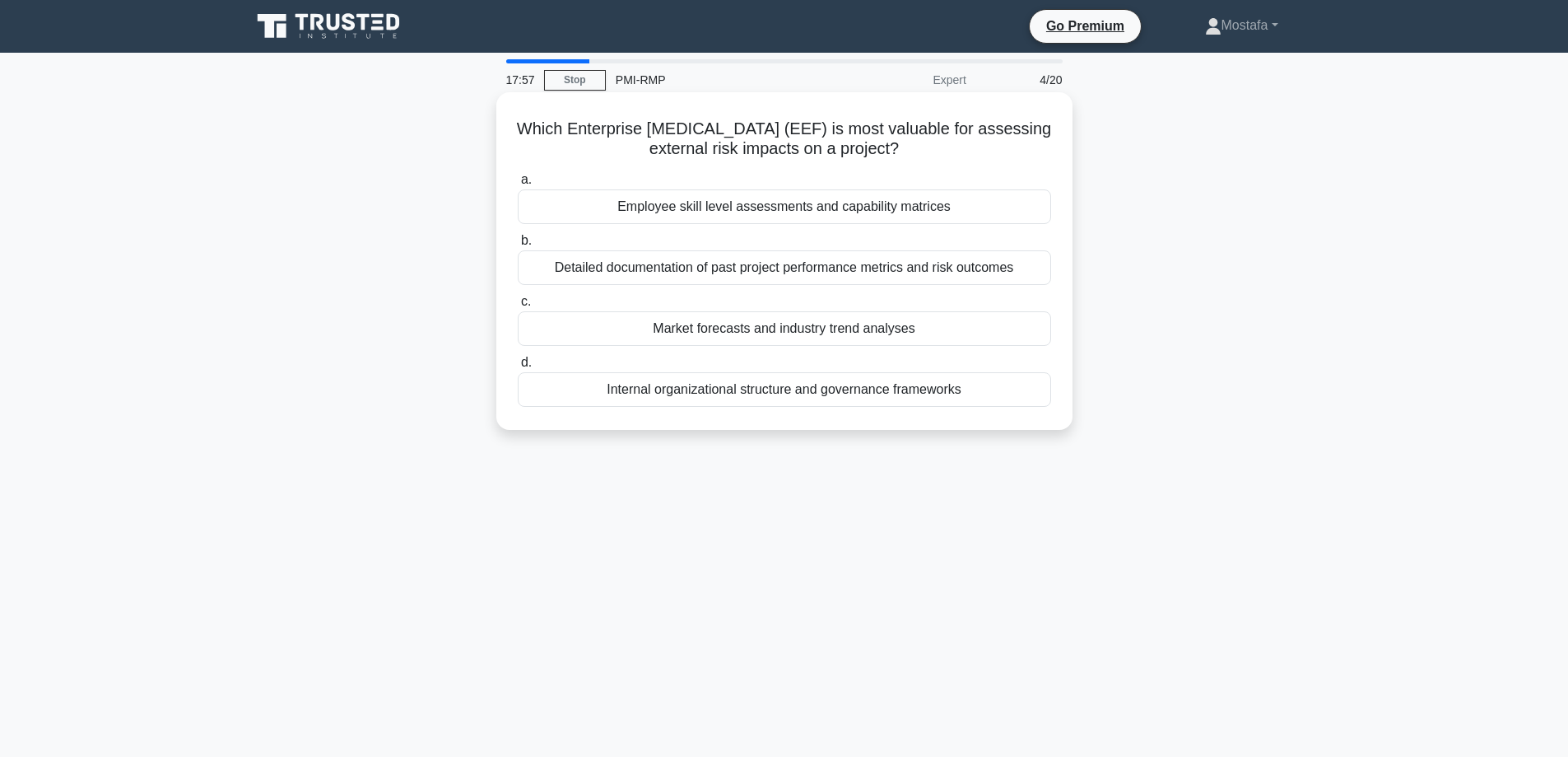
click at [1034, 336] on div "Market forecasts and industry trend analyses" at bounding box center [784, 328] width 534 height 35
click at [518, 308] on input "c. Market forecasts and industry trend analyses" at bounding box center [518, 301] width 0 height 10
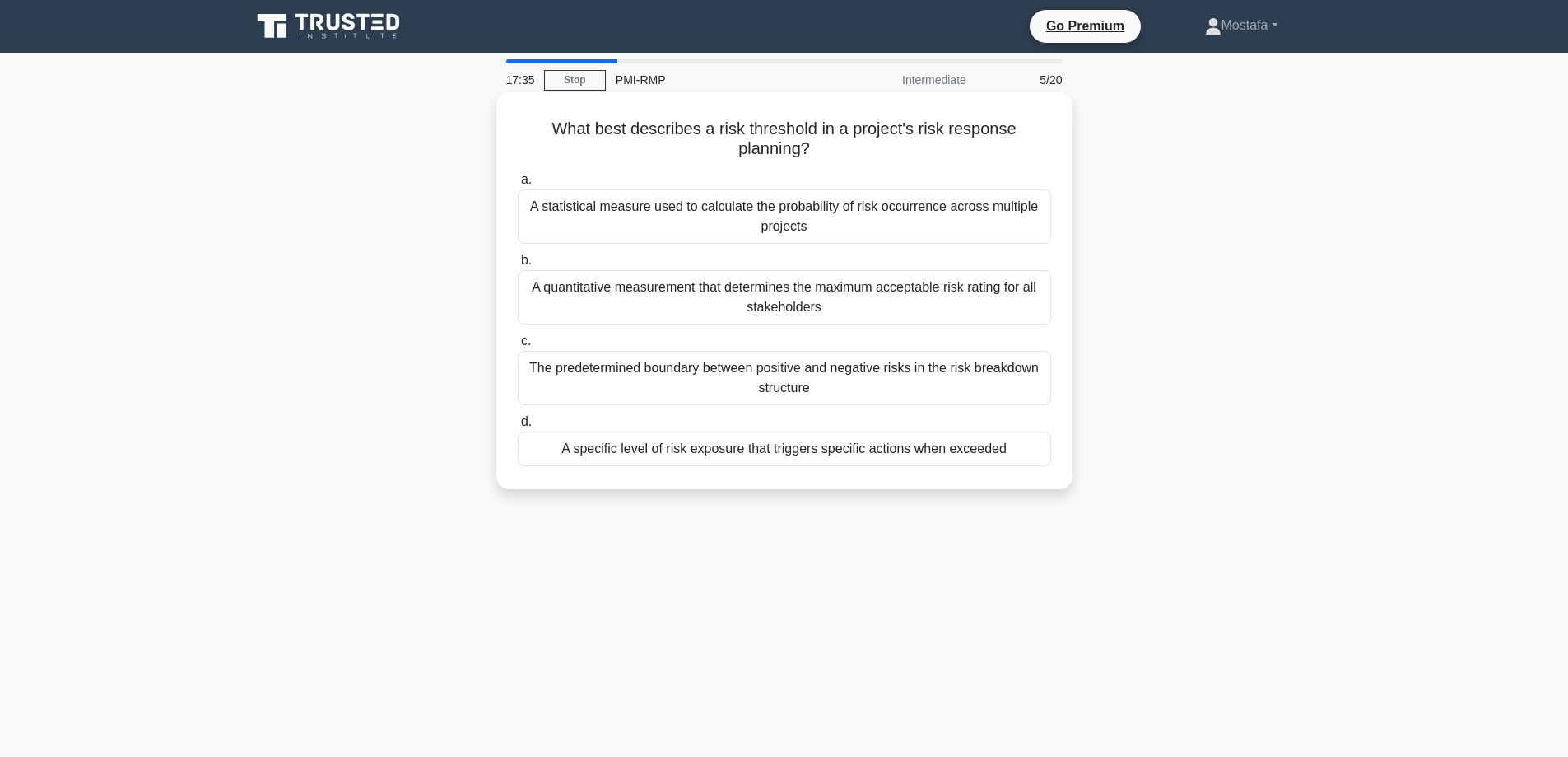
click at [1027, 451] on div "A specific level of risk exposure that triggers specific actions when exceeded" at bounding box center [784, 449] width 534 height 35
click at [518, 428] on input "d. A specific level of risk exposure that triggers specific actions when exceed…" at bounding box center [518, 422] width 0 height 10
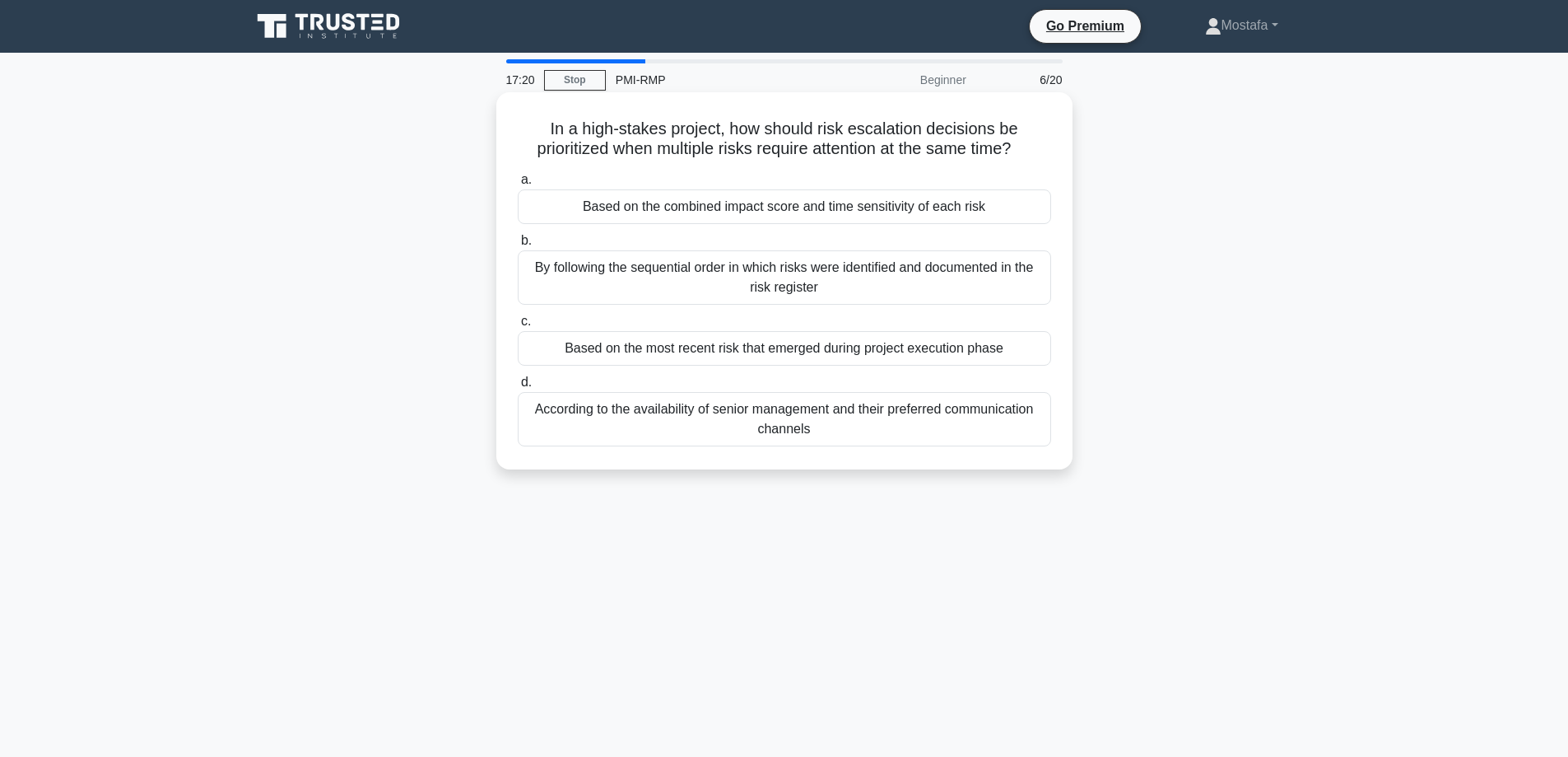
click at [1045, 219] on div "Based on the combined impact score and time sensitivity of each risk" at bounding box center [784, 206] width 534 height 35
click at [518, 186] on input "a. Based on the combined impact score and time sensitivity of each risk" at bounding box center [518, 179] width 0 height 10
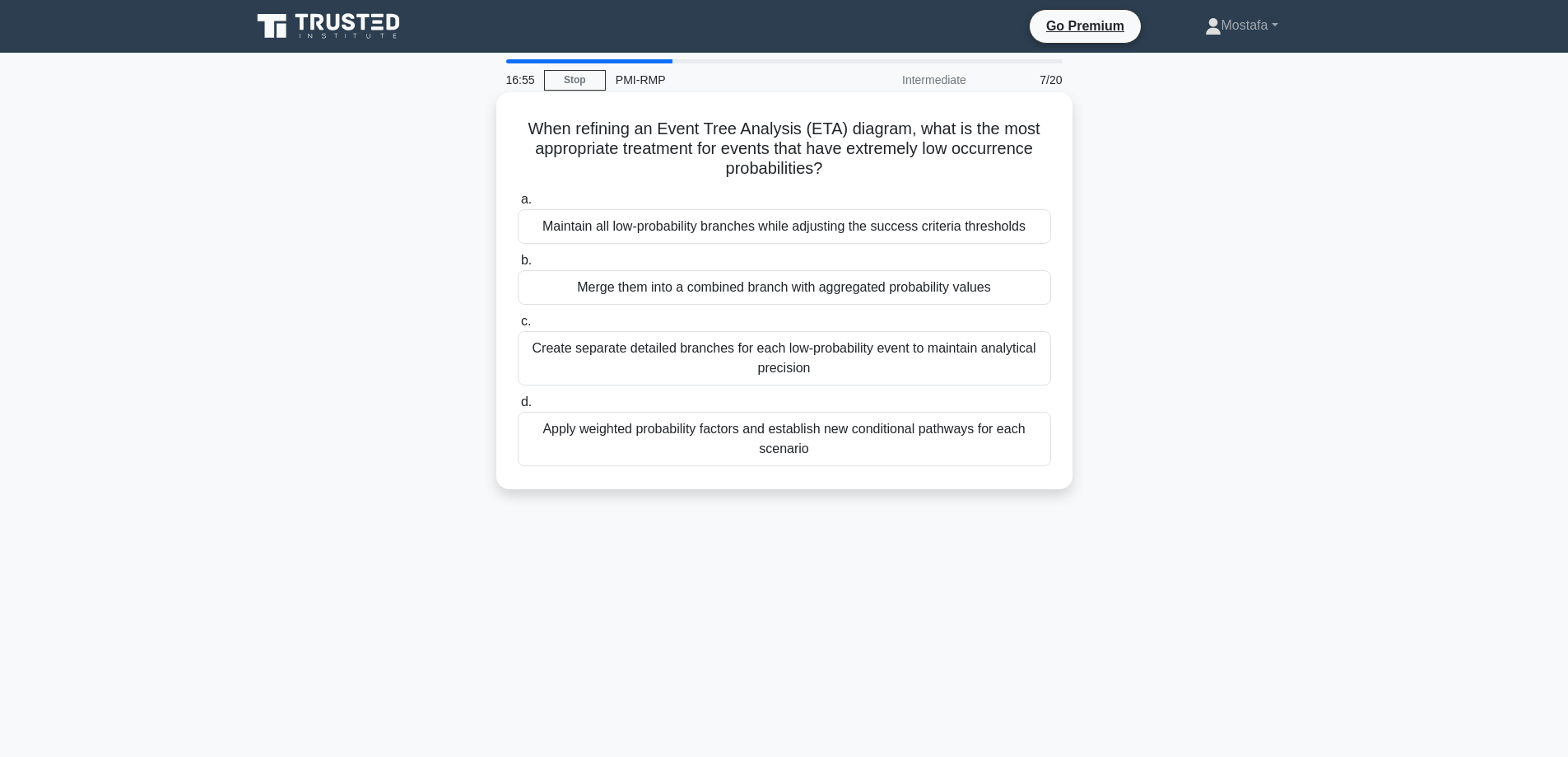
drag, startPoint x: 858, startPoint y: 168, endPoint x: 523, endPoint y: 133, distance: 336.8
click at [523, 133] on h5 "When refining an Event Tree Analysis (ETA) diagram, what is the most appropriat…" at bounding box center [784, 149] width 536 height 61
copy h5 "When refining an Event Tree Analysis (ETA) diagram, what is the most appropriat…"
click at [1046, 298] on div "Merge them into a combined branch with aggregated probability values" at bounding box center [784, 287] width 534 height 35
click at [518, 266] on input "b. Merge them into a combined branch with aggregated probability values" at bounding box center [518, 260] width 0 height 10
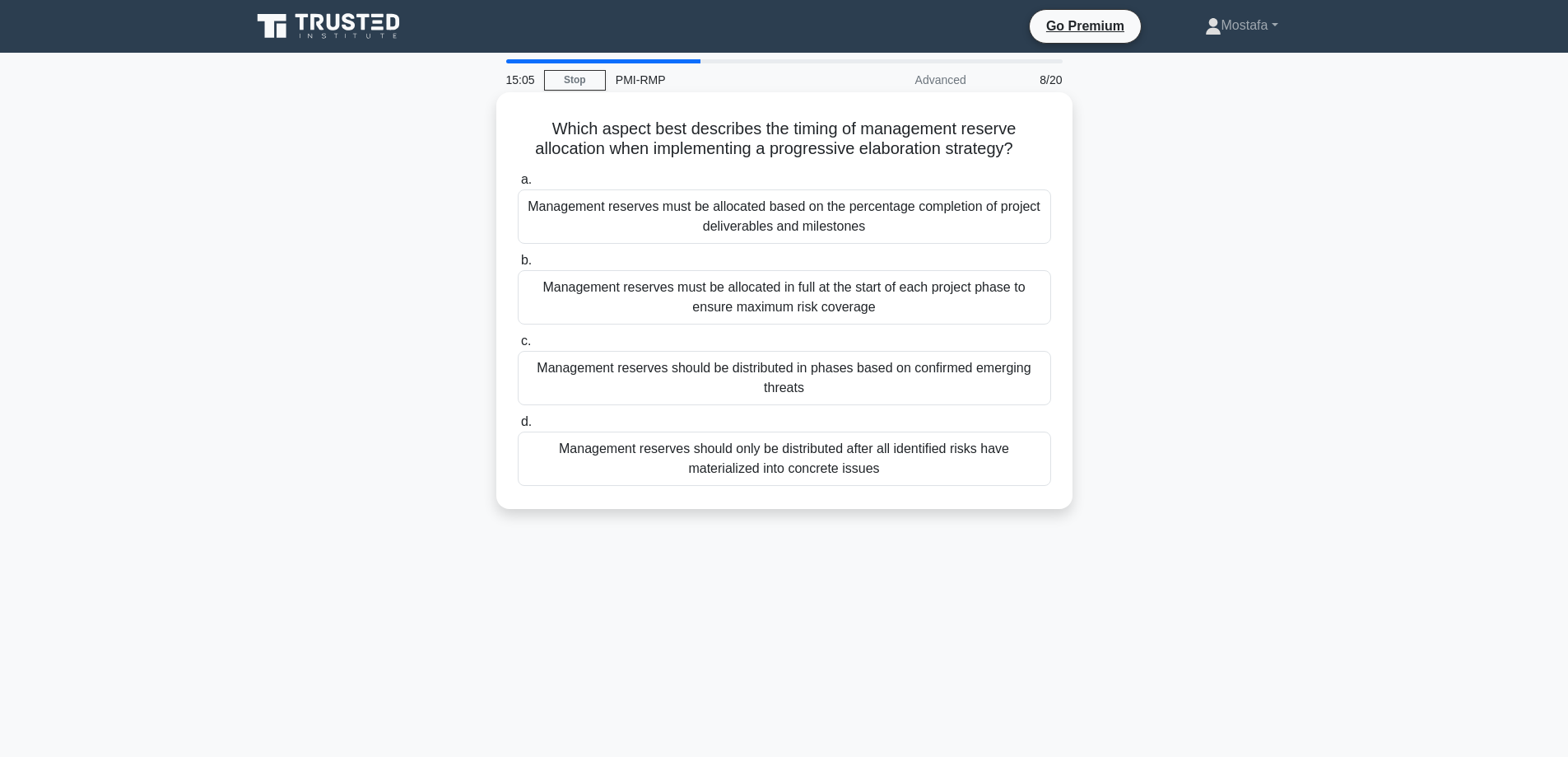
click at [1033, 391] on div "Management reserves should be distributed in phases based on confirmed emerging…" at bounding box center [784, 378] width 534 height 54
click at [518, 347] on input "c. Management reserves should be distributed in phases based on confirmed emerg…" at bounding box center [518, 341] width 0 height 10
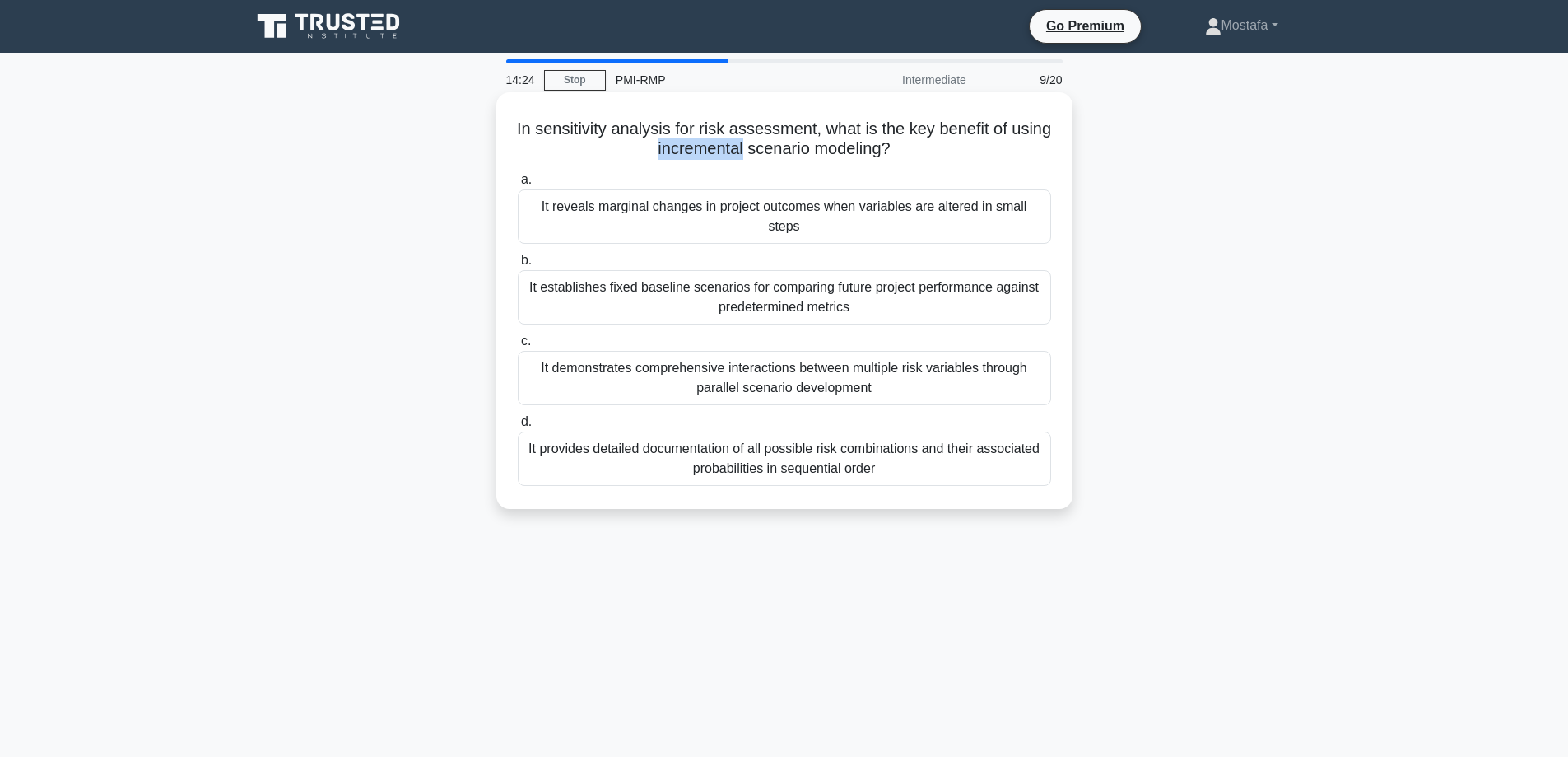
drag, startPoint x: 764, startPoint y: 152, endPoint x: 675, endPoint y: 156, distance: 89.1
click at [675, 156] on h5 "In sensitivity analysis for risk assessment, what is the key benefit of using i…" at bounding box center [784, 139] width 536 height 41
copy h5 "incremental"
drag, startPoint x: 919, startPoint y: 158, endPoint x: 515, endPoint y: 123, distance: 405.5
click at [516, 123] on h5 "In sensitivity analysis for risk assessment, what is the key benefit of using i…" at bounding box center [784, 139] width 536 height 41
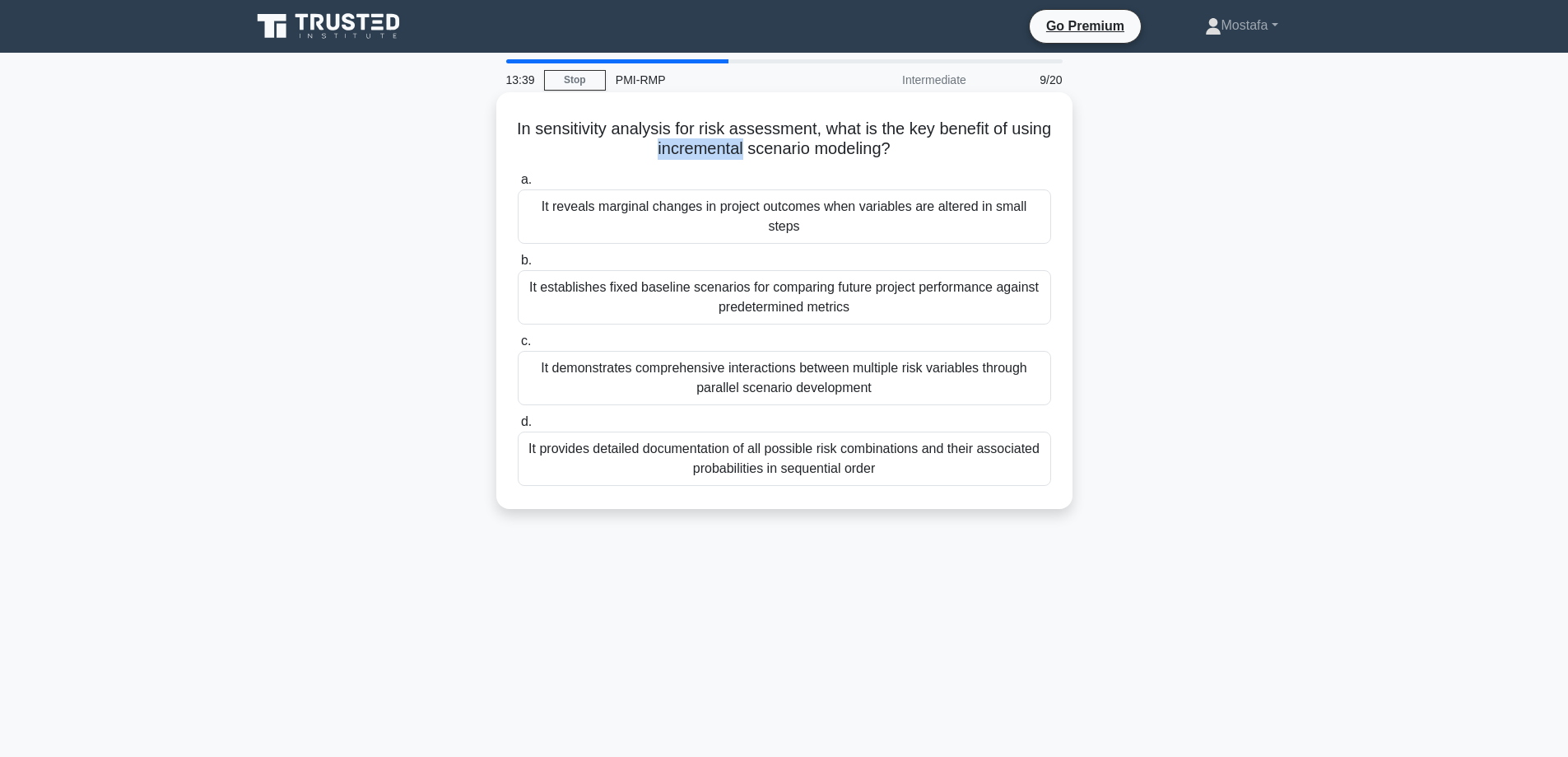
copy h5 "In sensitivity analysis for risk assessment, what is the key benefit of using i…"
click at [1030, 219] on div "It reveals marginal changes in project outcomes when variables are altered in s…" at bounding box center [784, 216] width 534 height 54
click at [518, 186] on input "a. It reveals marginal changes in project outcomes when variables are altered i…" at bounding box center [518, 179] width 0 height 10
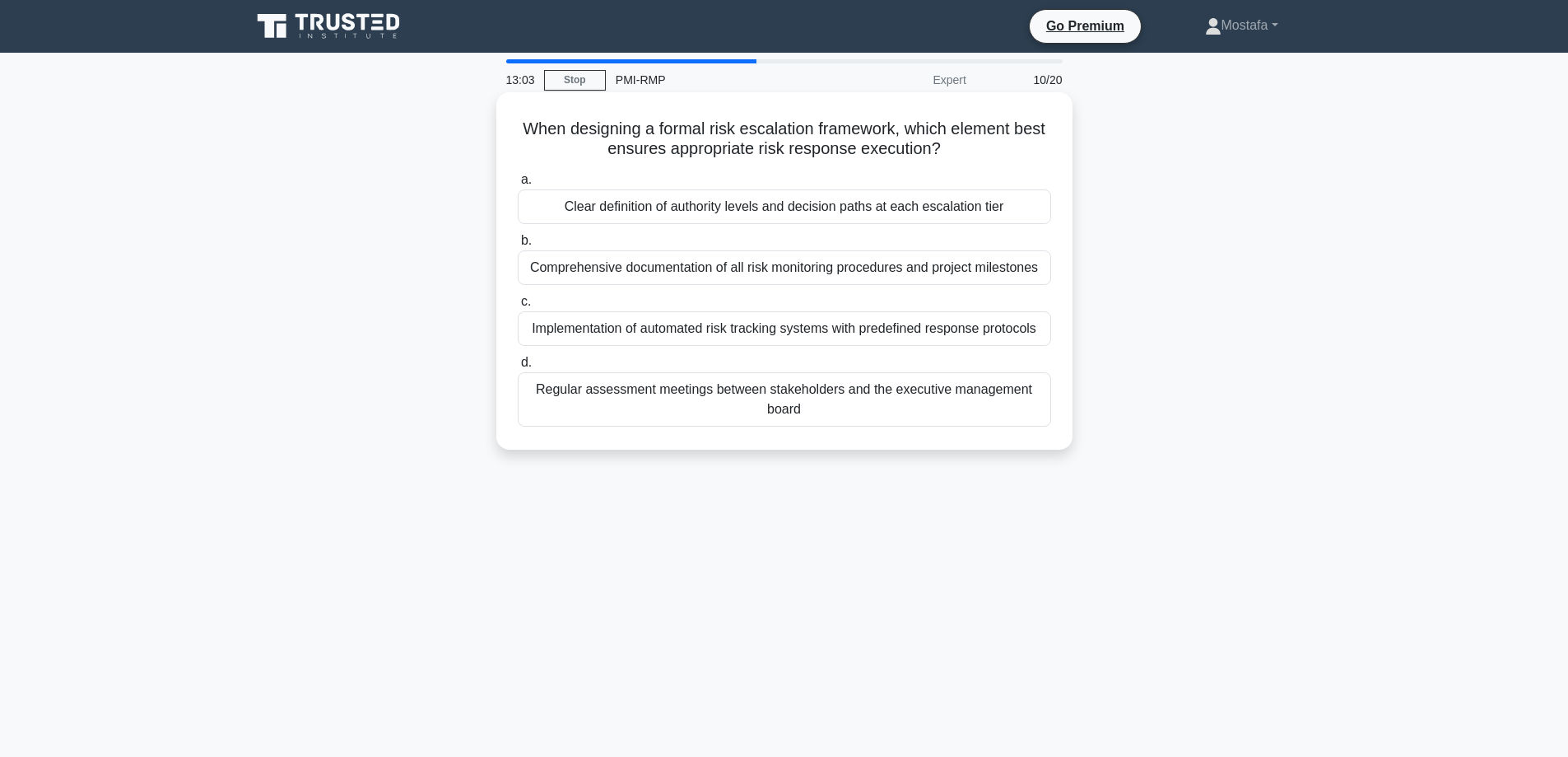
click at [1040, 213] on div "Clear definition of authority levels and decision paths at each escalation tier" at bounding box center [784, 206] width 534 height 35
click at [518, 186] on input "a. Clear definition of authority levels and decision paths at each escalation t…" at bounding box center [518, 179] width 0 height 10
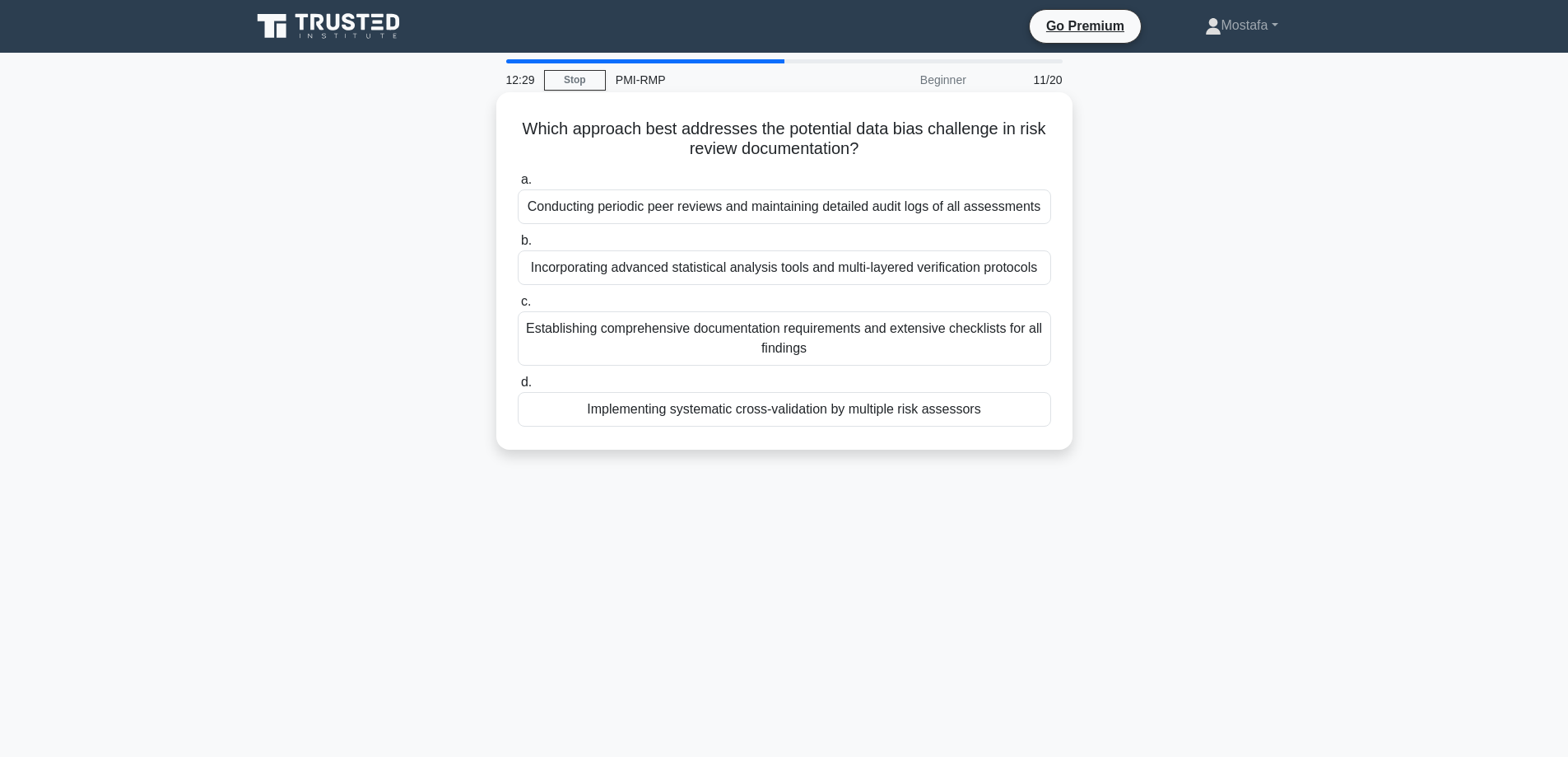
click at [1031, 419] on div "Implementing systematic cross-validation by multiple risk assessors" at bounding box center [784, 409] width 534 height 35
click at [518, 388] on input "d. Implementing systematic cross-validation by multiple risk assessors" at bounding box center [518, 382] width 0 height 10
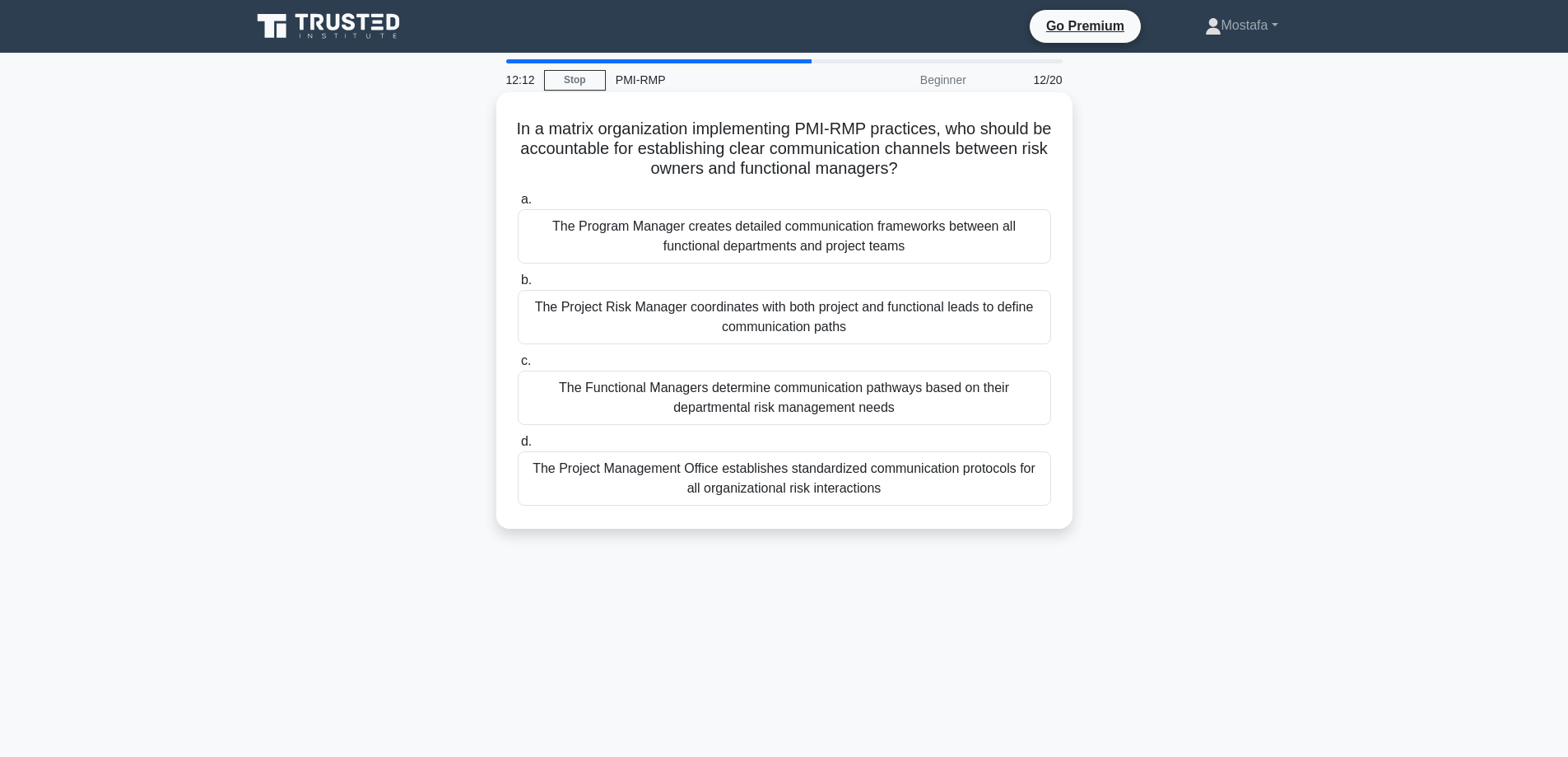
click at [1033, 330] on div "The Project Risk Manager coordinates with both project and functional leads to …" at bounding box center [784, 317] width 534 height 54
click at [518, 286] on input "b. The Project Risk Manager coordinates with both project and functional leads …" at bounding box center [518, 280] width 0 height 10
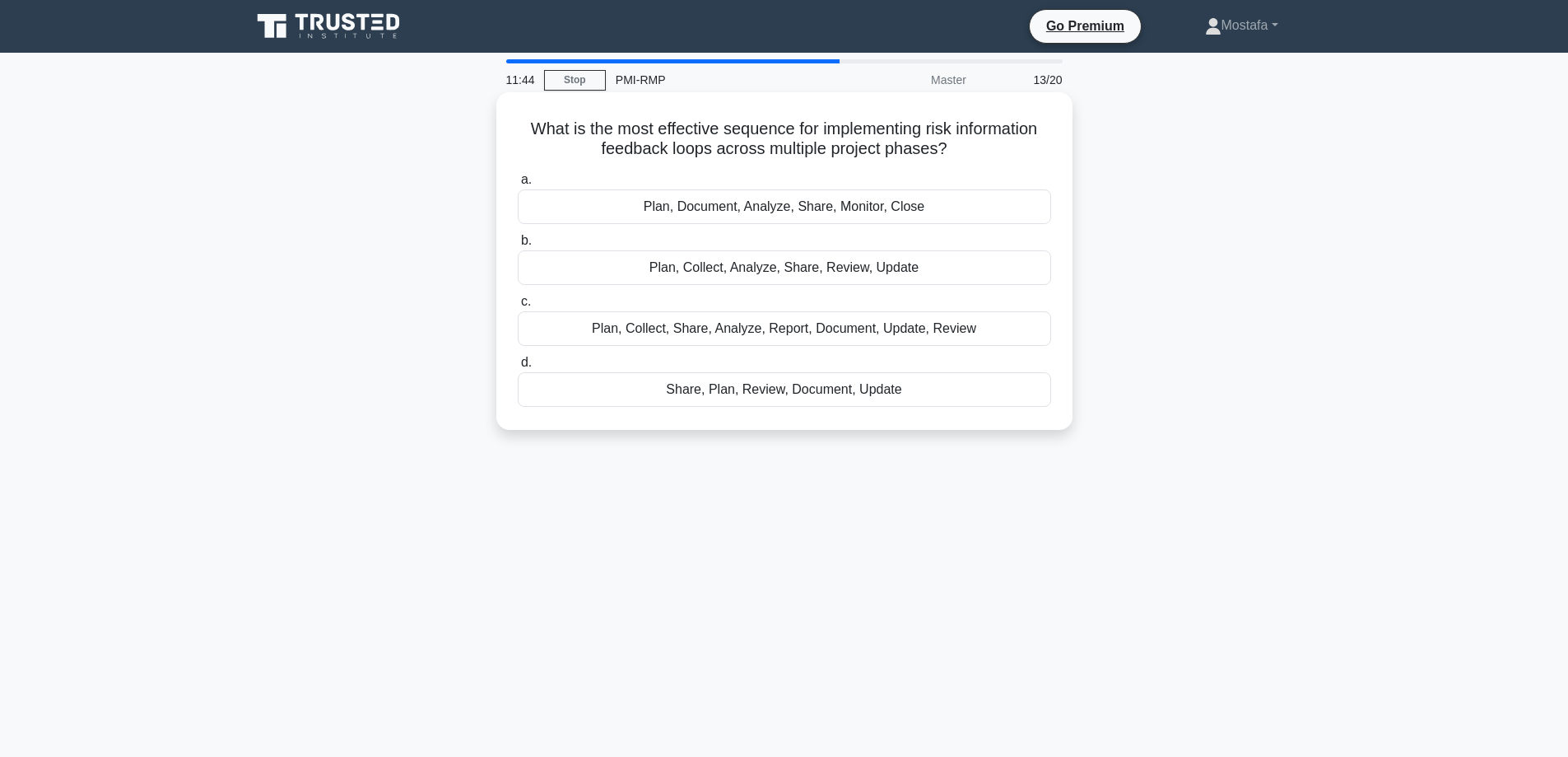
click at [1022, 265] on div "Plan, Collect, Analyze, Share, Review, Update" at bounding box center [784, 267] width 534 height 35
click at [518, 247] on input "b. Plan, Collect, Analyze, Share, Review, Update" at bounding box center [518, 240] width 0 height 10
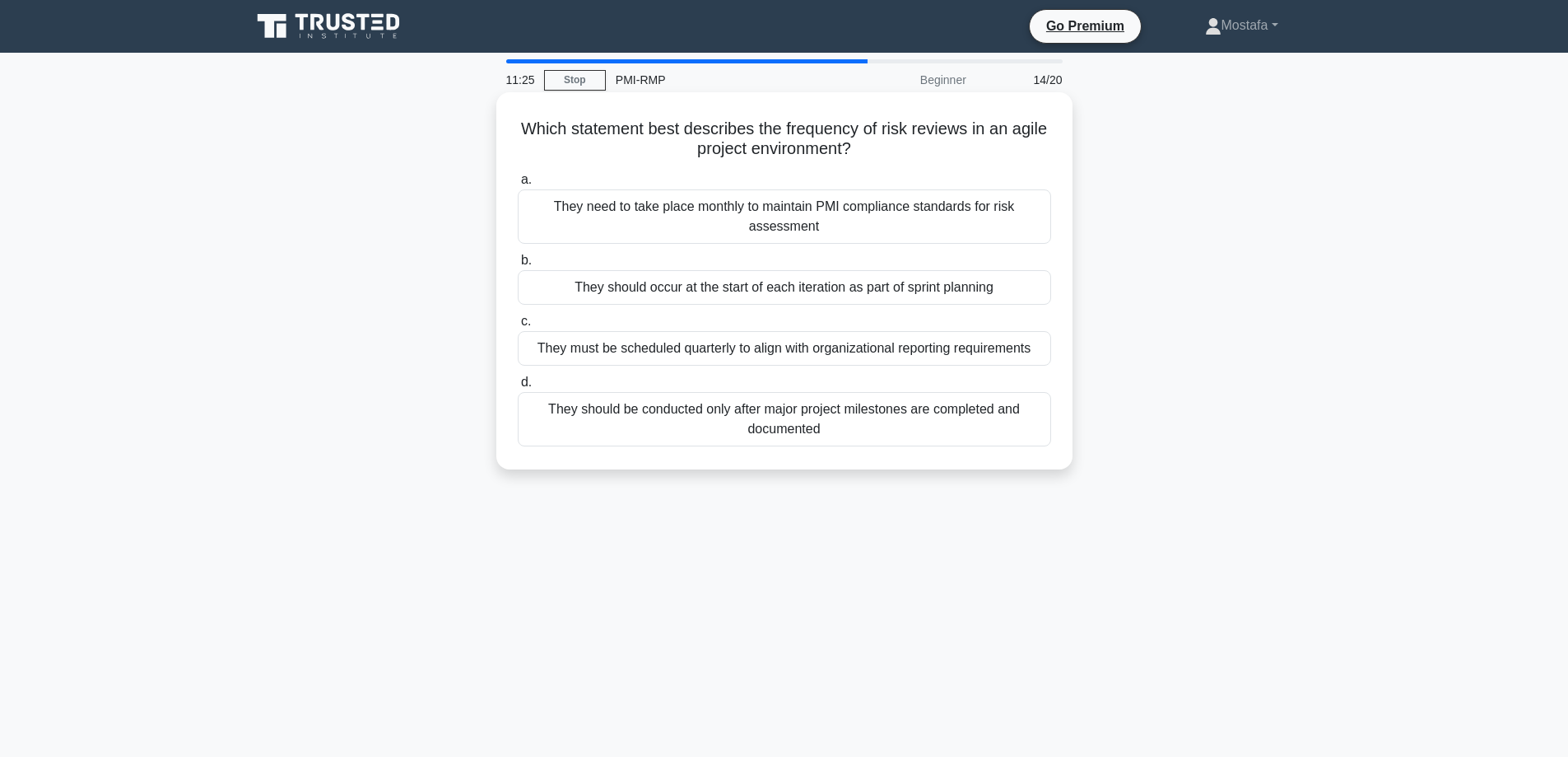
click at [1030, 290] on div "They should occur at the start of each iteration as part of sprint planning" at bounding box center [784, 287] width 534 height 35
click at [518, 266] on input "b. They should occur at the start of each iteration as part of sprint planning" at bounding box center [518, 260] width 0 height 10
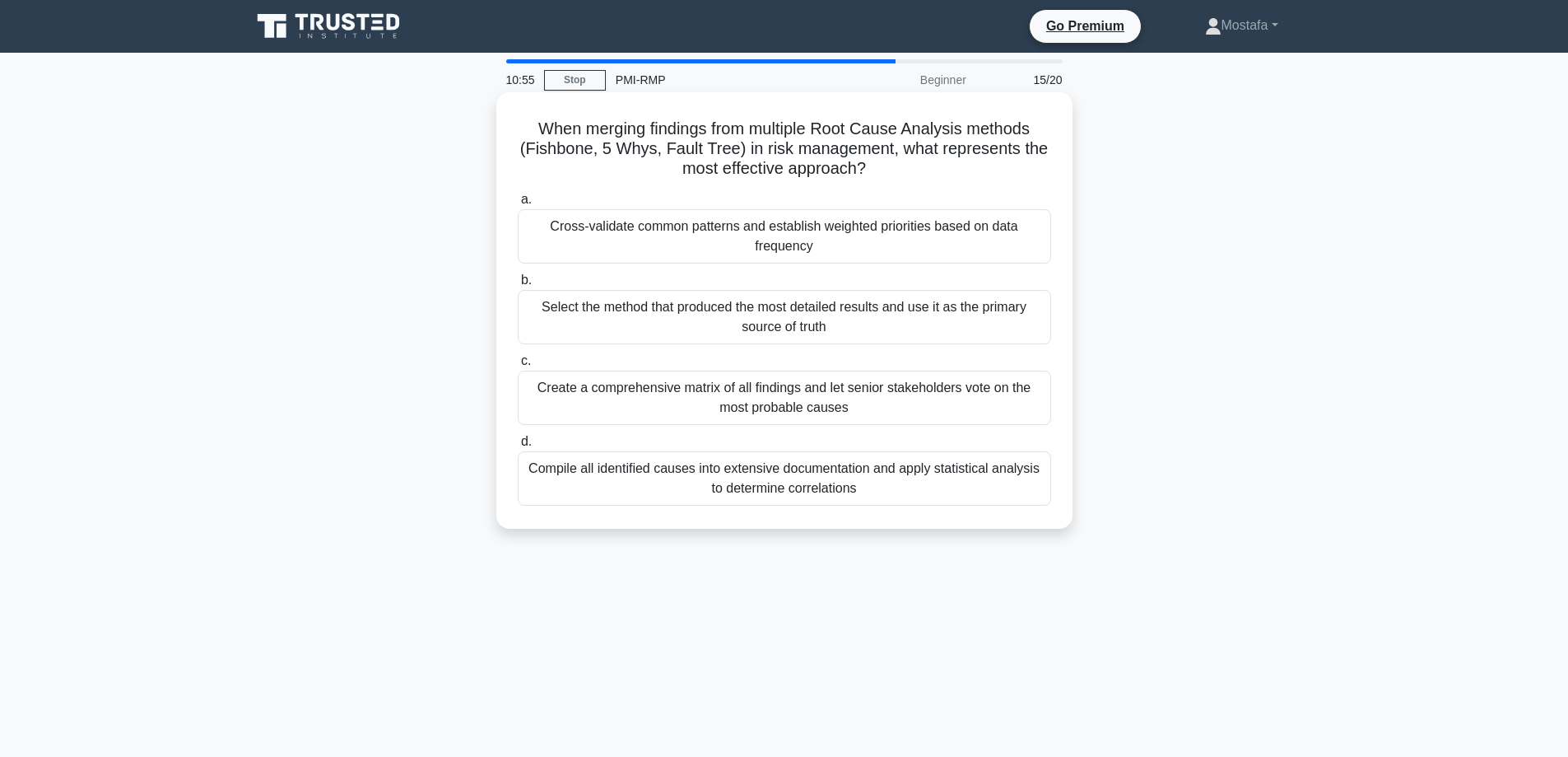
click at [1043, 250] on div "Cross-validate common patterns and establish weighted priorities based on data …" at bounding box center [784, 236] width 534 height 54
click at [518, 205] on input "a. Cross-validate common patterns and establish weighted priorities based on da…" at bounding box center [518, 199] width 0 height 10
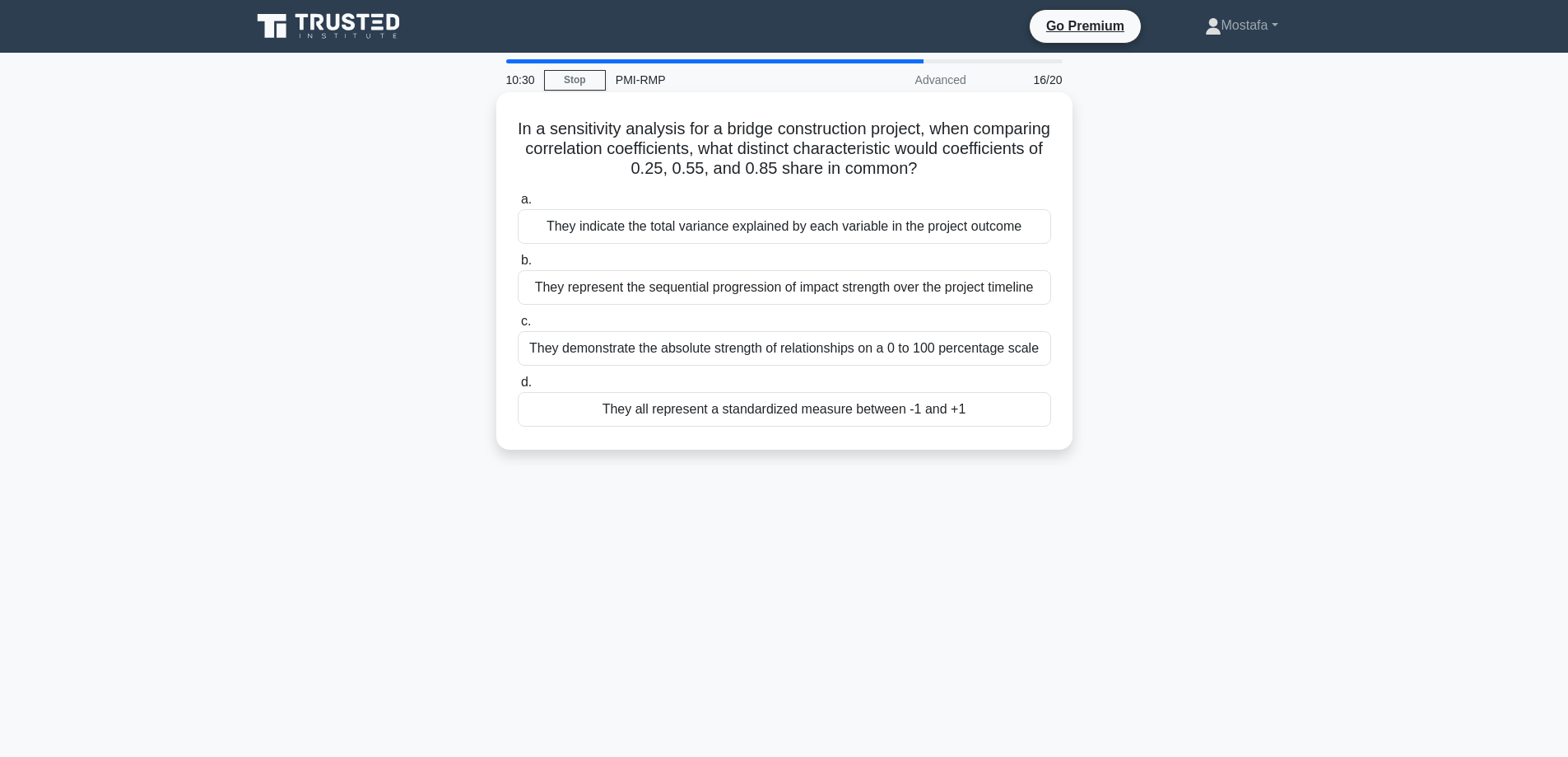
click at [1040, 231] on div "They indicate the total variance explained by each variable in the project outc…" at bounding box center [784, 226] width 534 height 35
click at [518, 205] on input "a. They indicate the total variance explained by each variable in the project o…" at bounding box center [518, 199] width 0 height 10
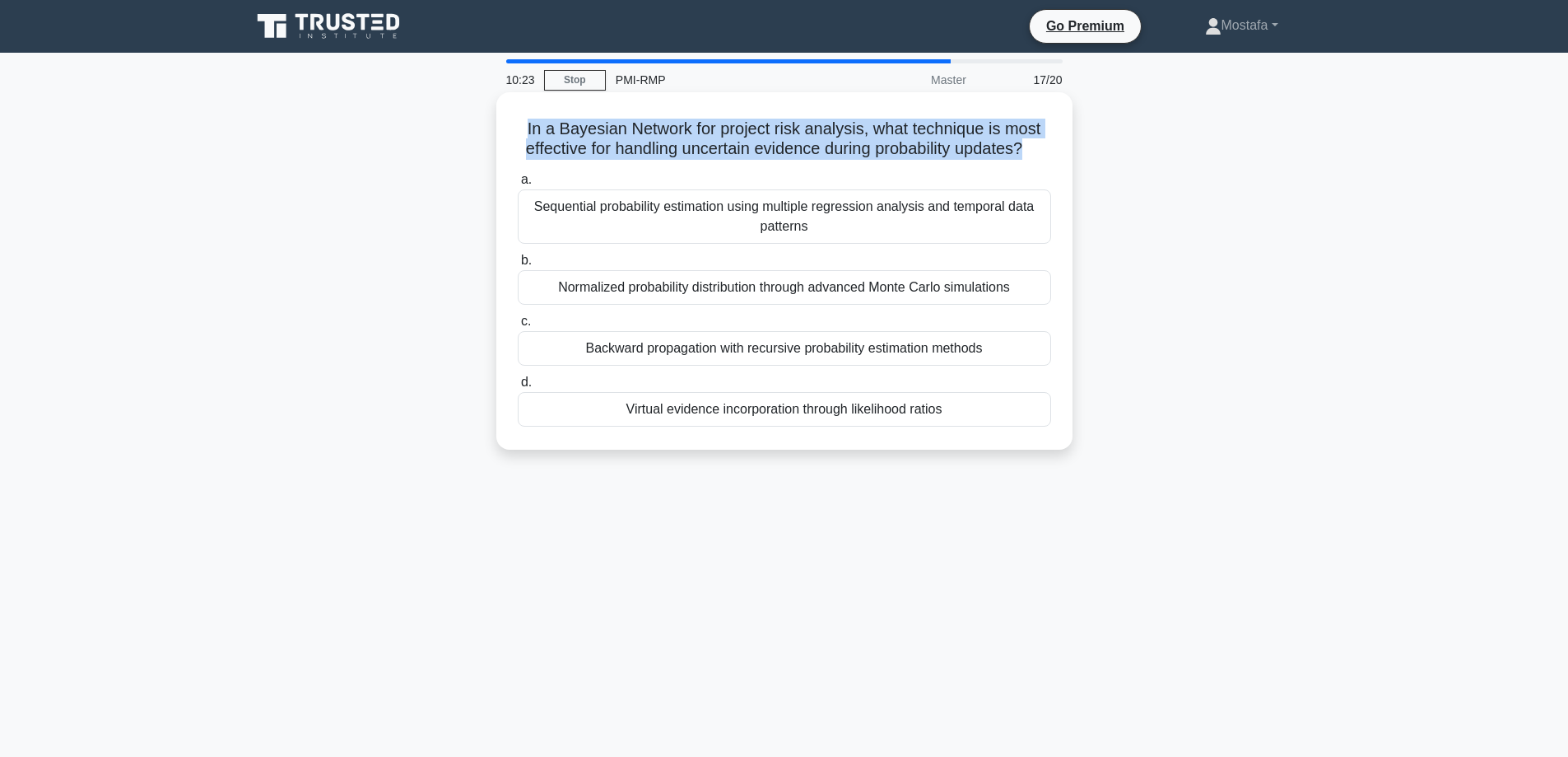
drag, startPoint x: 1051, startPoint y: 156, endPoint x: 508, endPoint y: 136, distance: 543.4
click at [508, 136] on div "In a Bayesian Network for project risk analysis, what technique is most effecti…" at bounding box center [784, 270] width 563 height 344
copy h5 "In a Bayesian Network for project risk analysis, what technique is most effecti…"
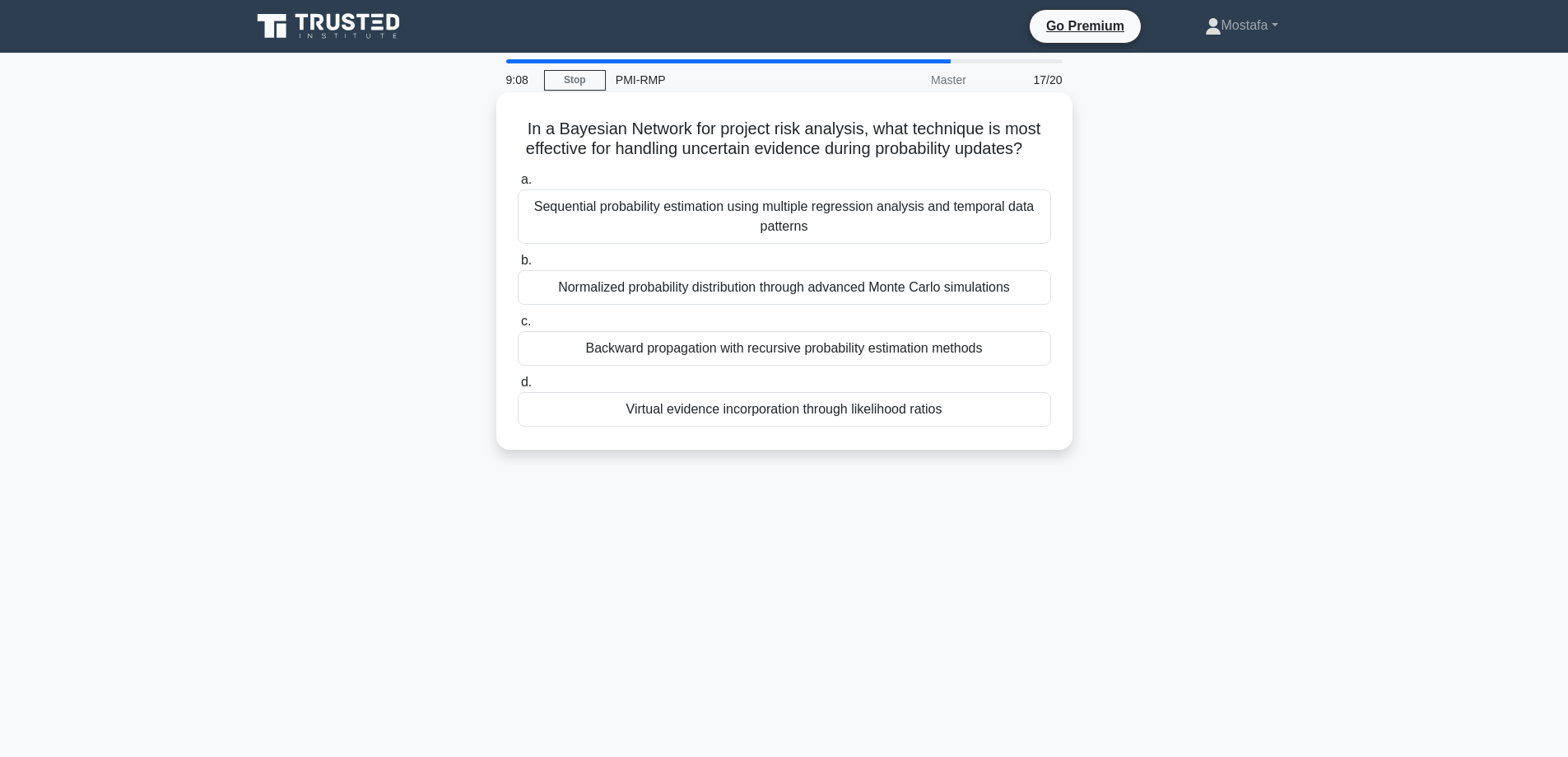
click at [1033, 427] on div "Virtual evidence incorporation through likelihood ratios" at bounding box center [784, 409] width 534 height 35
click at [518, 388] on input "d. Virtual evidence incorporation through likelihood ratios" at bounding box center [518, 382] width 0 height 10
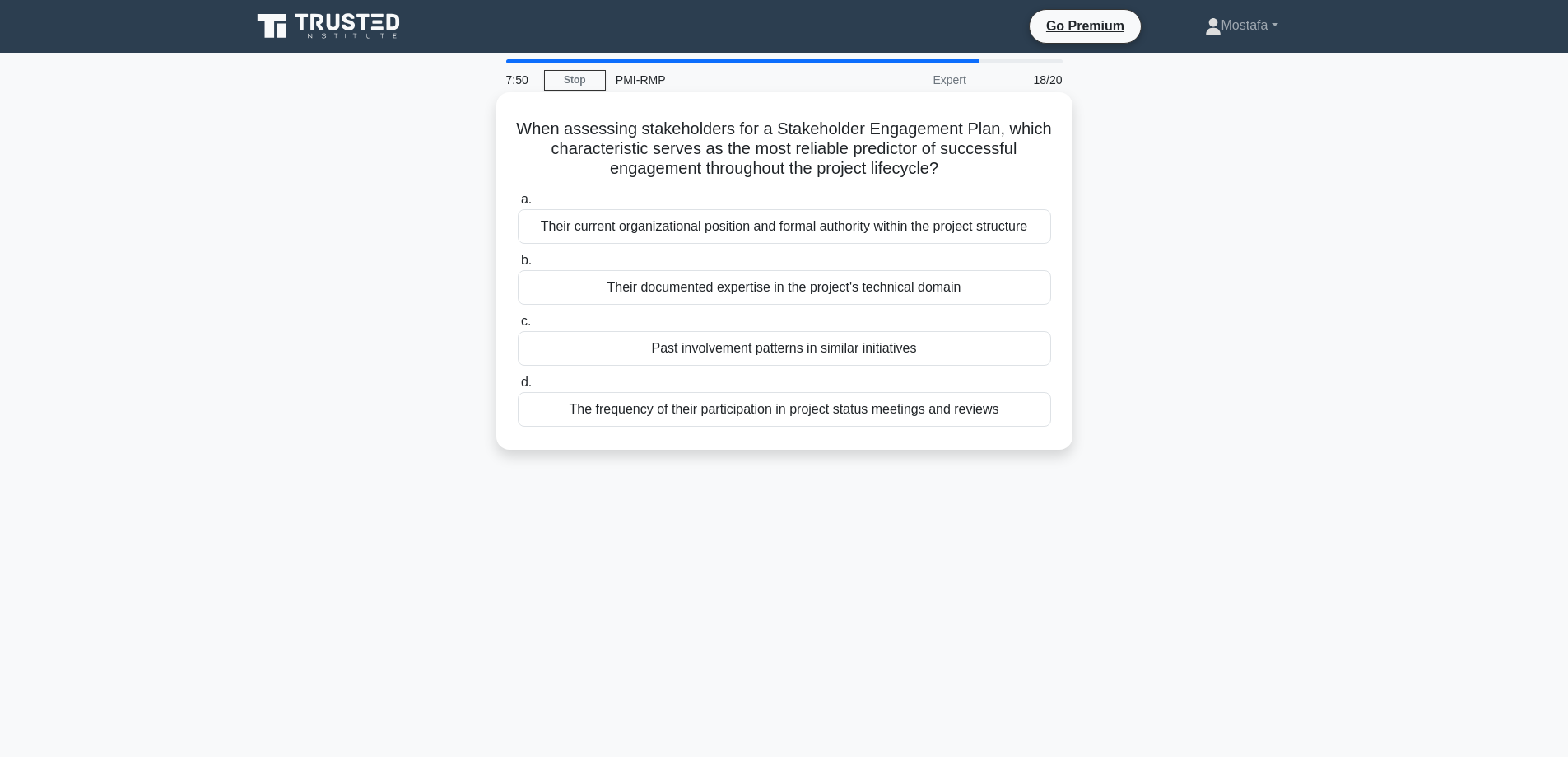
click at [1042, 228] on div "Their current organizational position and formal authority within the project s…" at bounding box center [784, 226] width 534 height 35
click at [518, 205] on input "a. Their current organizational position and formal authority within the projec…" at bounding box center [518, 199] width 0 height 10
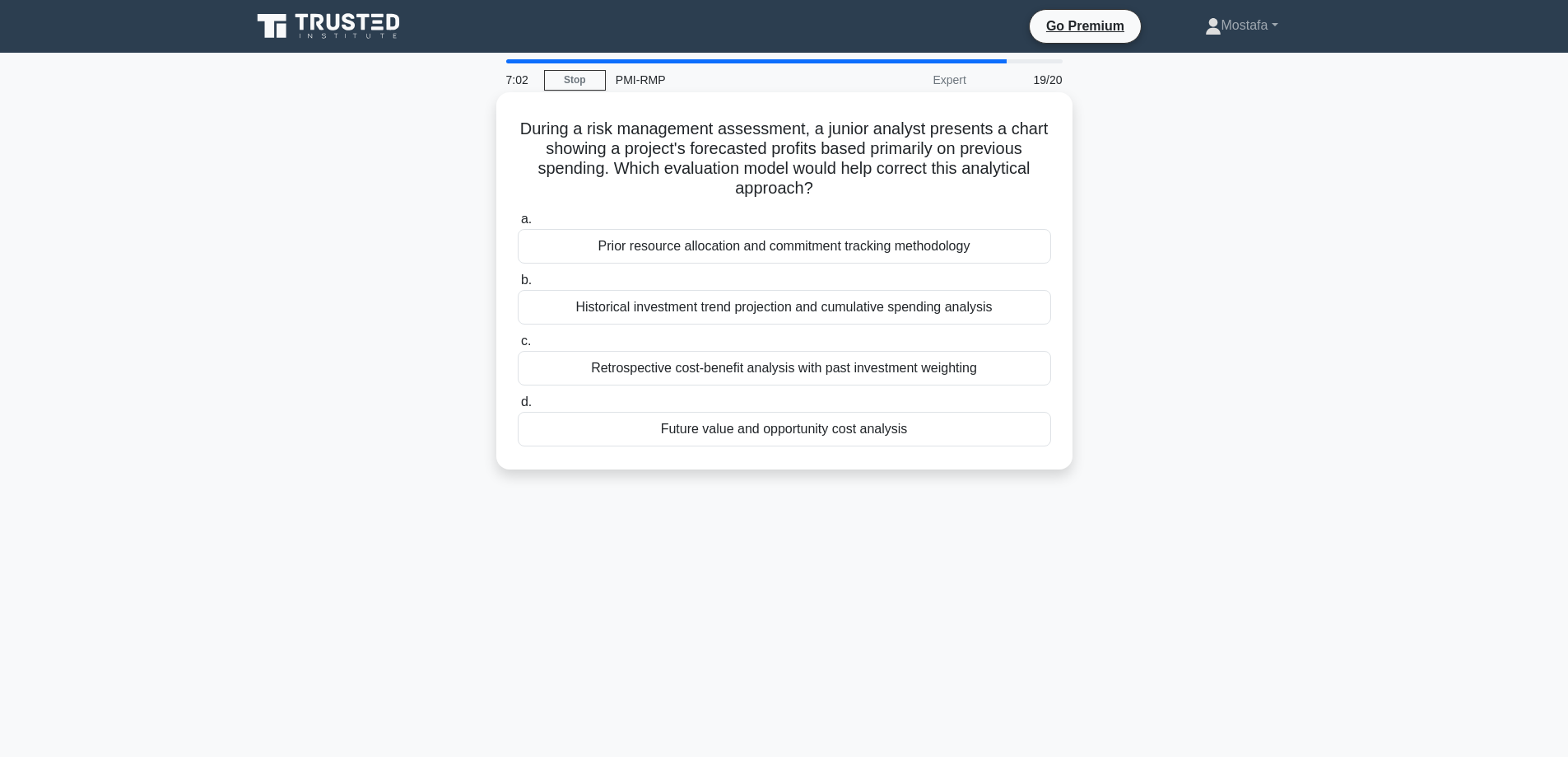
click at [1035, 443] on div "Future value and opportunity cost analysis" at bounding box center [784, 429] width 534 height 35
click at [518, 408] on input "d. Future value and opportunity cost analysis" at bounding box center [518, 402] width 0 height 10
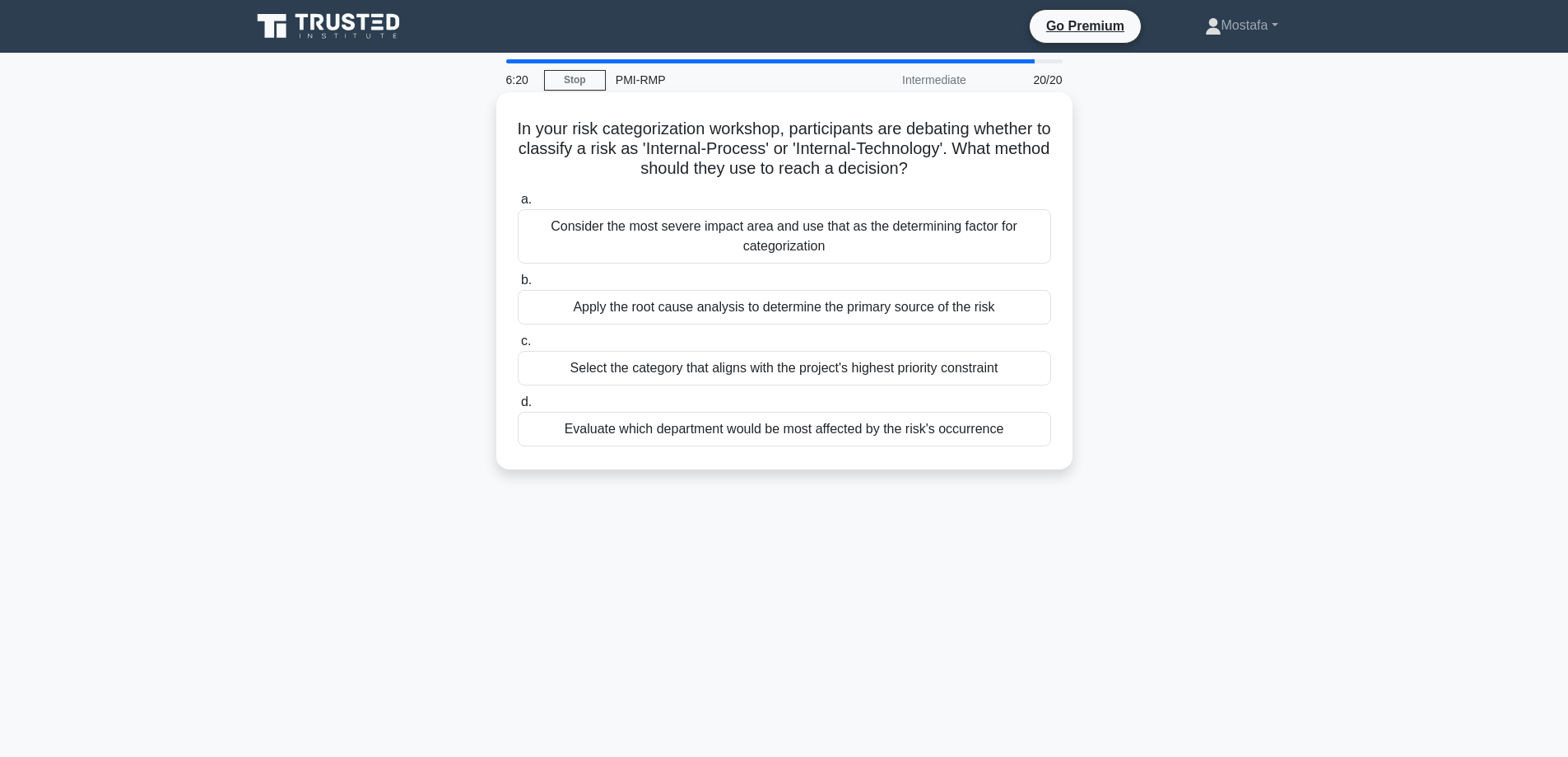
click at [1030, 435] on div "Evaluate which department would be most affected by the risk's occurrence" at bounding box center [784, 429] width 534 height 35
click at [518, 408] on input "d. Evaluate which department would be most affected by the risk's occurrence" at bounding box center [518, 402] width 0 height 10
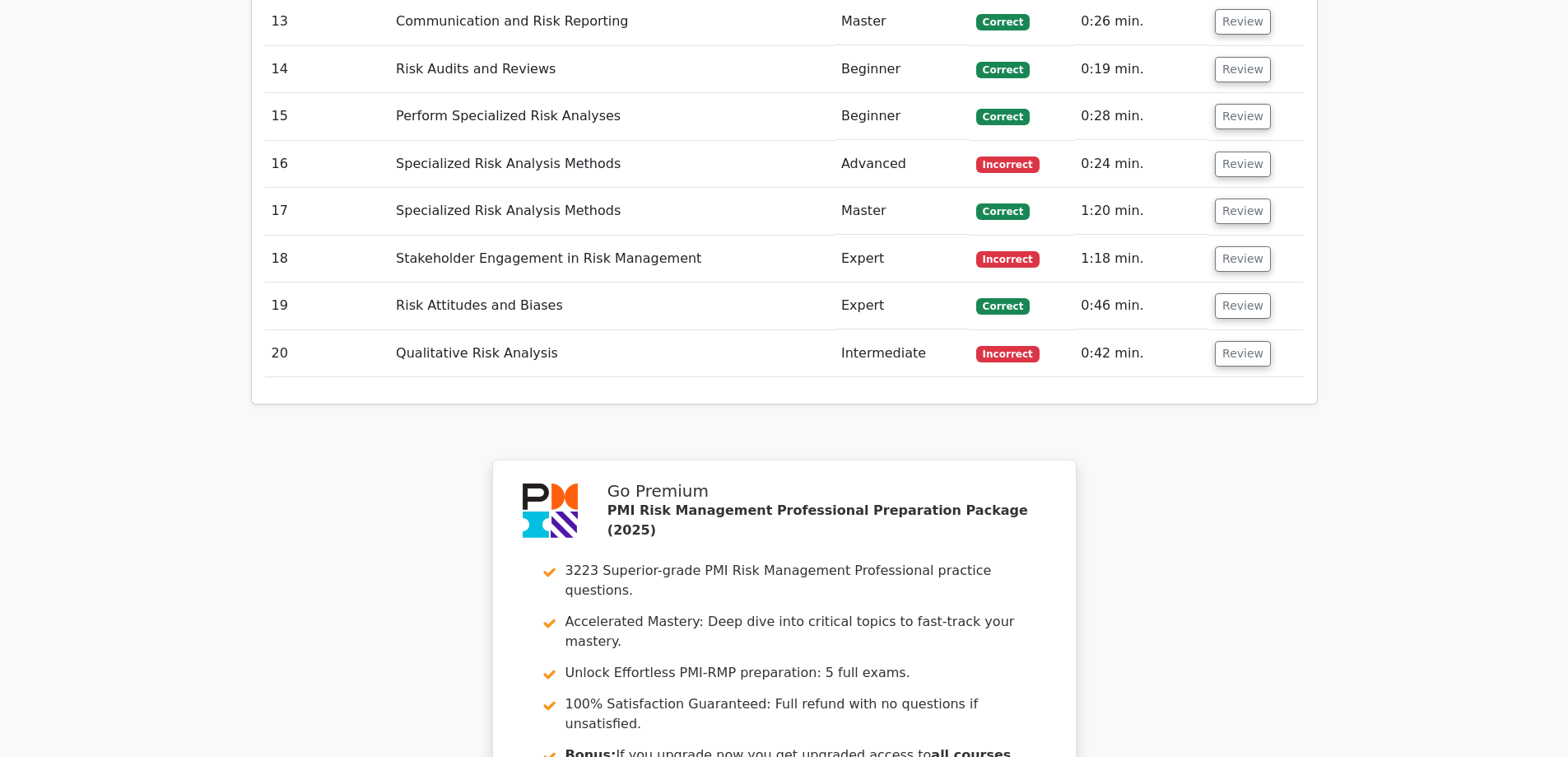
scroll to position [3212, 0]
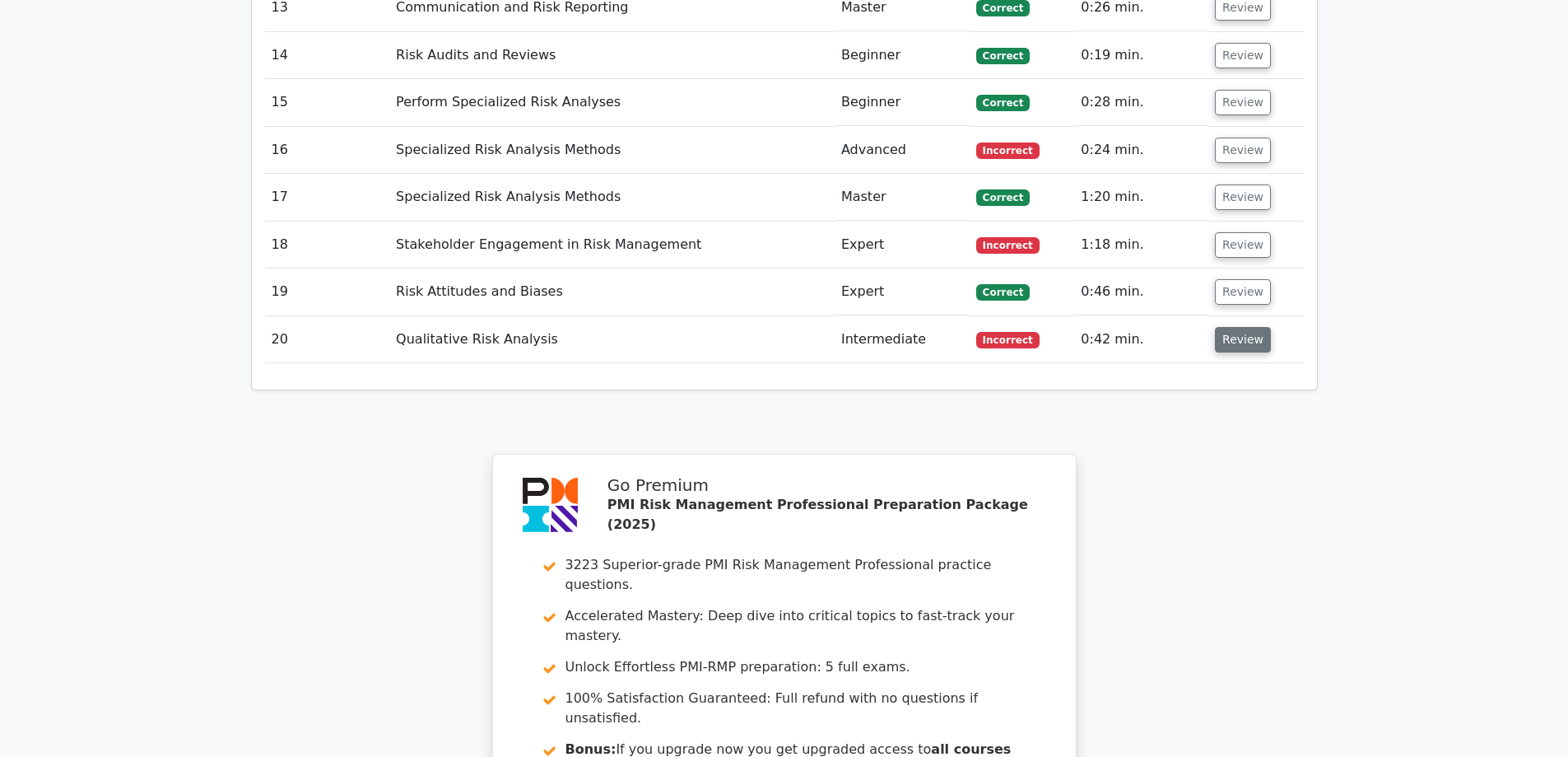
click at [1228, 327] on button "Review" at bounding box center [1242, 339] width 56 height 25
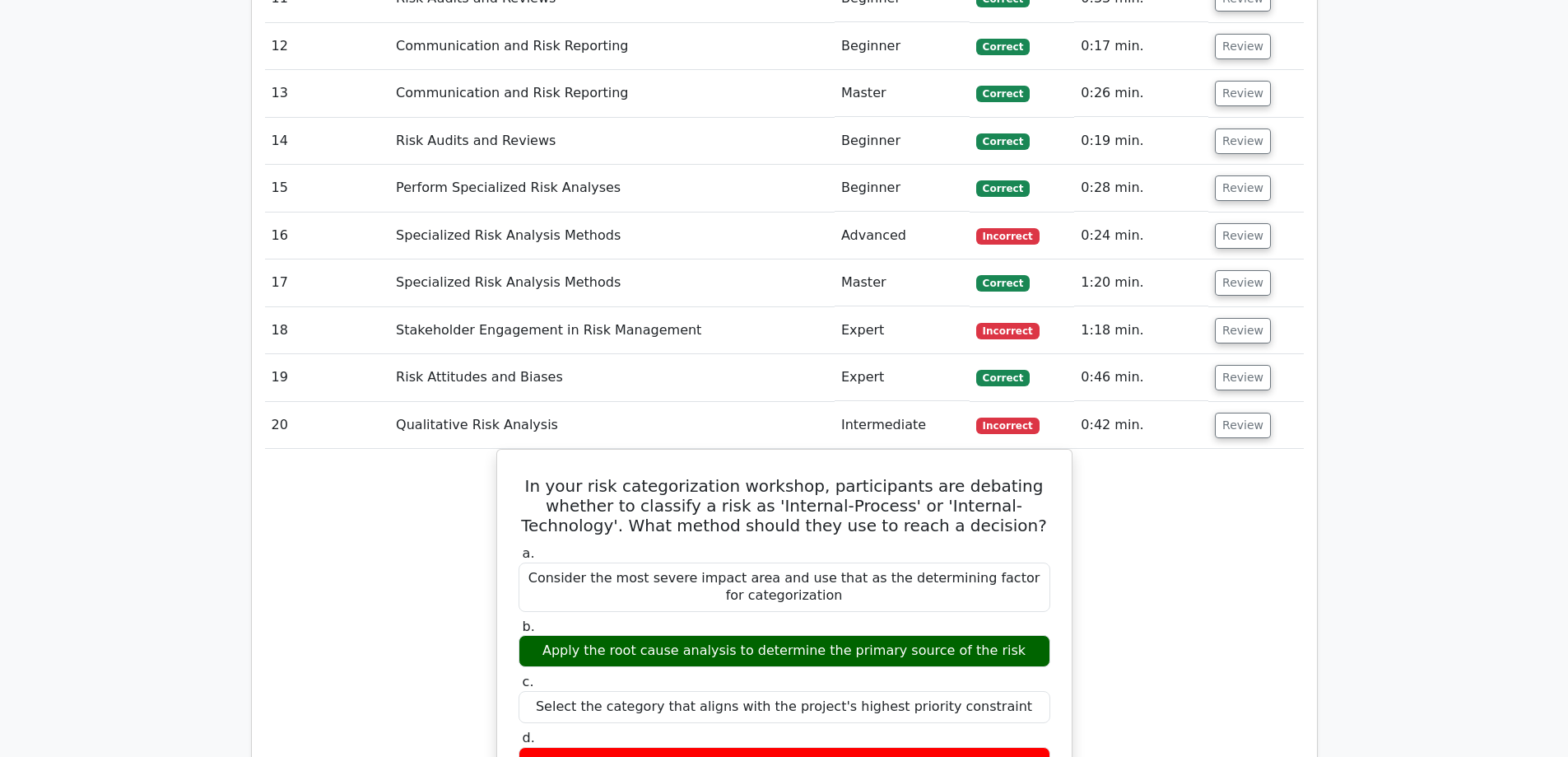
scroll to position [3047, 0]
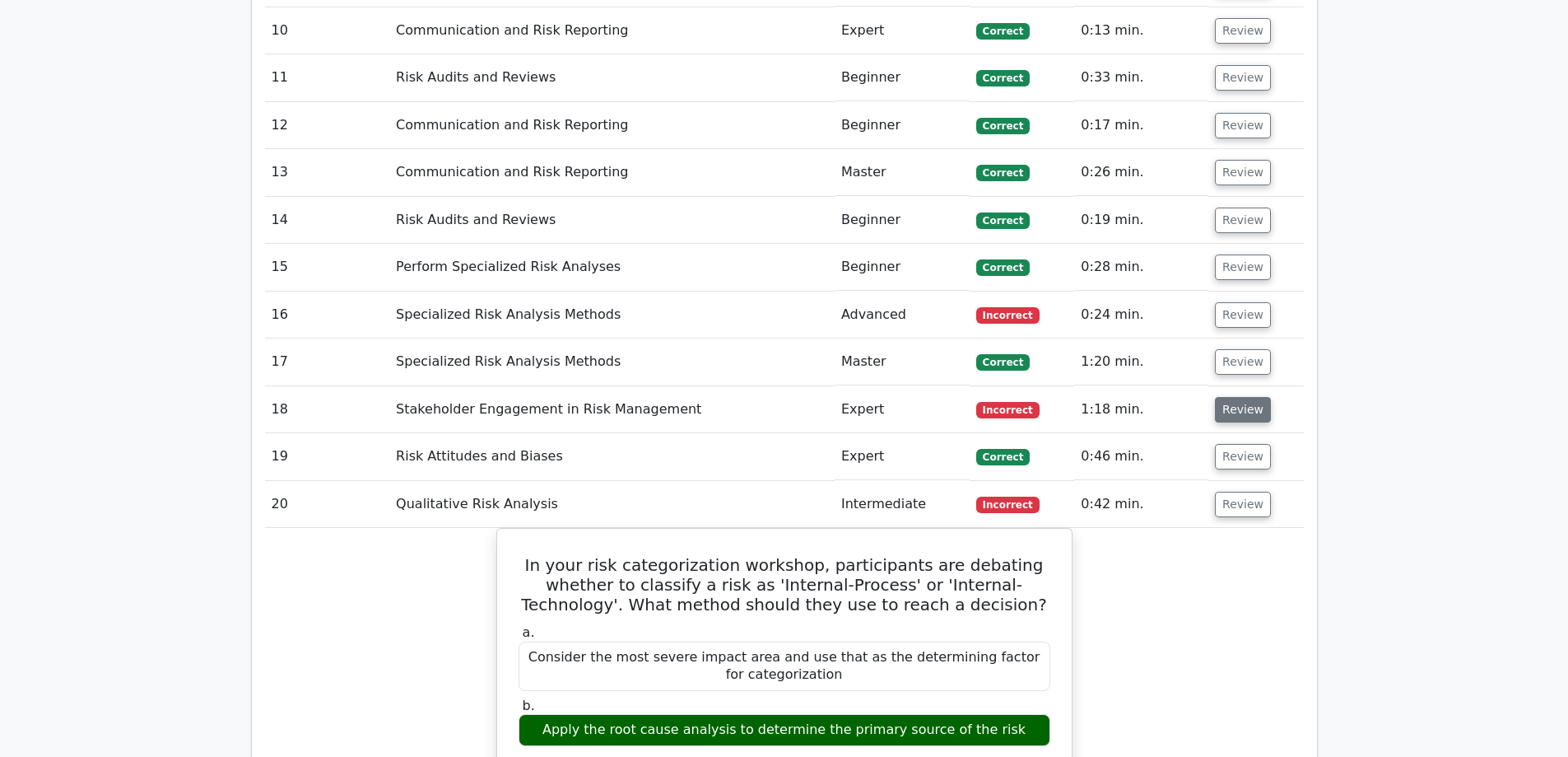
click at [1234, 397] on button "Review" at bounding box center [1242, 409] width 56 height 25
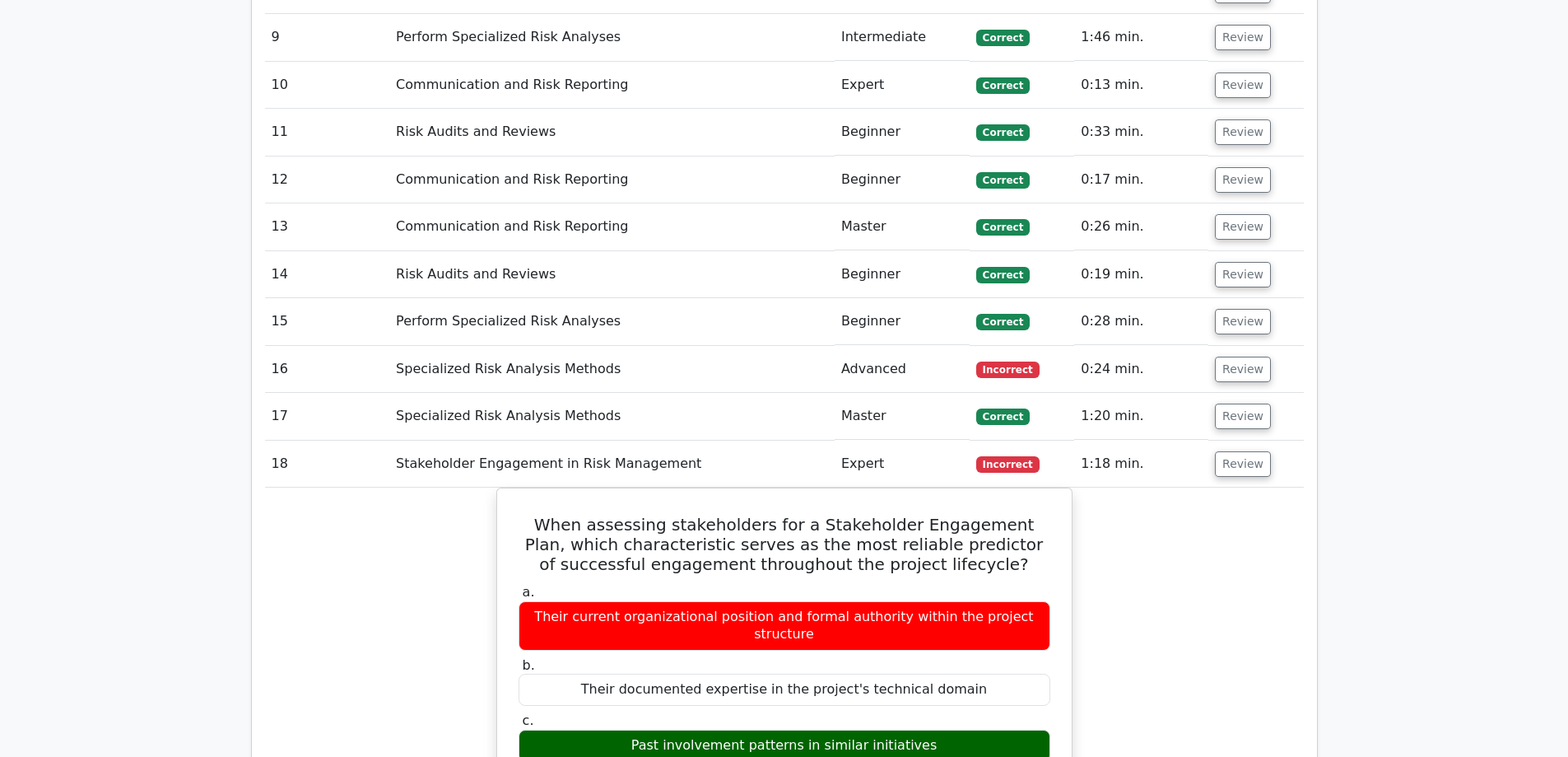
scroll to position [2964, 0]
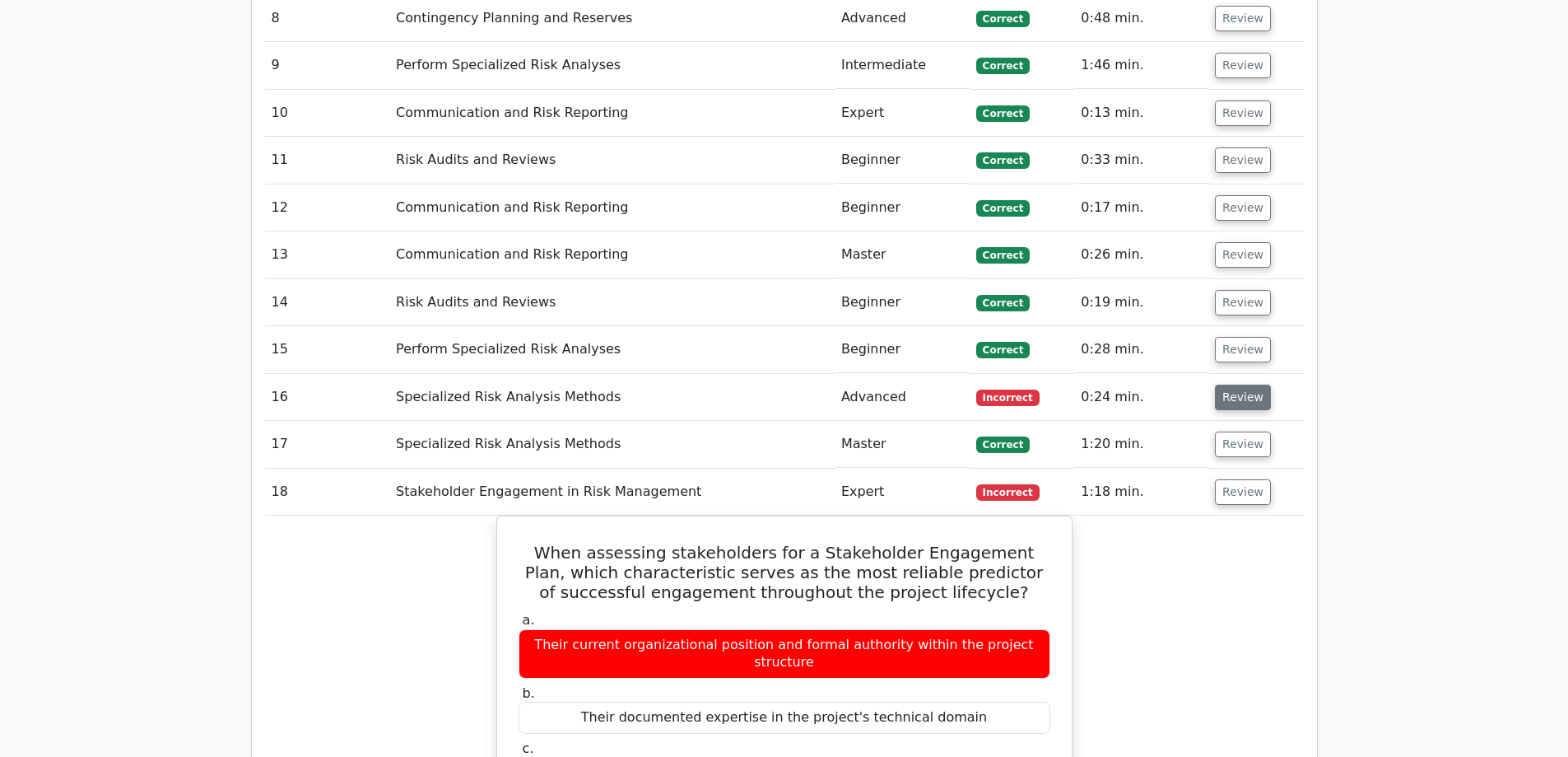
click at [1233, 384] on button "Review" at bounding box center [1242, 396] width 56 height 25
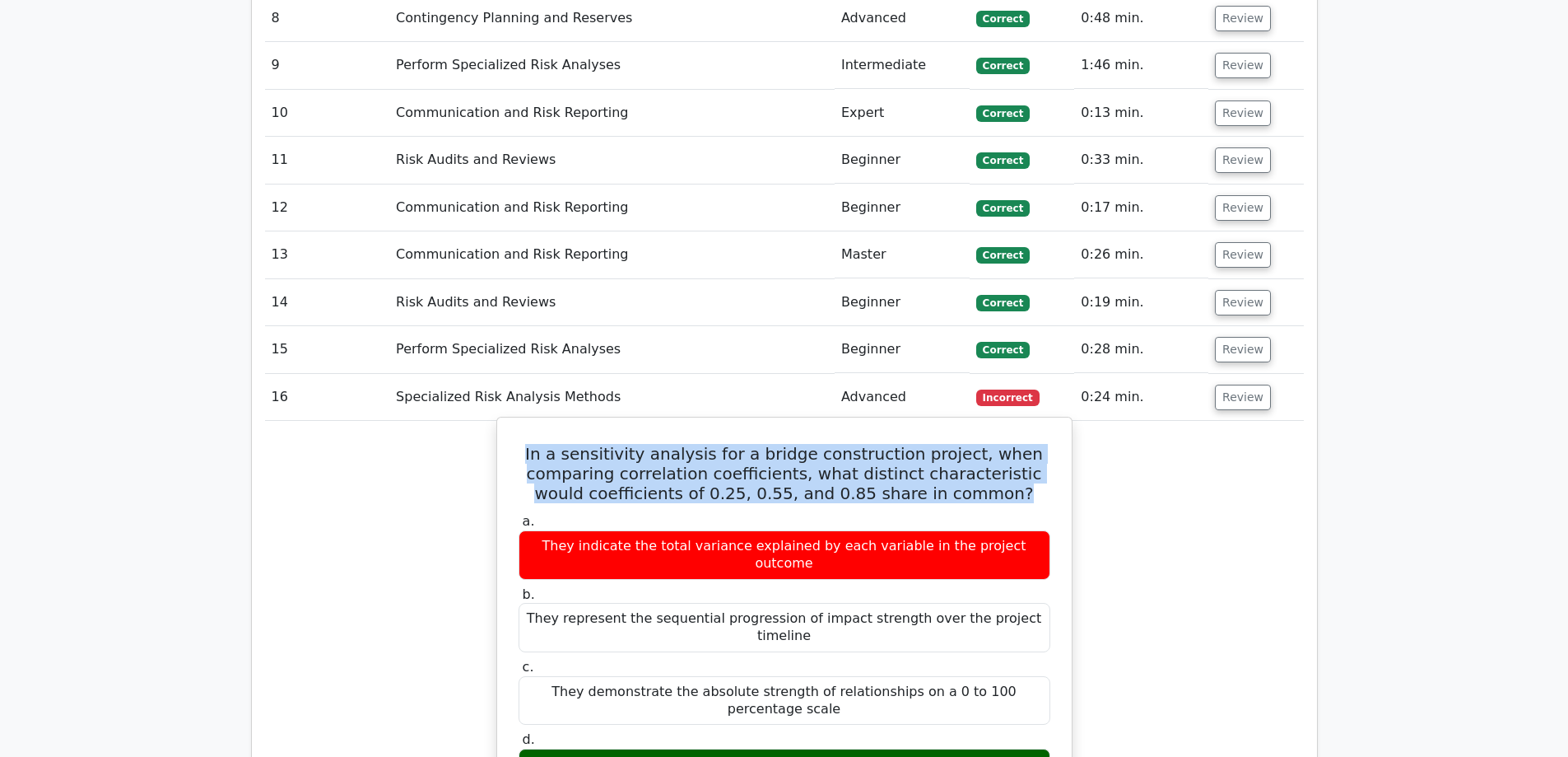
drag, startPoint x: 1007, startPoint y: 319, endPoint x: 506, endPoint y: 266, distance: 503.8
copy h5 "In a sensitivity analysis for a bridge construction project, when comparing cor…"
drag, startPoint x: 980, startPoint y: 529, endPoint x: 599, endPoint y: 528, distance: 381.0
click at [599, 748] on div "They all represent a standardized measure between -1 and +1" at bounding box center [784, 764] width 532 height 32
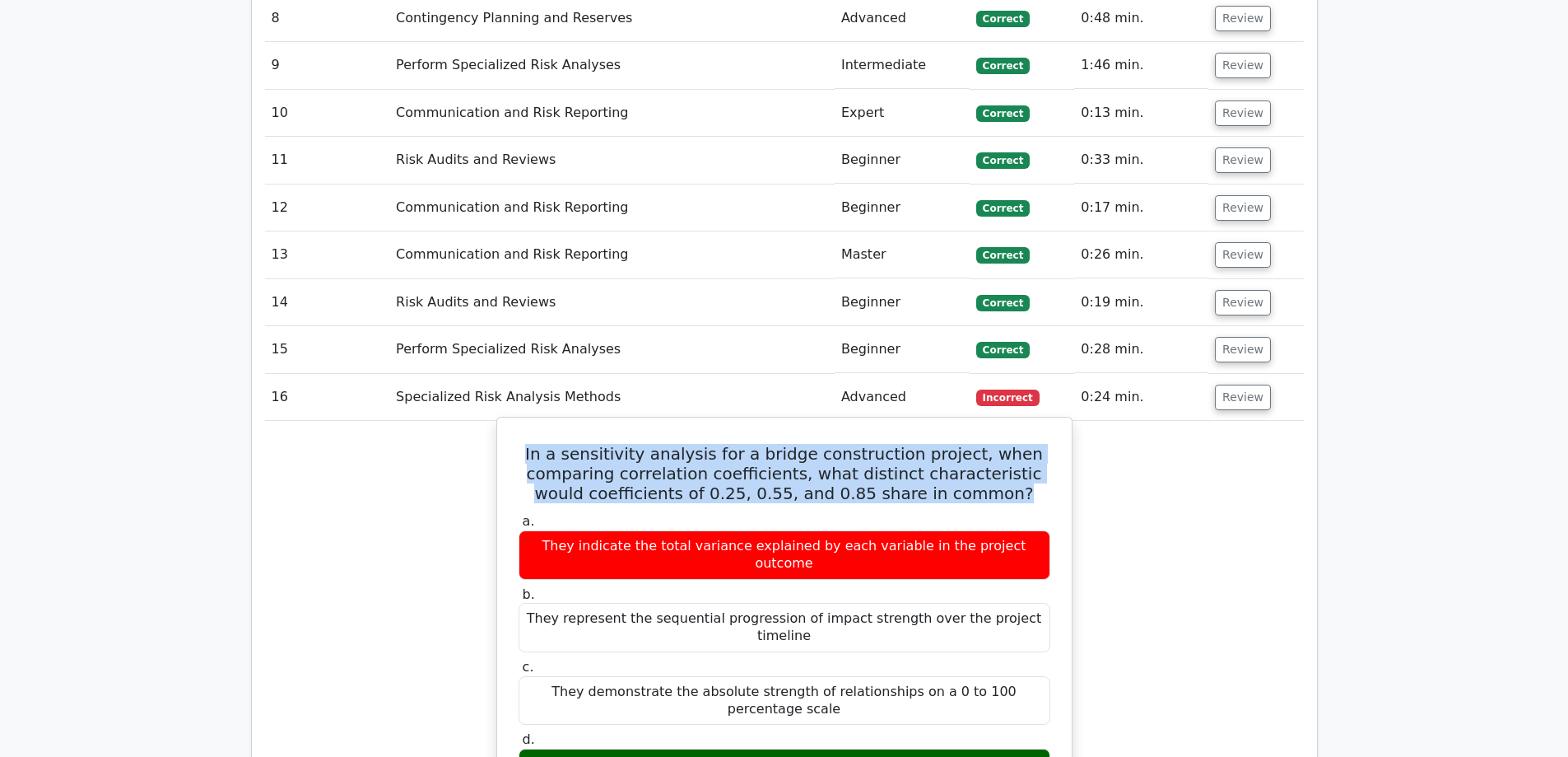
copy div "They all represent a standardized measure between -1 and +1"
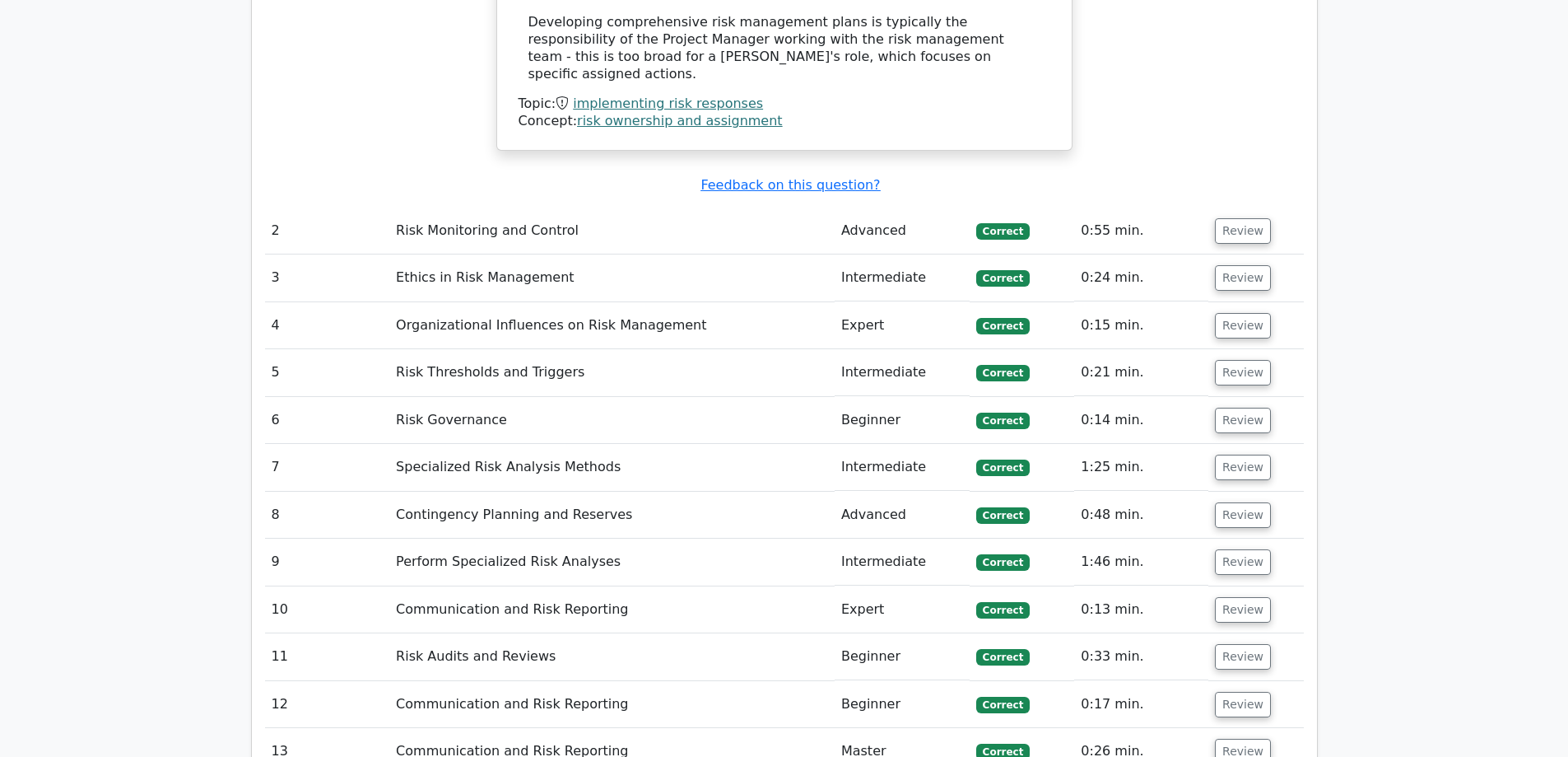
scroll to position [2470, 0]
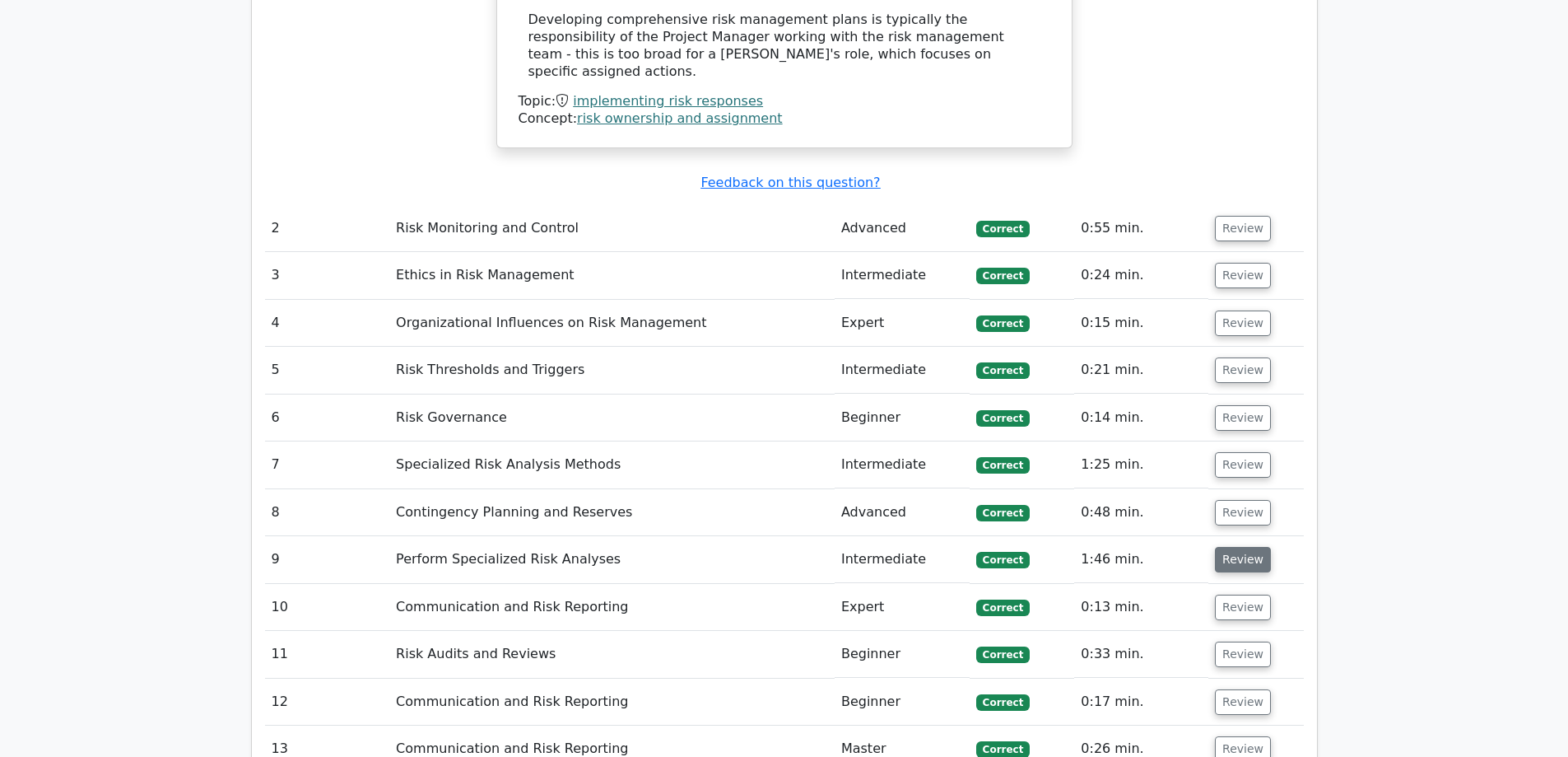
click at [1228, 547] on button "Review" at bounding box center [1242, 559] width 56 height 25
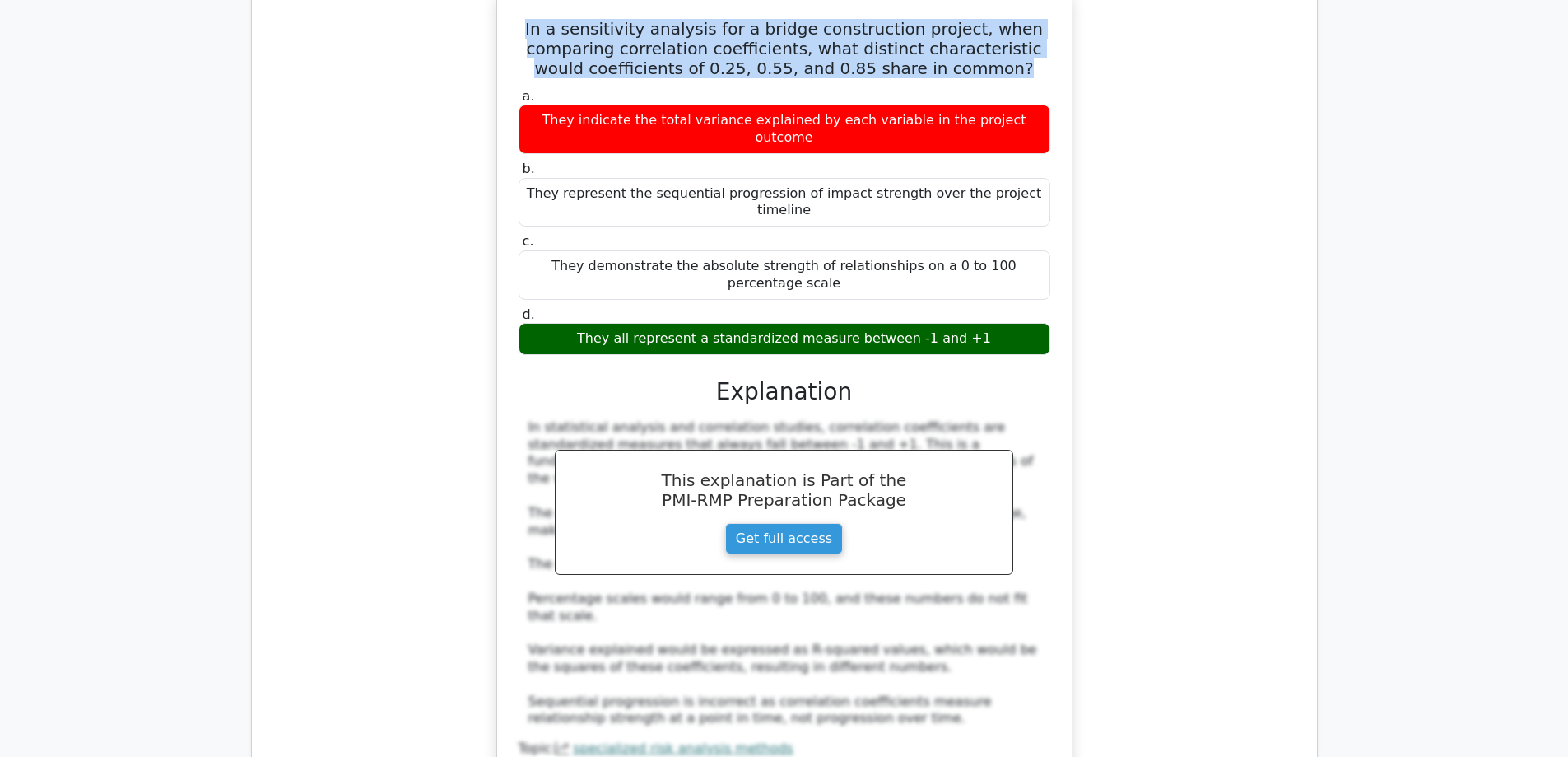
scroll to position [4364, 0]
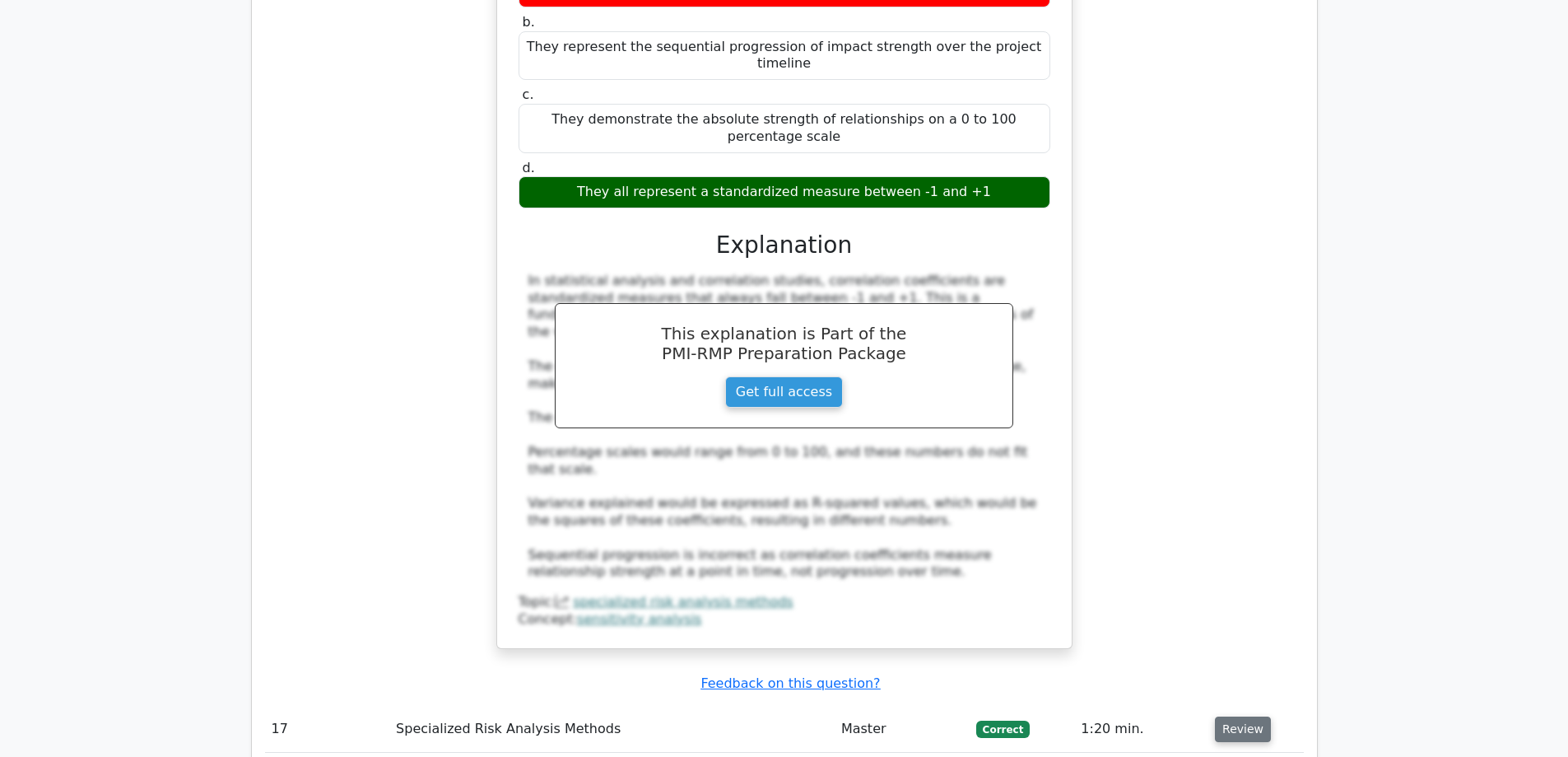
click at [1232, 716] on button "Review" at bounding box center [1242, 728] width 56 height 25
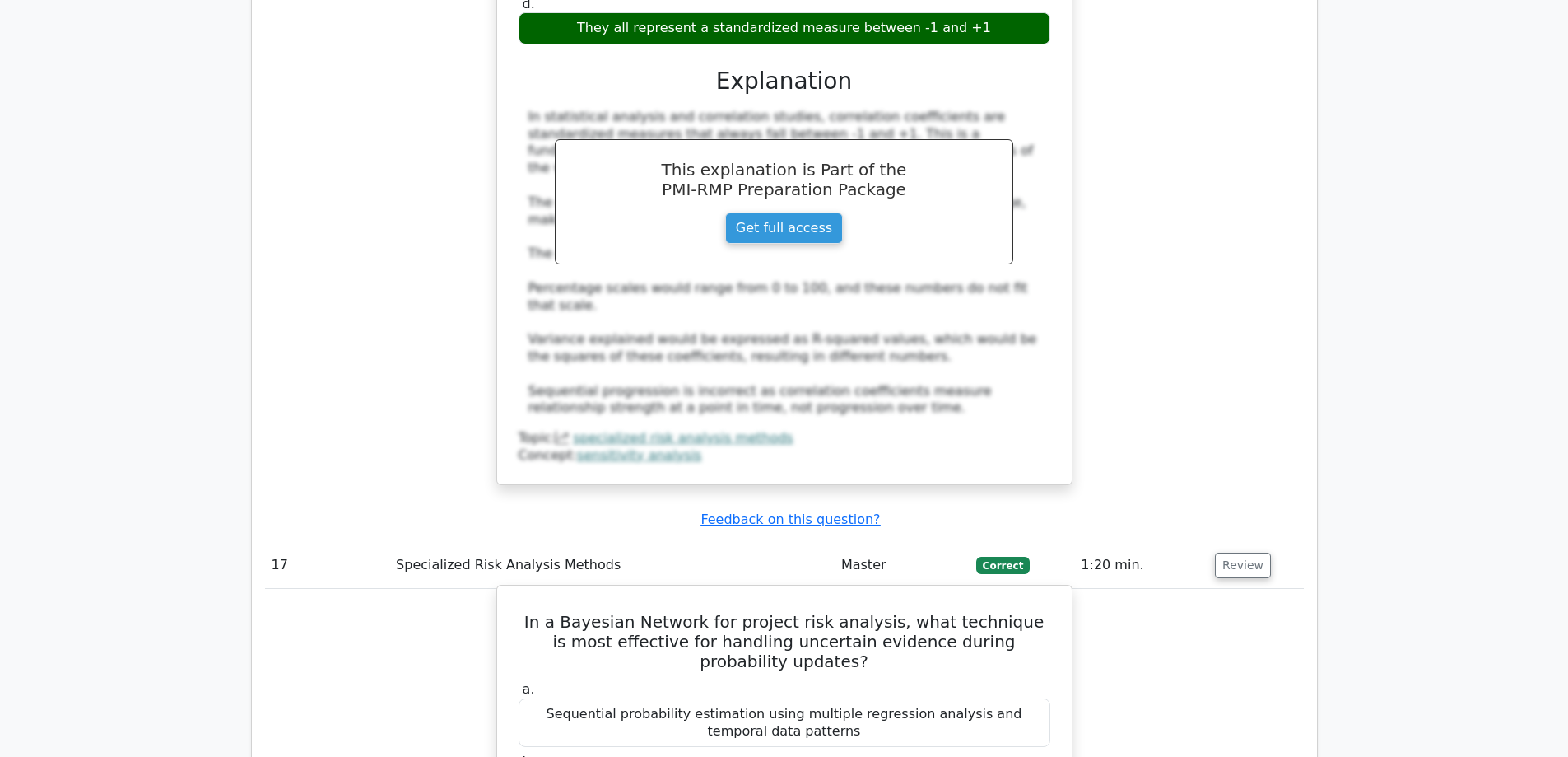
scroll to position [4529, 0]
drag, startPoint x: 969, startPoint y: 586, endPoint x: 603, endPoint y: 598, distance: 366.2
copy div "Virtual evidence incorporation through likelihood ratios"
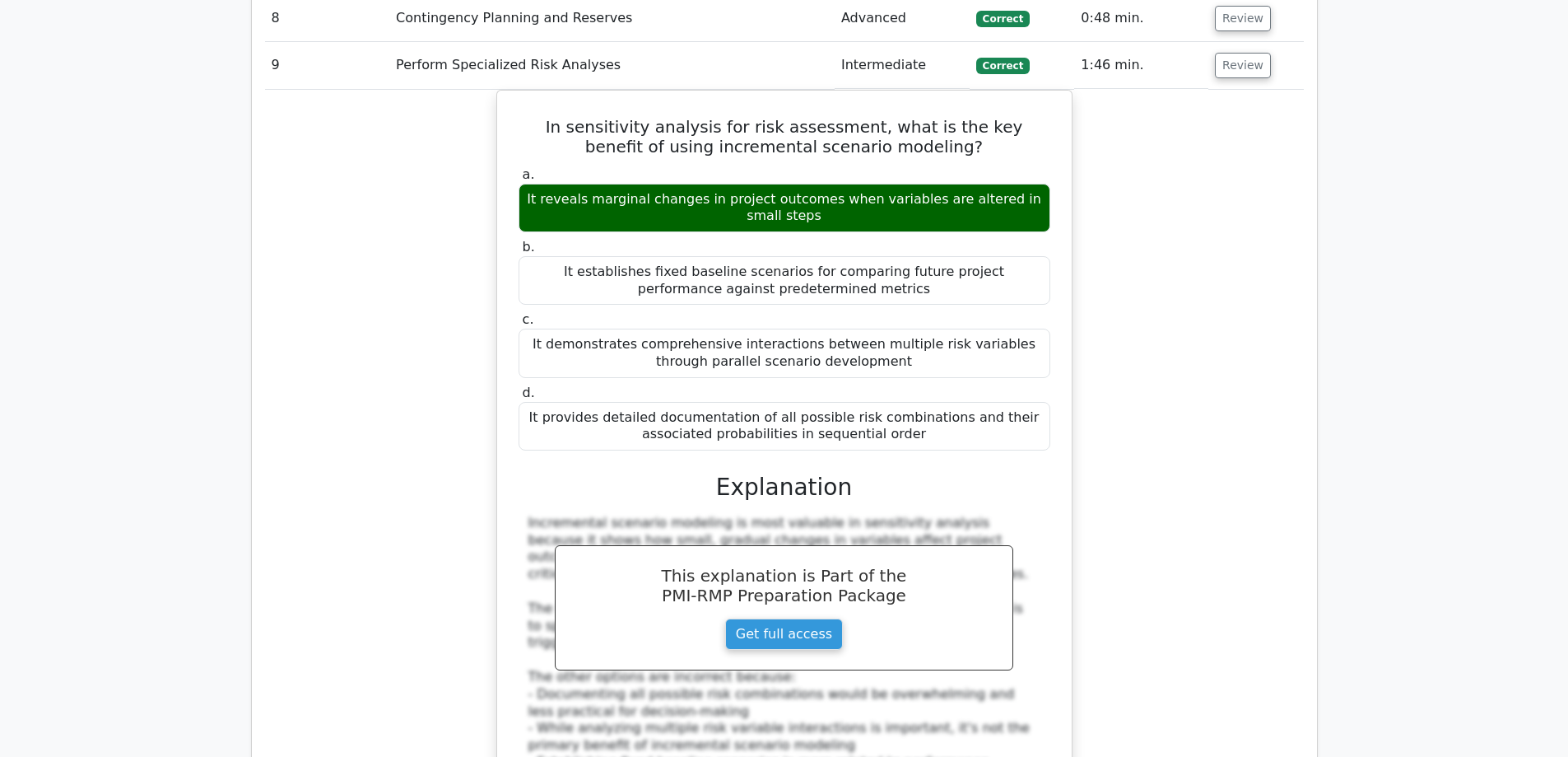
scroll to position [2635, 0]
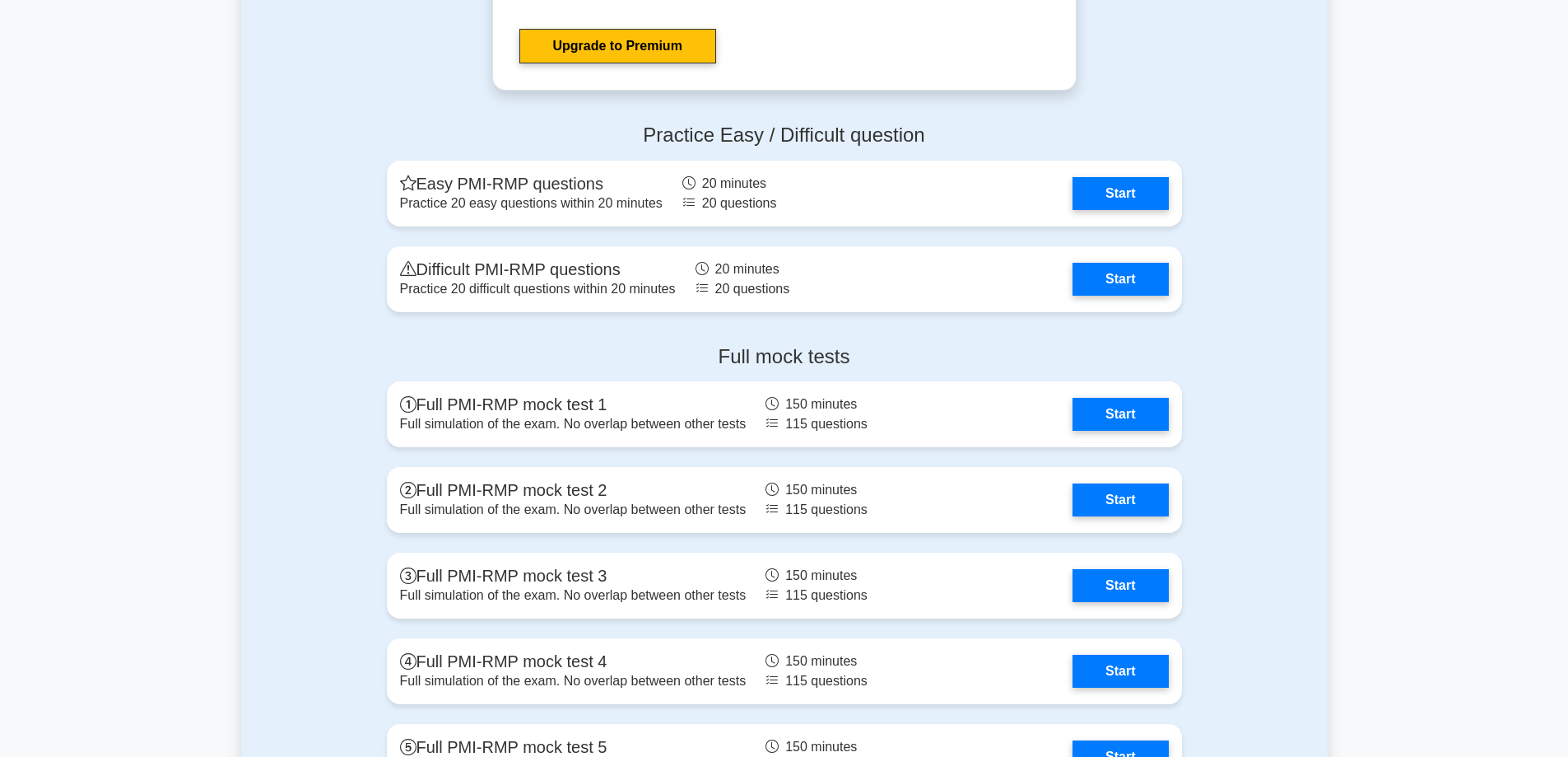
scroll to position [4447, 0]
